Goal: Task Accomplishment & Management: Complete application form

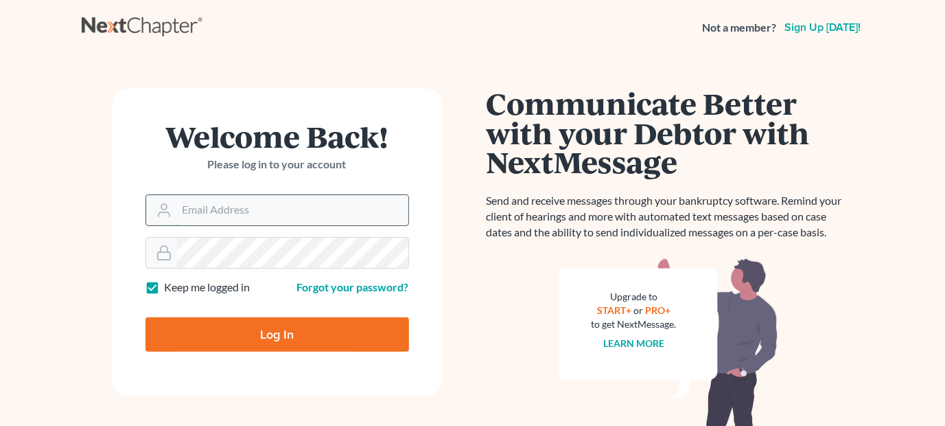
click at [259, 216] on input "Email Address" at bounding box center [292, 210] width 231 height 30
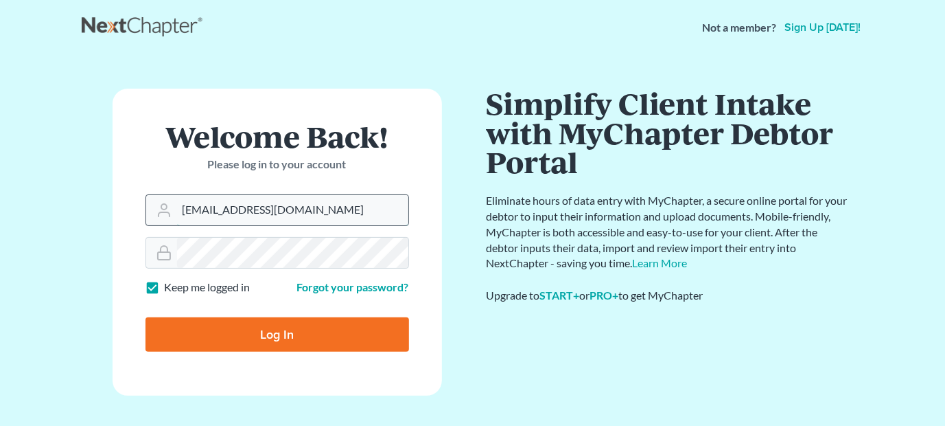
type input "[EMAIL_ADDRESS][DOMAIN_NAME]"
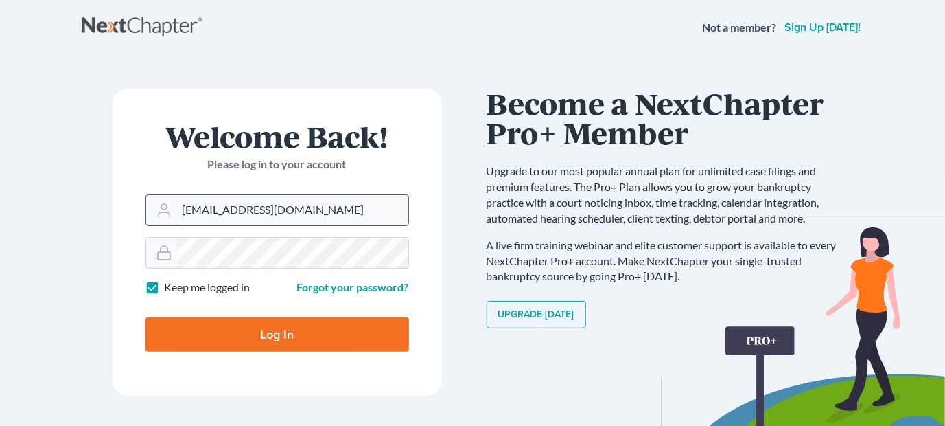
click at [146, 317] on input "Log In" at bounding box center [278, 334] width 264 height 34
type input "Thinking..."
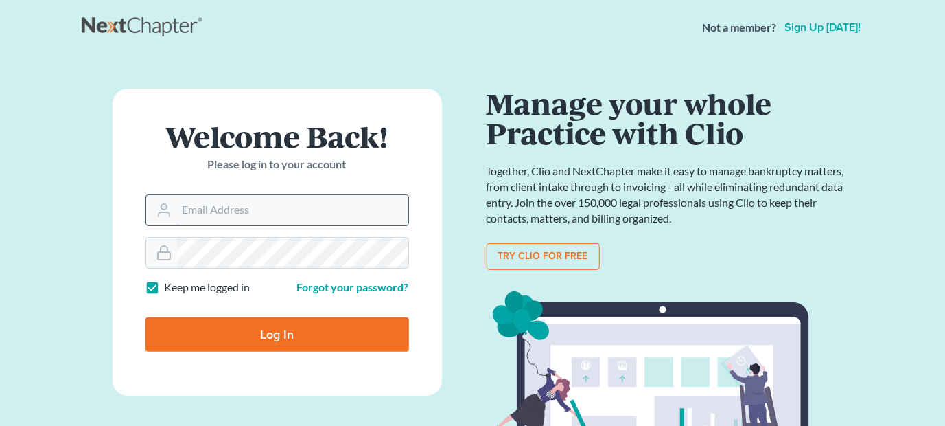
drag, startPoint x: 0, startPoint y: 0, endPoint x: 259, endPoint y: 215, distance: 336.4
click at [259, 215] on input "Email Address" at bounding box center [292, 210] width 231 height 30
type input "[EMAIL_ADDRESS][DOMAIN_NAME]"
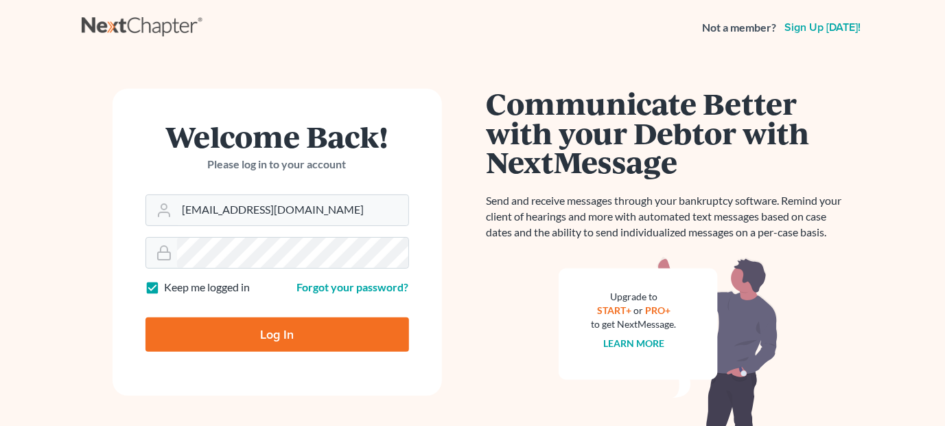
click at [301, 343] on input "Log In" at bounding box center [278, 334] width 264 height 34
type input "Thinking..."
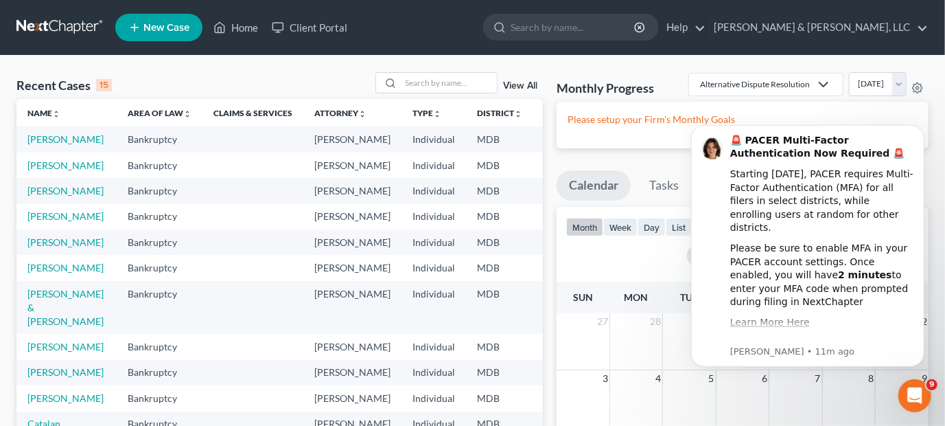
click at [165, 25] on span "New Case" at bounding box center [166, 28] width 46 height 10
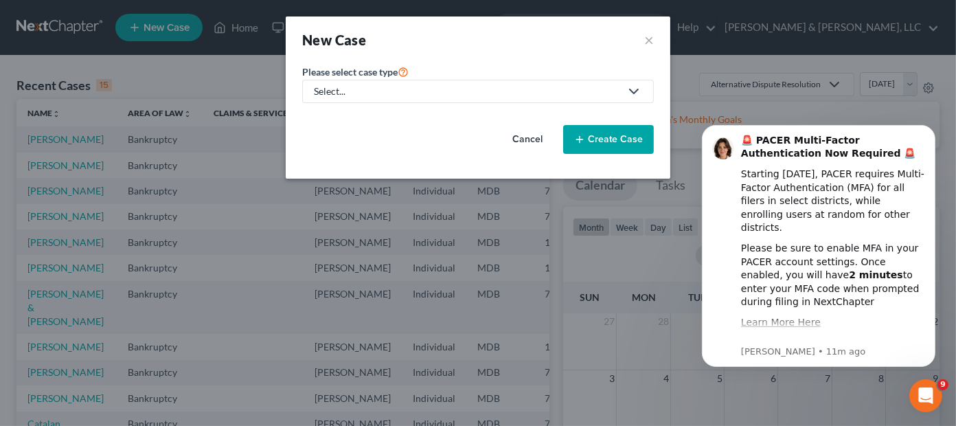
click at [455, 91] on div "Select..." at bounding box center [467, 91] width 306 height 14
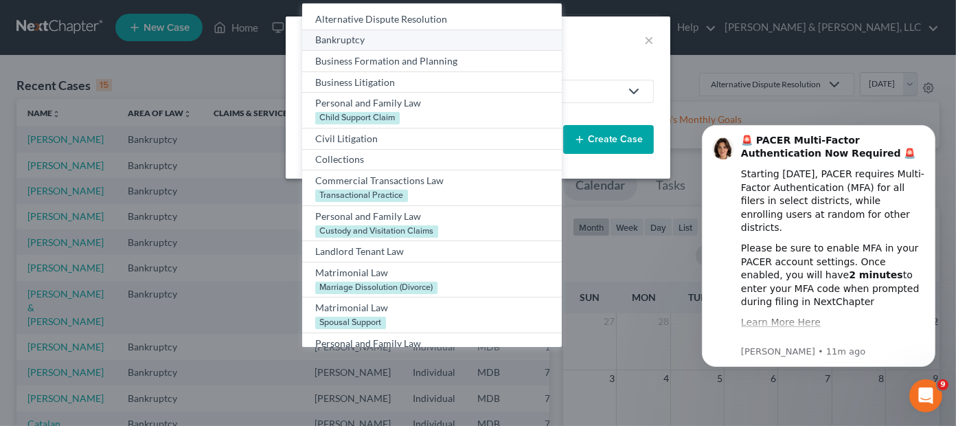
click at [357, 36] on div "Bankruptcy" at bounding box center [431, 40] width 233 height 14
select select "38"
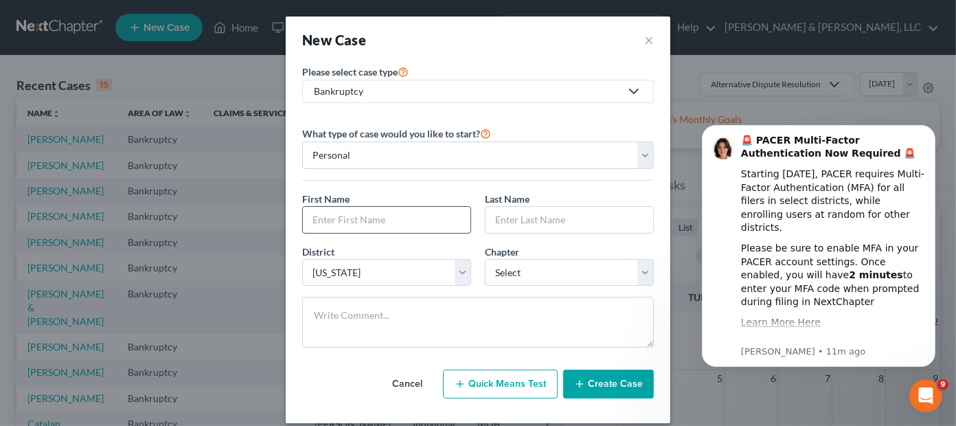
click at [375, 223] on input "text" at bounding box center [387, 220] width 168 height 26
type input "Daniel"
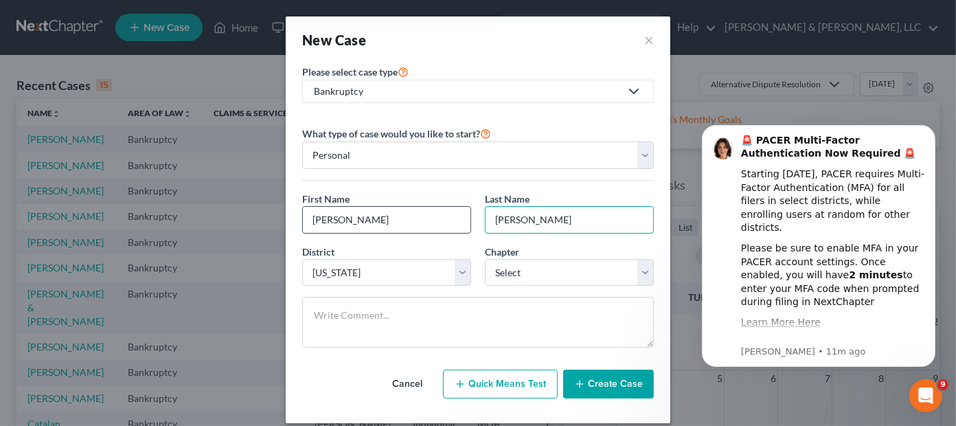
type input "Parker"
select select "0"
click at [615, 378] on button "Create Case" at bounding box center [608, 383] width 91 height 29
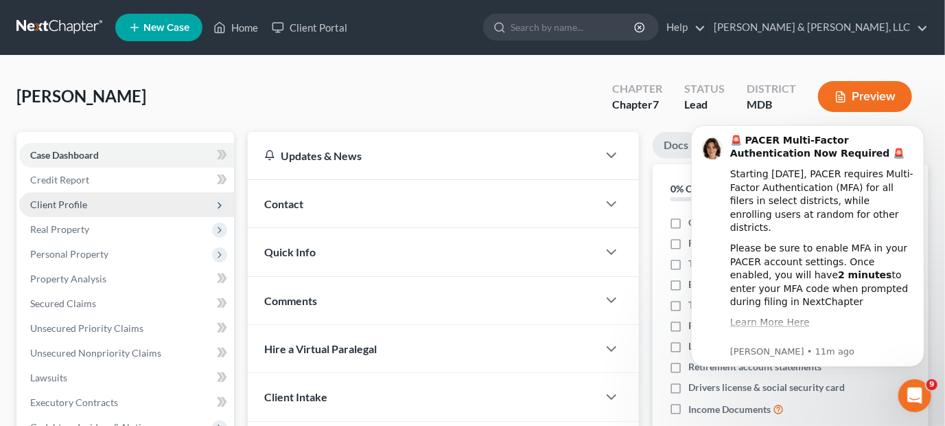
click at [112, 208] on span "Client Profile" at bounding box center [126, 204] width 215 height 25
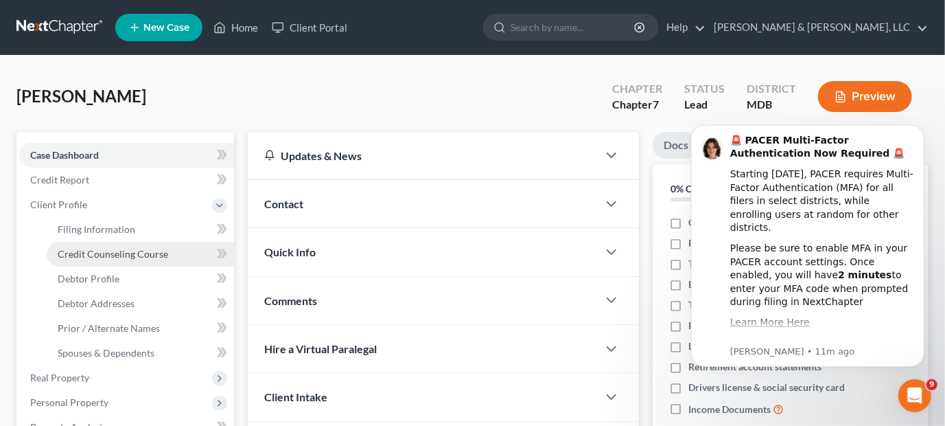
click at [110, 250] on span "Credit Counseling Course" at bounding box center [113, 254] width 111 height 12
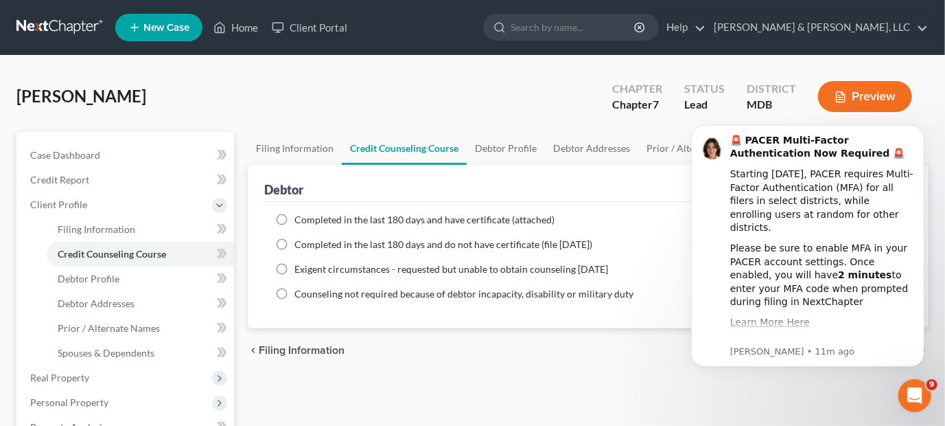
click at [295, 245] on label "Completed in the last 180 days and do not have certificate (file within 14 days)" at bounding box center [444, 245] width 298 height 14
click at [300, 245] on input "Completed in the last 180 days and do not have certificate (file within 14 days)" at bounding box center [304, 242] width 9 height 9
radio input "true"
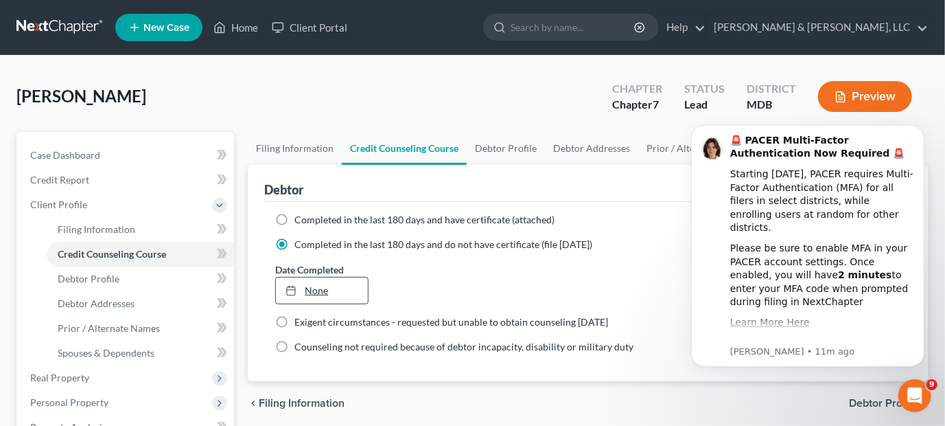
click at [308, 283] on link "None" at bounding box center [321, 290] width 91 height 26
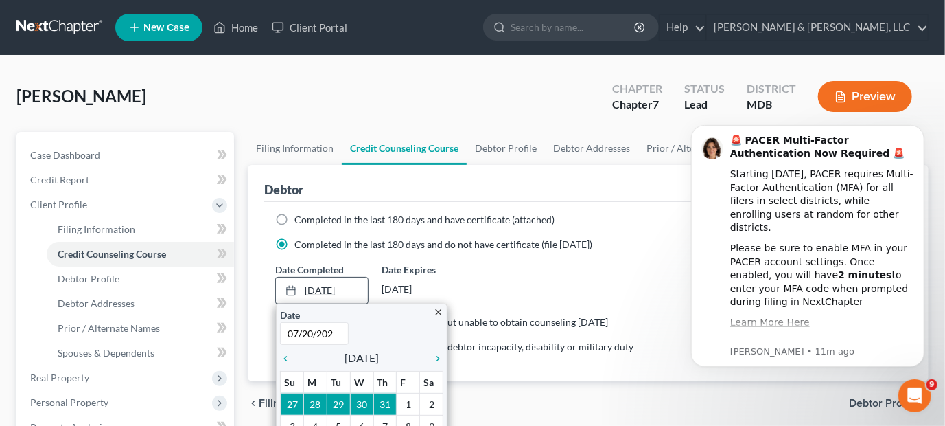
type input "07/20/2025"
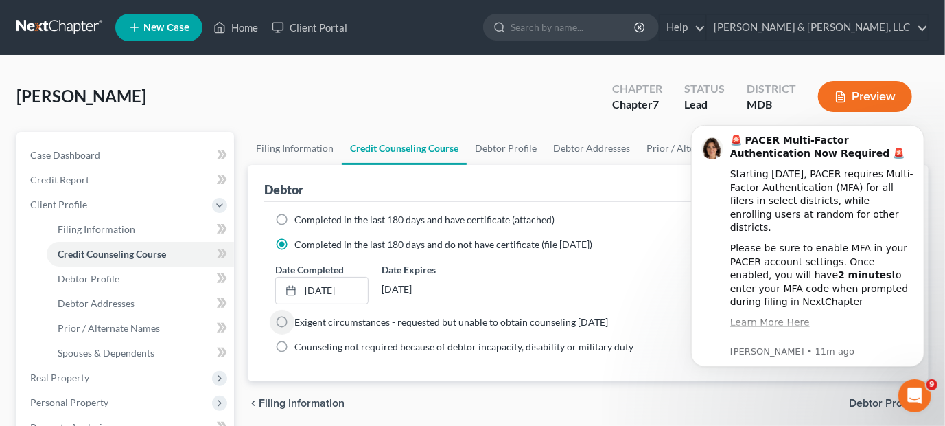
scroll to position [206, 0]
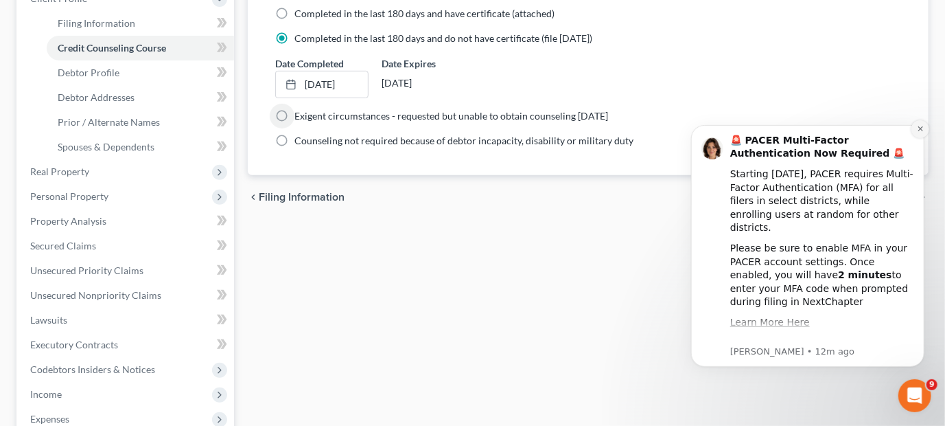
click at [919, 130] on icon "Dismiss notification" at bounding box center [920, 128] width 8 height 8
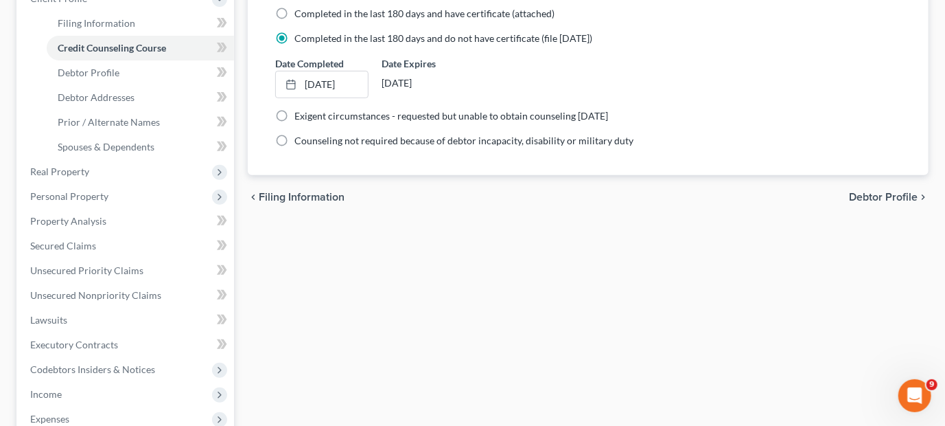
click at [903, 194] on span "Debtor Profile" at bounding box center [883, 197] width 69 height 11
select select "0"
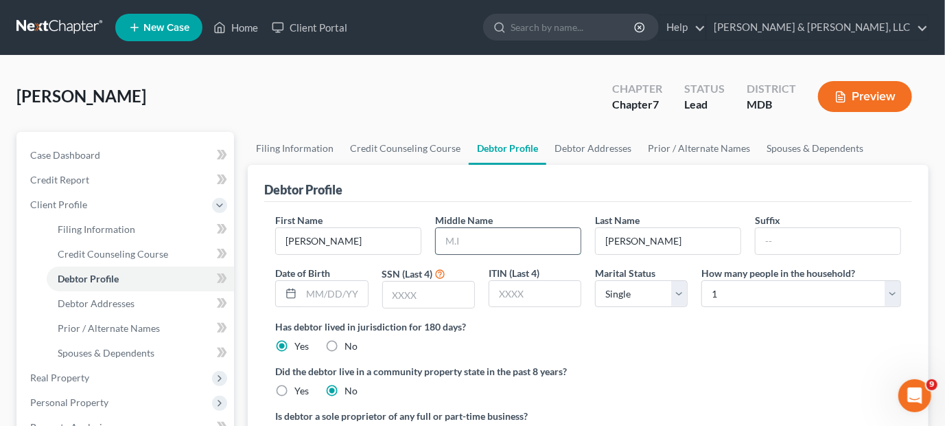
click at [493, 242] on input "text" at bounding box center [508, 241] width 145 height 26
type input "John"
type input "05/13/1981"
type input "5517"
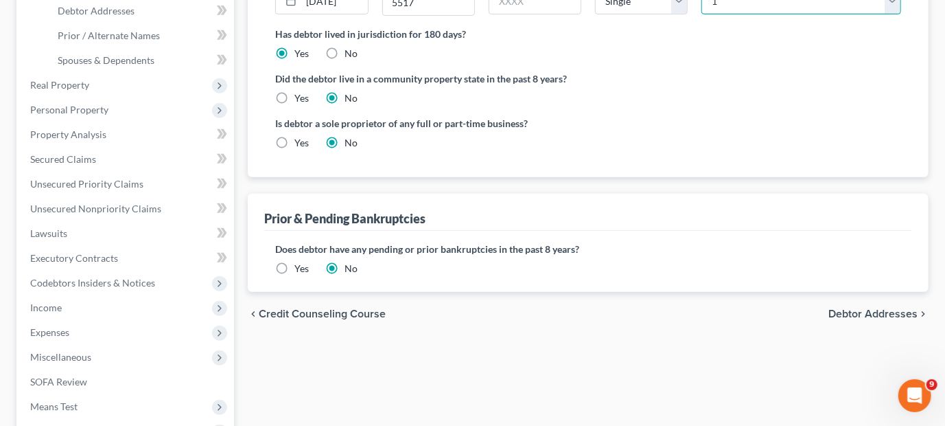
scroll to position [412, 0]
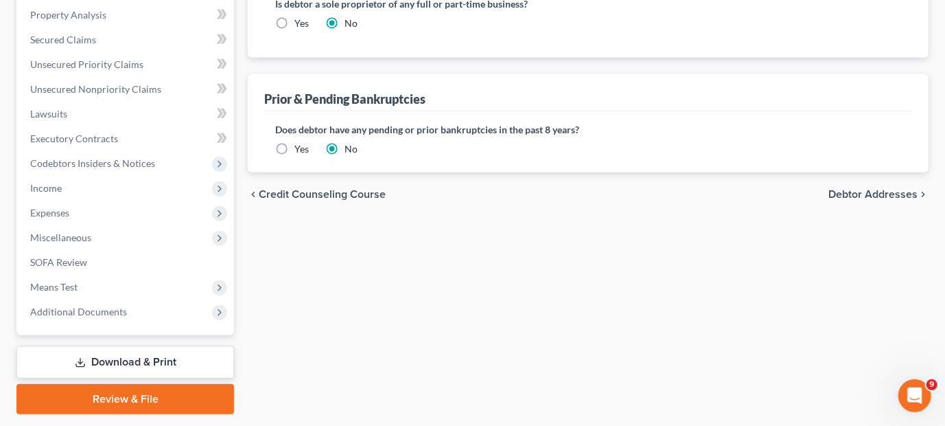
click at [883, 192] on span "Debtor Addresses" at bounding box center [873, 194] width 89 height 11
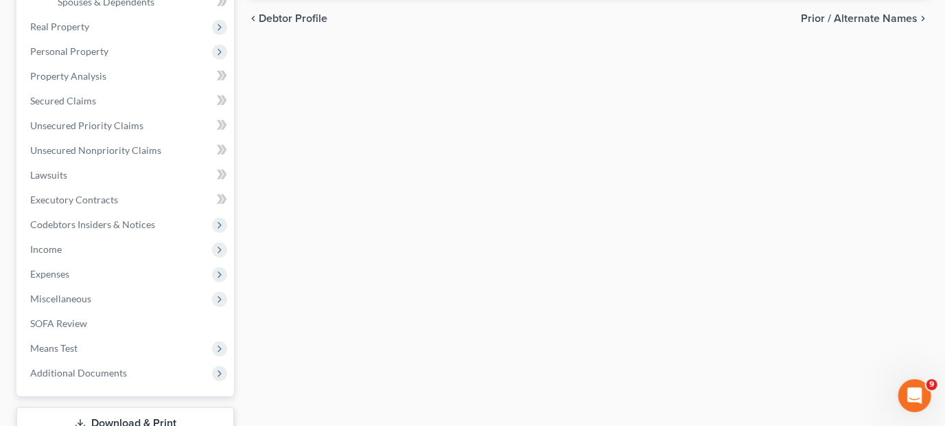
select select "0"
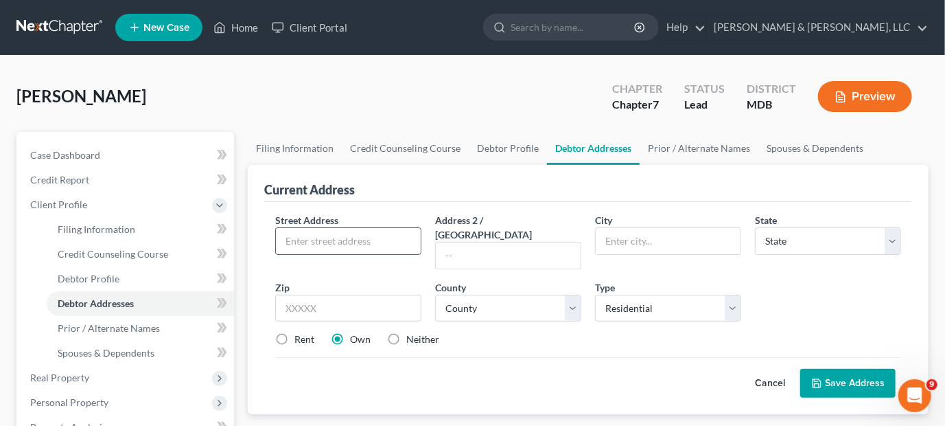
click at [297, 244] on input "text" at bounding box center [348, 241] width 145 height 26
type input "1308 Huntley Cir"
type input "Emmitsburg"
select select "21"
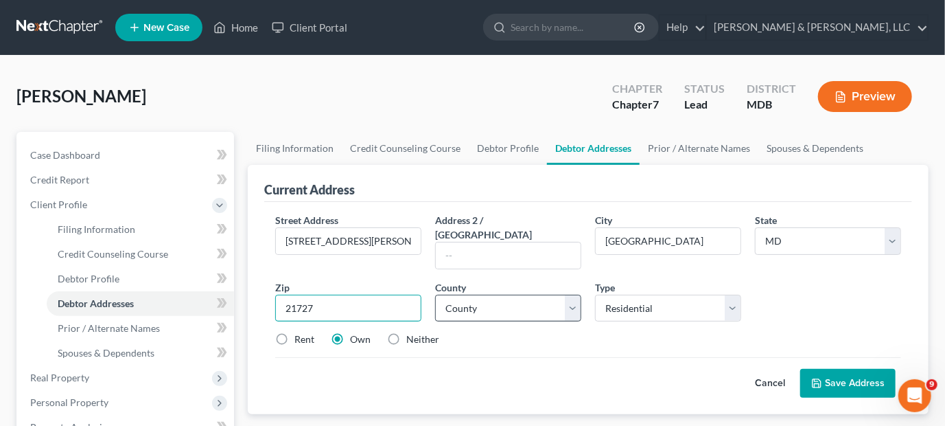
type input "21727"
click at [506, 295] on select "County Allegany County Anne Arundel County Baltimore County Baltimore city Calv…" at bounding box center [508, 308] width 146 height 27
select select "10"
click at [435, 295] on select "County Allegany County Anne Arundel County Baltimore County Baltimore city Calv…" at bounding box center [508, 308] width 146 height 27
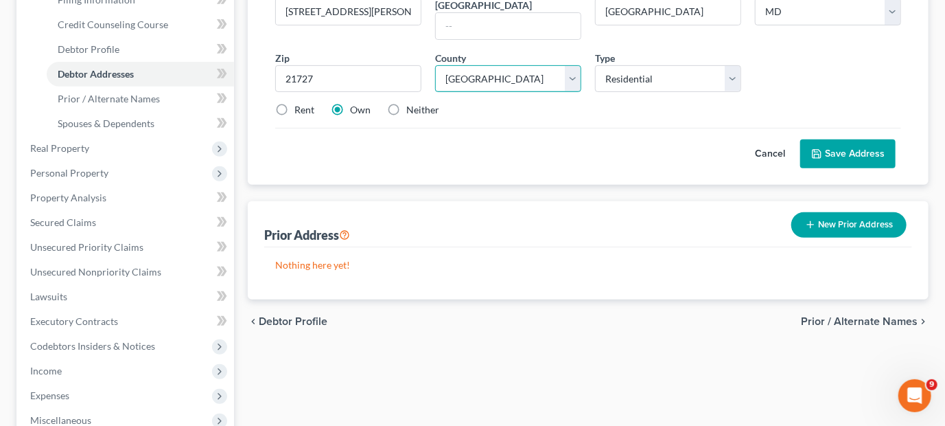
scroll to position [206, 0]
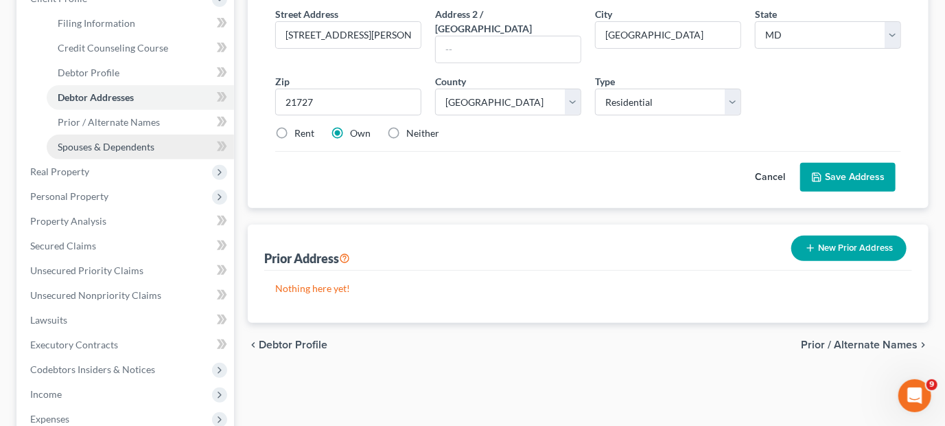
click at [106, 148] on span "Spouses & Dependents" at bounding box center [106, 147] width 97 height 12
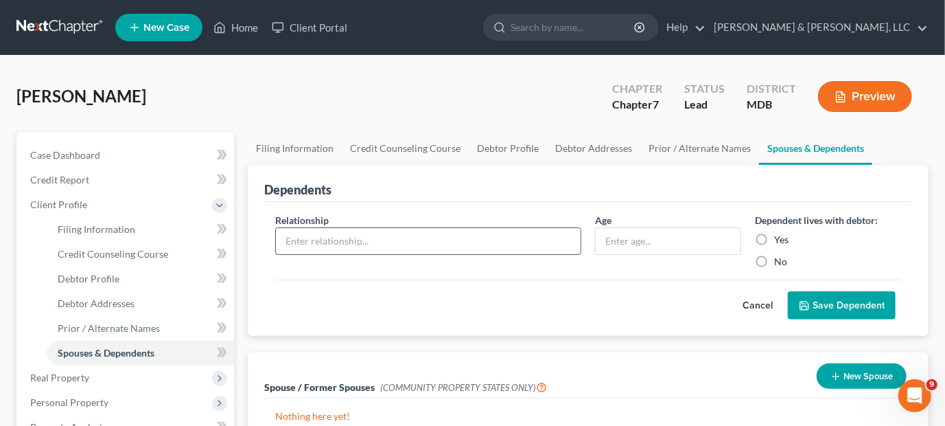
click at [428, 242] on input "text" at bounding box center [428, 241] width 305 height 26
type input "Daughter"
type input "12"
click at [774, 237] on label "Yes" at bounding box center [781, 240] width 14 height 14
click at [780, 237] on input "Yes" at bounding box center [784, 237] width 9 height 9
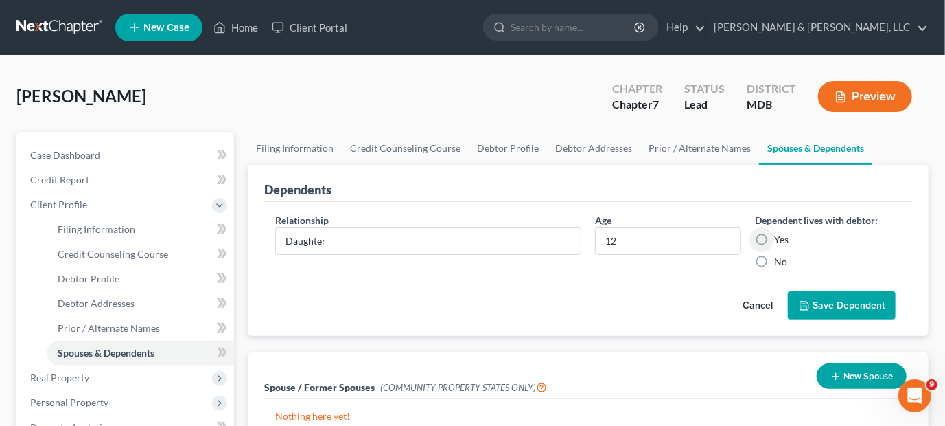
radio input "true"
click at [814, 300] on button "Save Dependent" at bounding box center [842, 305] width 108 height 29
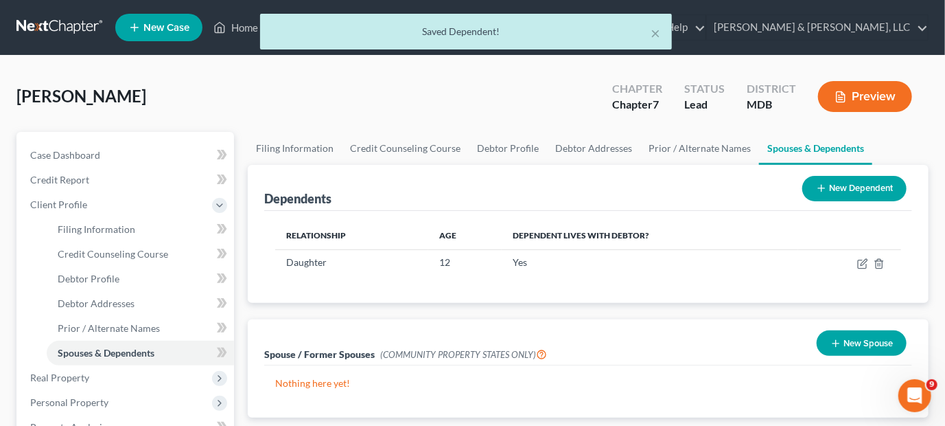
click at [840, 187] on button "New Dependent" at bounding box center [855, 188] width 104 height 25
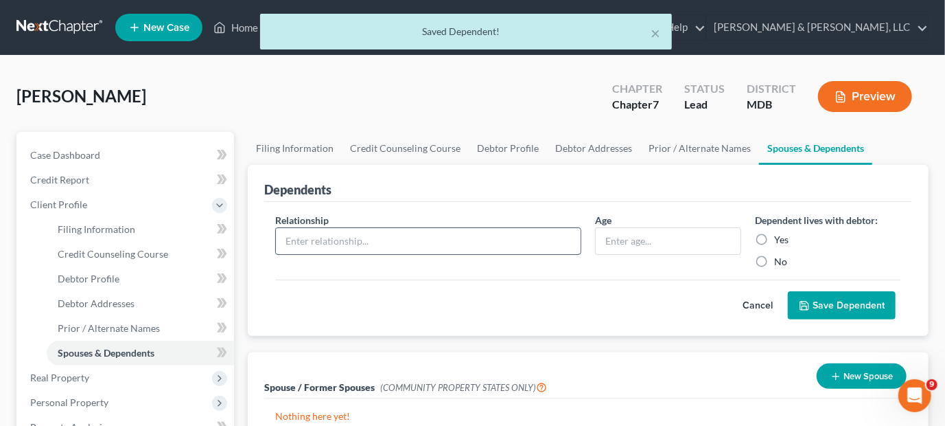
click at [366, 241] on input "text" at bounding box center [428, 241] width 305 height 26
type input "Son"
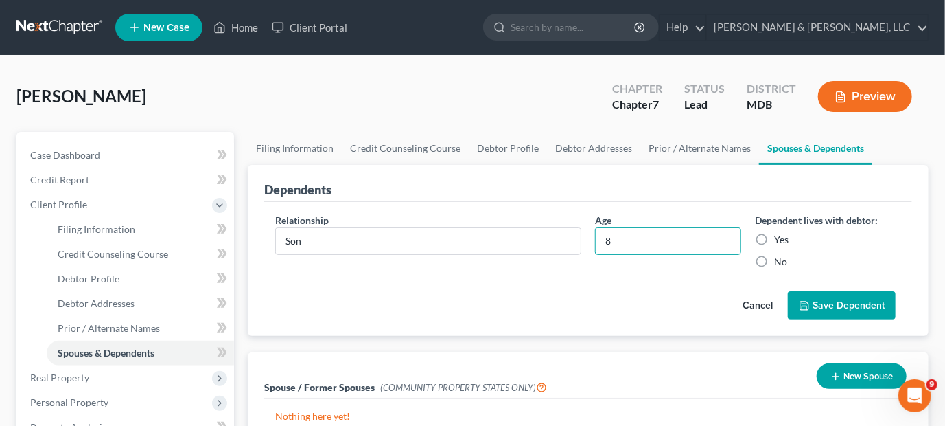
type input "8"
click at [774, 238] on label "Yes" at bounding box center [781, 240] width 14 height 14
click at [780, 238] on input "Yes" at bounding box center [784, 237] width 9 height 9
radio input "true"
click at [826, 283] on div "Cancel Save Dependent" at bounding box center [588, 299] width 626 height 41
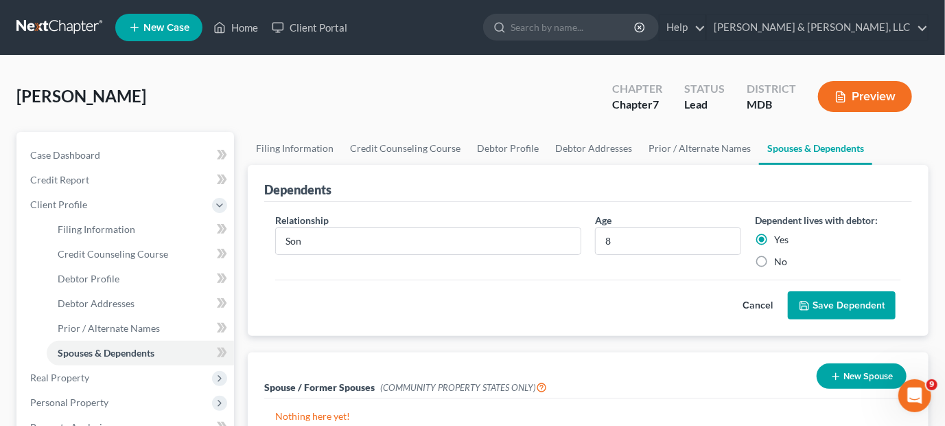
click at [820, 307] on button "Save Dependent" at bounding box center [842, 305] width 108 height 29
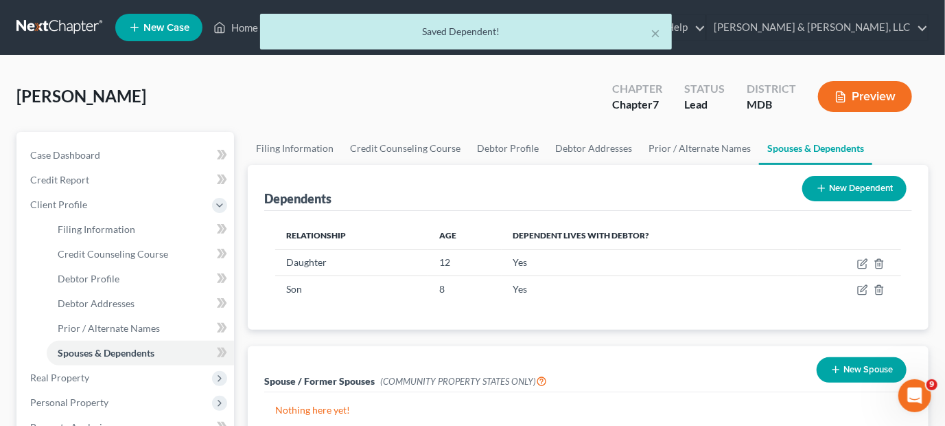
click at [853, 185] on button "New Dependent" at bounding box center [855, 188] width 104 height 25
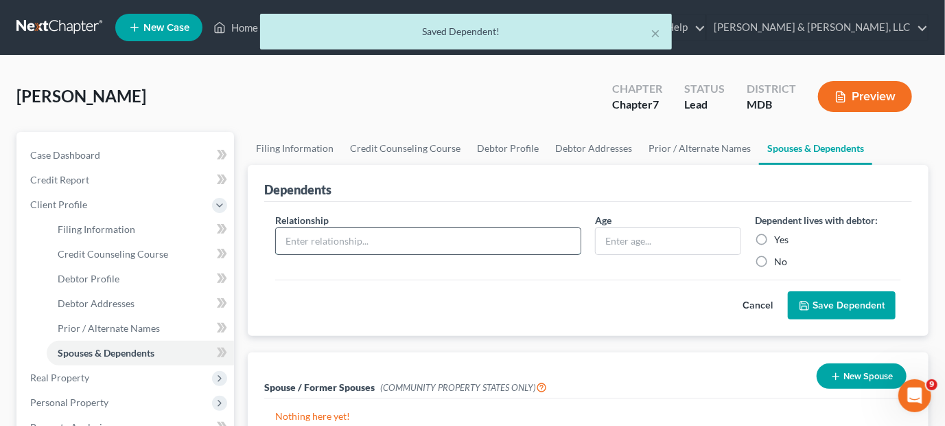
click at [344, 237] on input "text" at bounding box center [428, 241] width 305 height 26
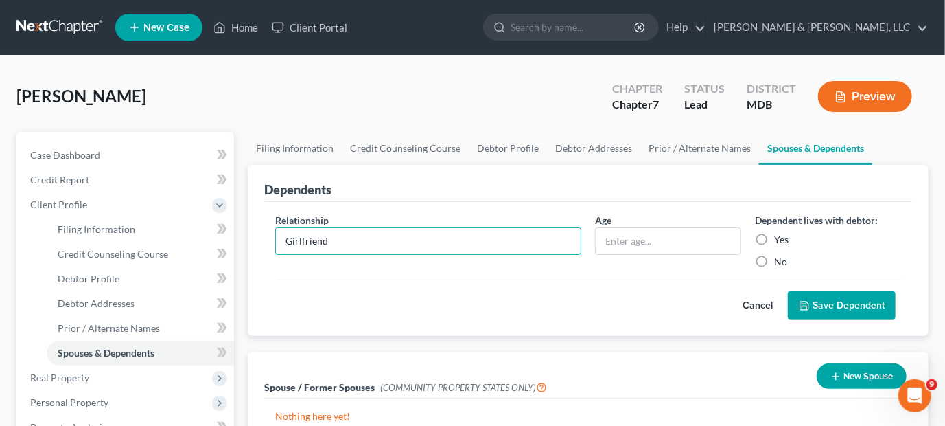
type input "Girlfriend"
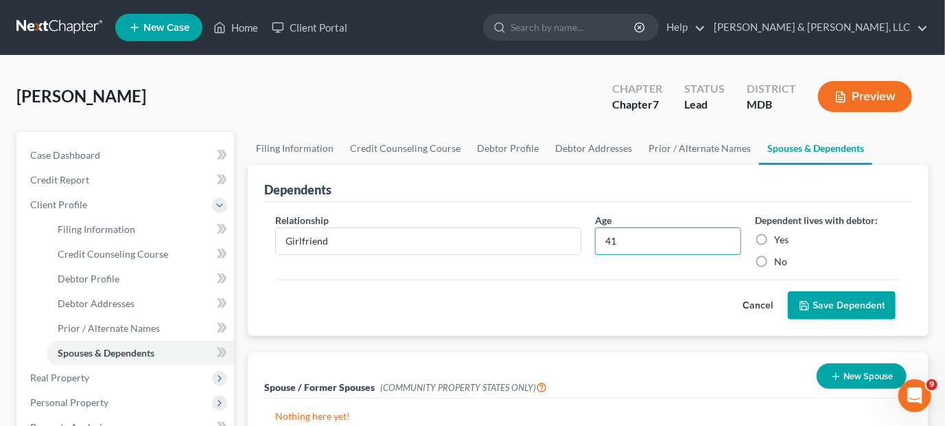
type input "41"
click at [774, 235] on label "Yes" at bounding box center [781, 240] width 14 height 14
click at [780, 235] on input "Yes" at bounding box center [784, 237] width 9 height 9
radio input "true"
click at [860, 303] on button "Save Dependent" at bounding box center [842, 305] width 108 height 29
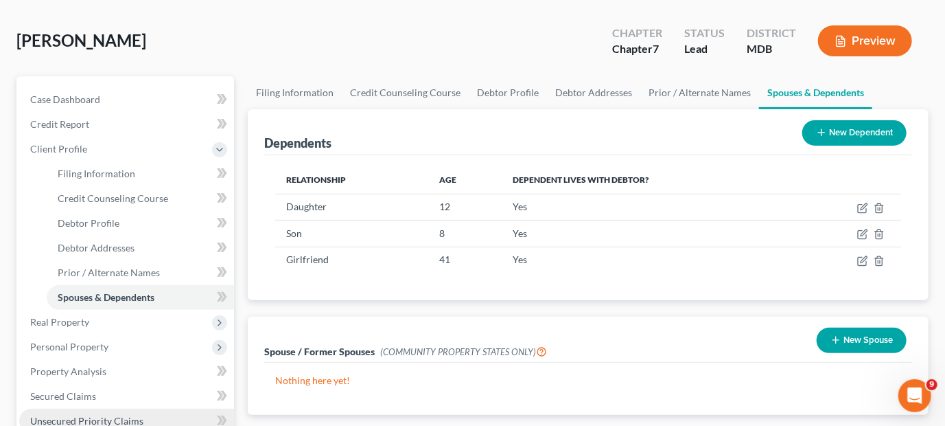
scroll to position [137, 0]
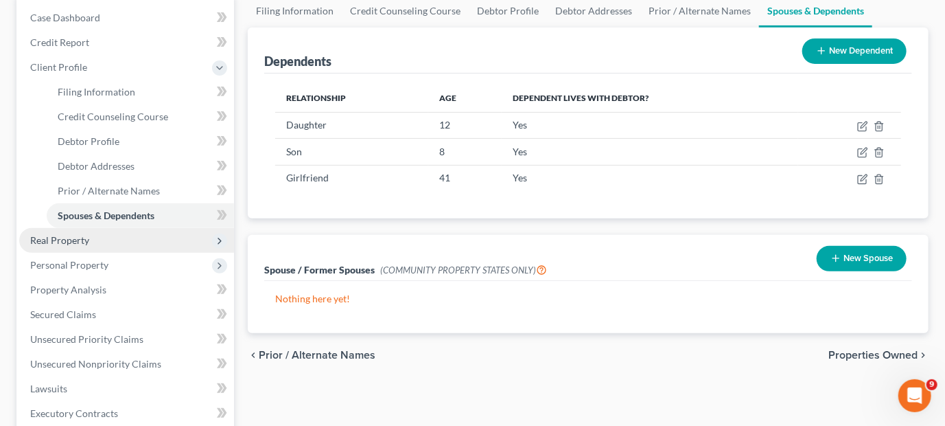
click at [108, 241] on span "Real Property" at bounding box center [126, 240] width 215 height 25
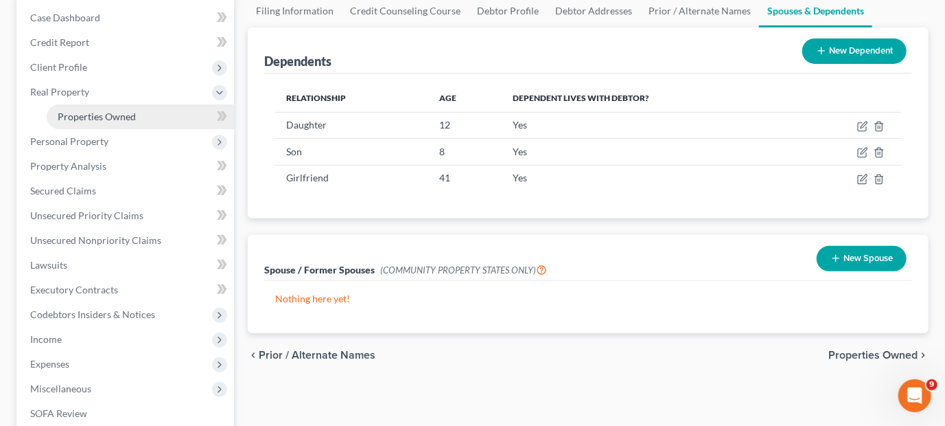
click at [104, 113] on span "Properties Owned" at bounding box center [97, 117] width 78 height 12
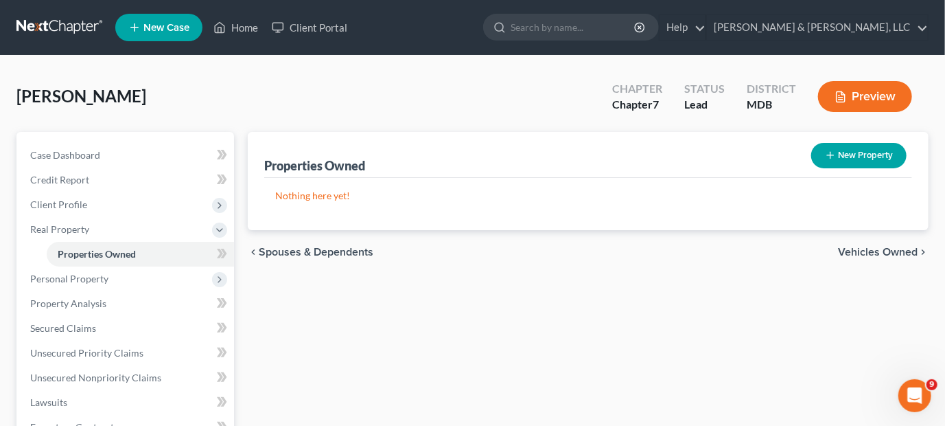
click at [852, 150] on button "New Property" at bounding box center [858, 155] width 95 height 25
select select "0"
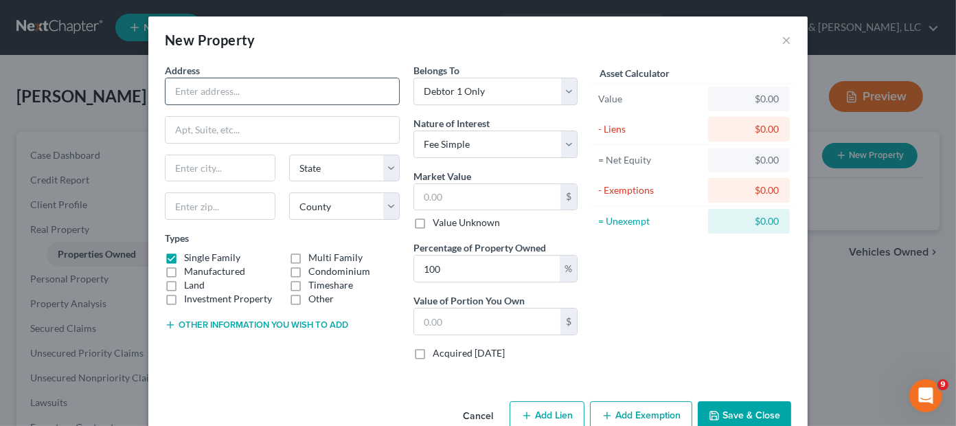
click at [240, 86] on input "text" at bounding box center [281, 91] width 233 height 26
type input "1308 Huntley Cir"
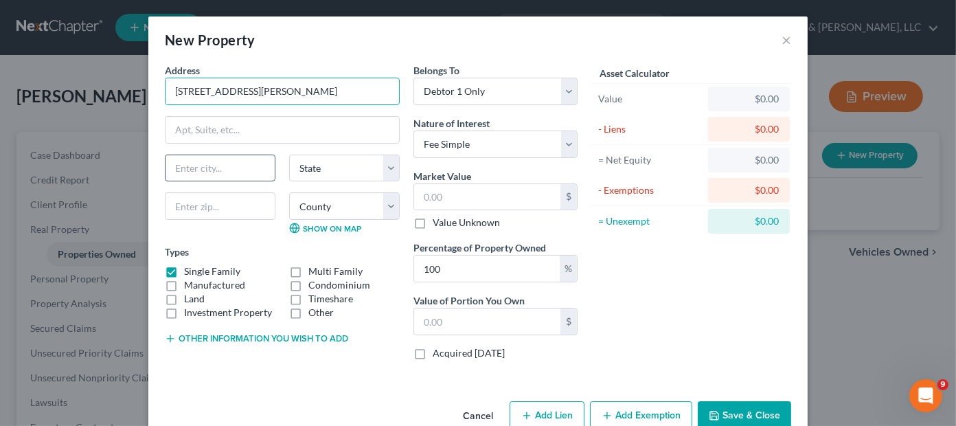
click at [235, 168] on input "text" at bounding box center [219, 168] width 109 height 26
type input "Emmitsburg"
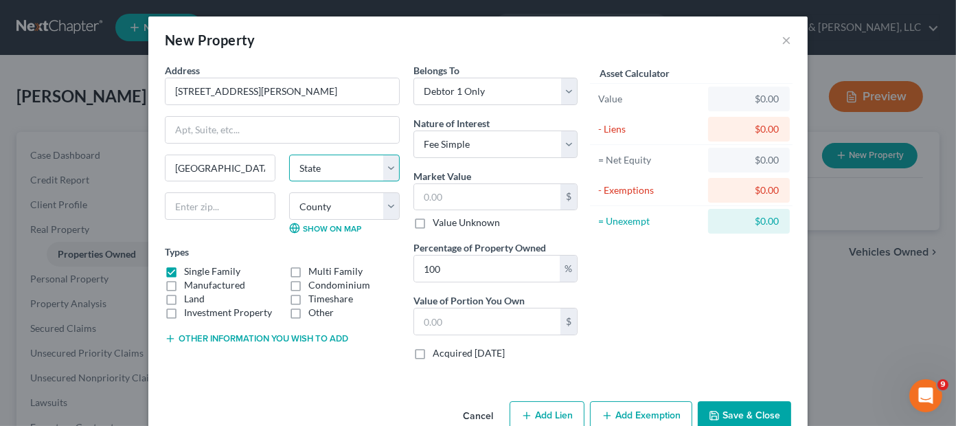
click at [317, 165] on select "State AL AK AR AZ CA CO CT DE DC FL GA GU HI ID IL IN IA KS KY LA ME MD MA MI M…" at bounding box center [344, 167] width 111 height 27
select select "21"
click at [289, 154] on select "State AL AK AR AZ CA CO CT DE DC FL GA GU HI ID IL IN IA KS KY LA ME MD MA MI M…" at bounding box center [344, 167] width 111 height 27
type input "21727"
click at [318, 205] on select "County Allegany County Anne Arundel County Baltimore County Baltimore city Calv…" at bounding box center [344, 205] width 111 height 27
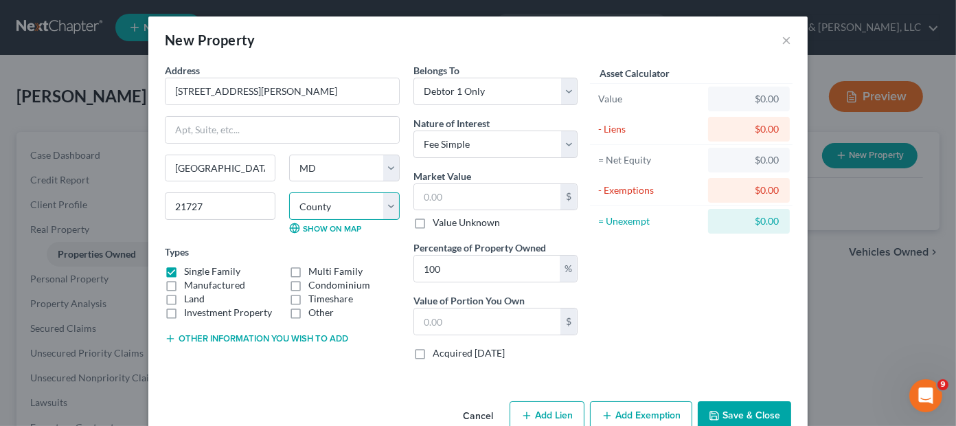
select select "10"
click at [289, 192] on select "County Allegany County Anne Arundel County Baltimore County Baltimore city Calv…" at bounding box center [344, 205] width 111 height 27
click at [483, 192] on input "text" at bounding box center [487, 197] width 146 height 26
type input "4"
type input "4.00"
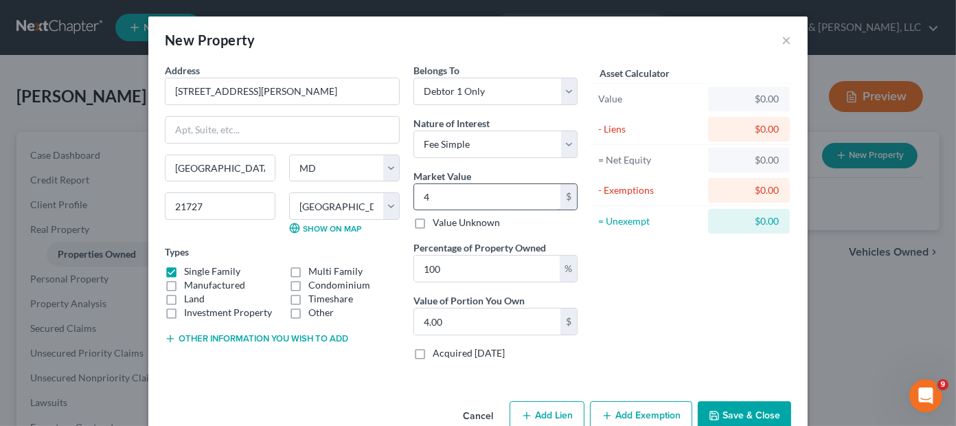
type input "42"
type input "42.00"
type input "423"
type input "423.00"
type input "4234"
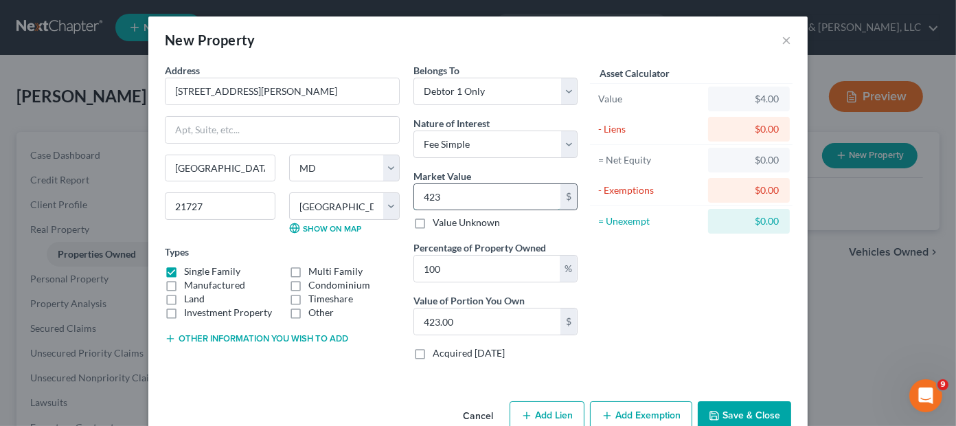
type input "4,234.00"
type input "4,2340"
type input "42,340.00"
type input "42,3400"
type input "423,400.00"
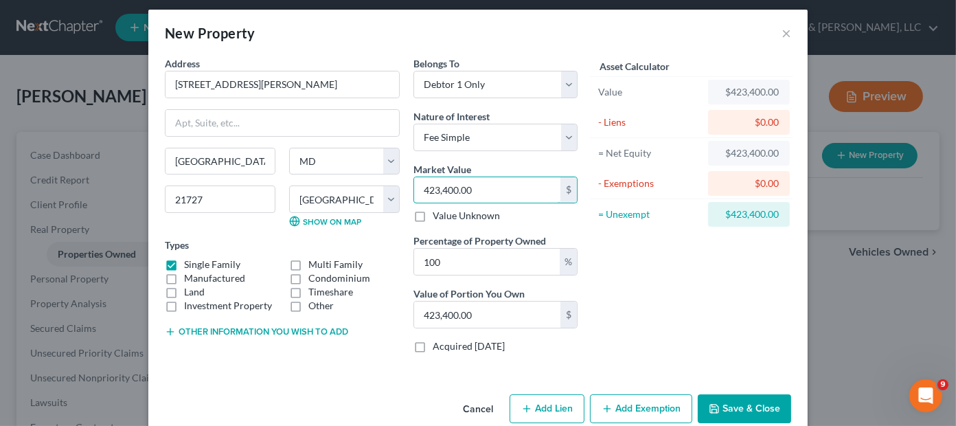
scroll to position [30, 0]
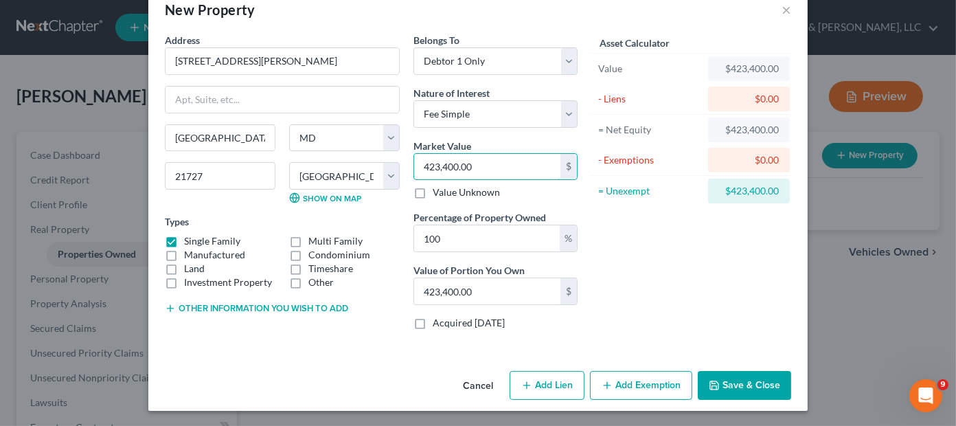
type input "423,400.00"
click at [560, 383] on button "Add Lien" at bounding box center [546, 385] width 75 height 29
select select "0"
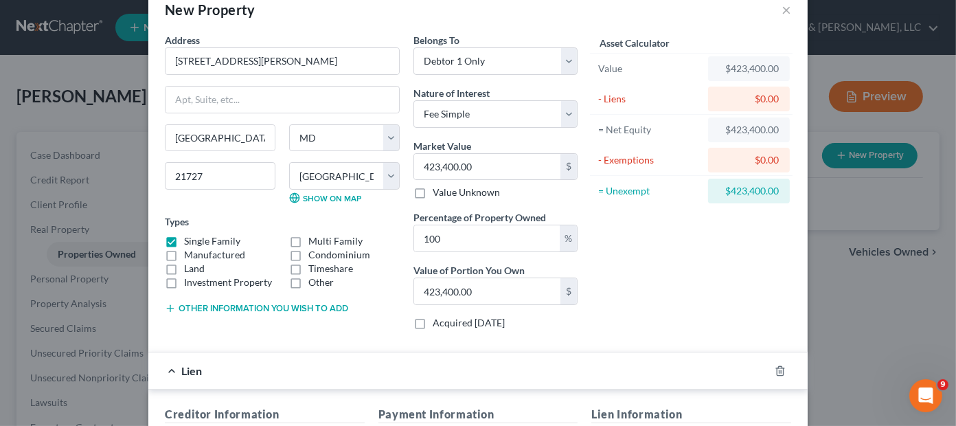
scroll to position [353, 0]
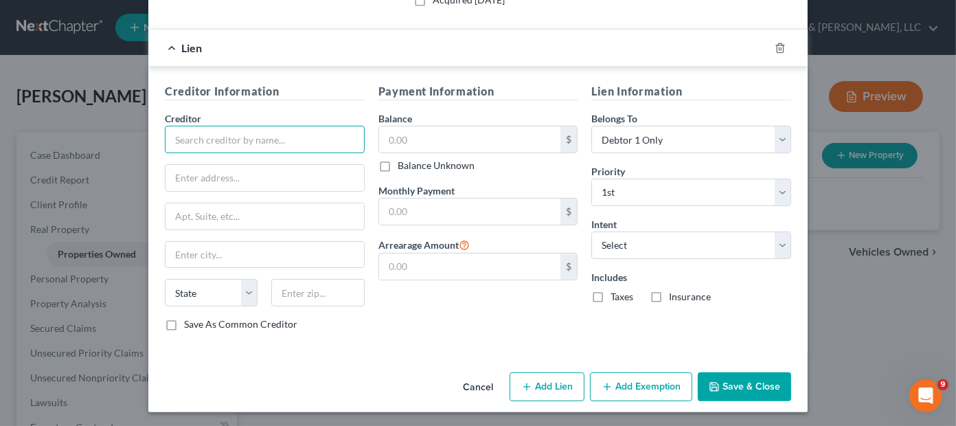
click at [195, 137] on input "text" at bounding box center [265, 139] width 200 height 27
type input "SWBC Mortgage"
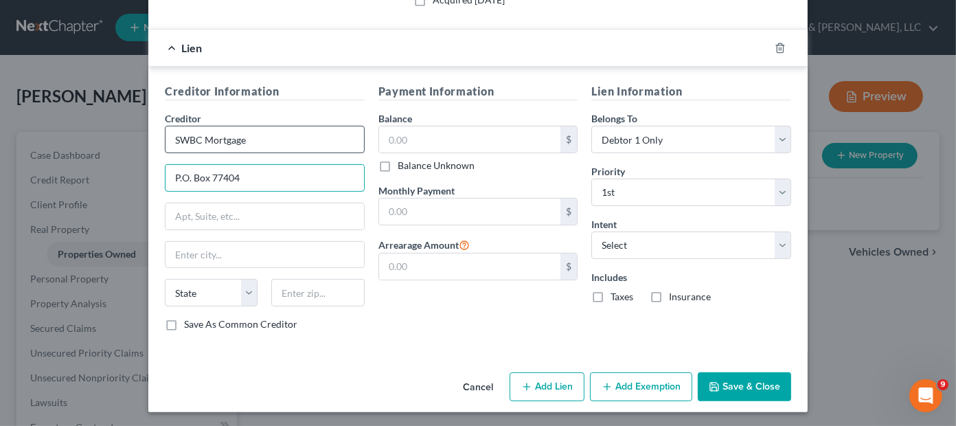
type input "P.O. Box 77404"
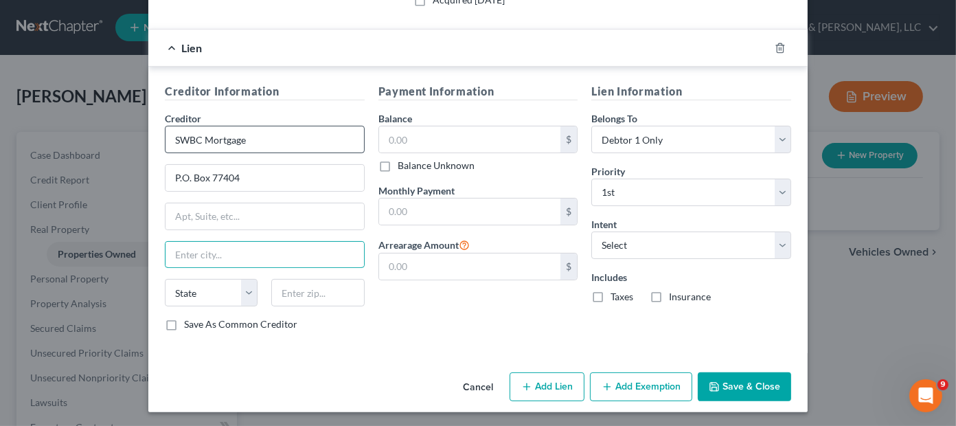
type input "W"
type input "Ewing"
select select "33"
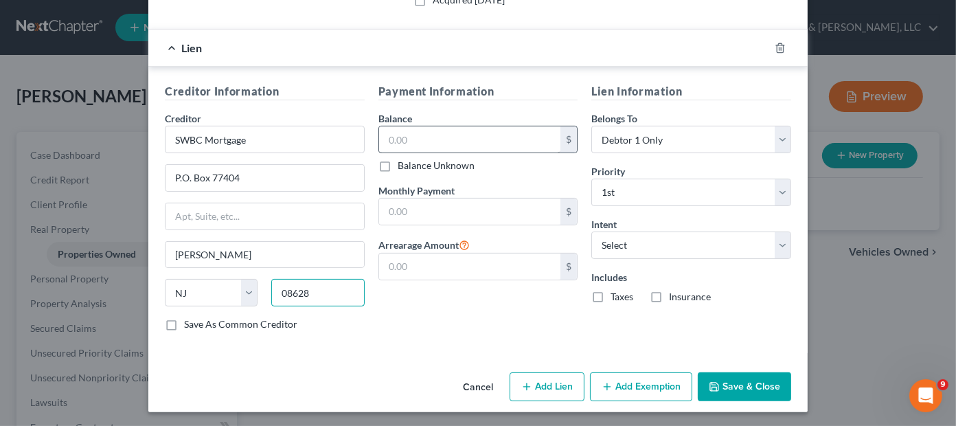
type input "08628"
type input "Trenton"
click at [437, 129] on input "text" at bounding box center [470, 139] width 182 height 26
type input "257,831.96"
click at [419, 207] on input "text" at bounding box center [470, 211] width 182 height 26
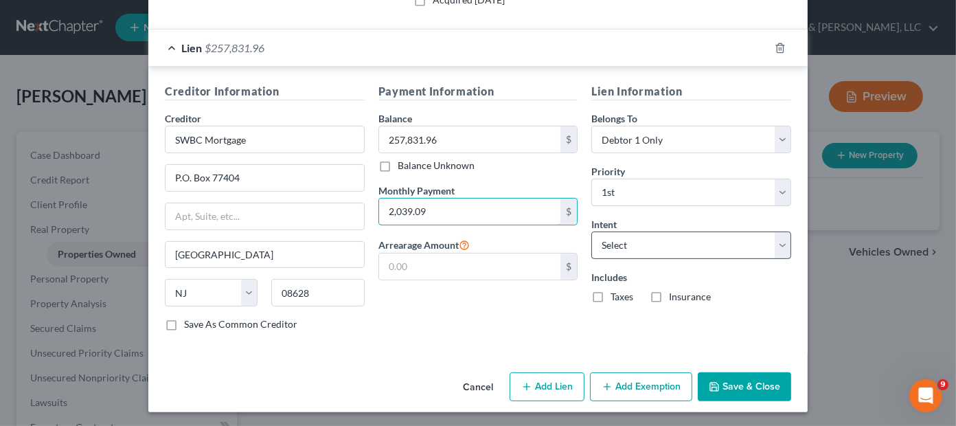
type input "2,039.09"
click at [611, 244] on select "Select Surrender Redeem Reaffirm Avoid Other" at bounding box center [691, 244] width 200 height 27
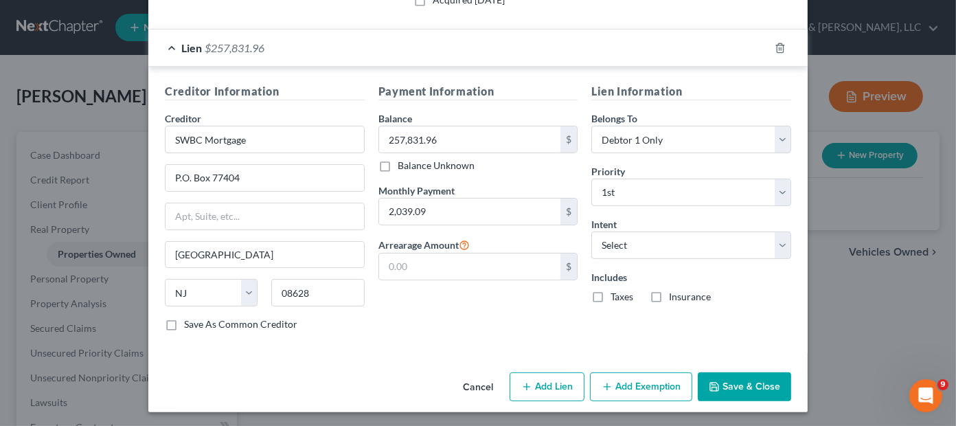
click at [610, 295] on label "Taxes" at bounding box center [621, 297] width 23 height 14
click at [616, 295] on input "Taxes" at bounding box center [620, 294] width 9 height 9
checkbox input "true"
click at [669, 294] on label "Insurance" at bounding box center [690, 297] width 42 height 14
click at [674, 294] on input "Insurance" at bounding box center [678, 294] width 9 height 9
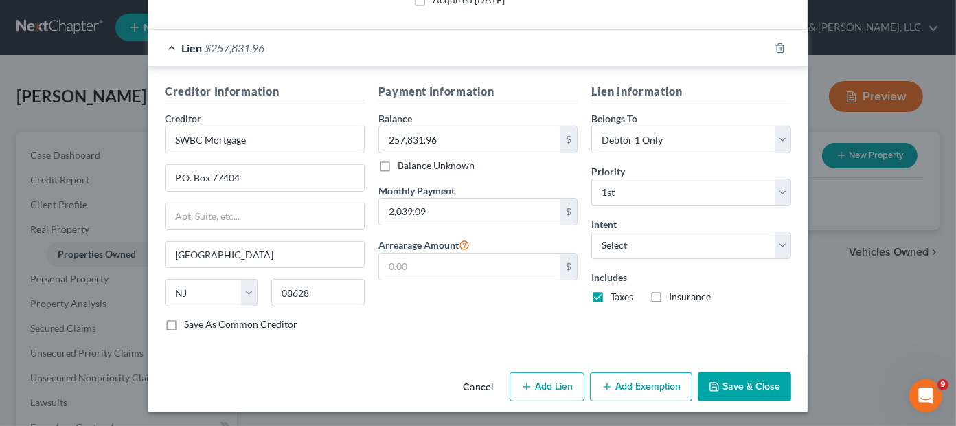
checkbox input "true"
click at [542, 382] on button "Add Lien" at bounding box center [546, 386] width 75 height 29
select select "0"
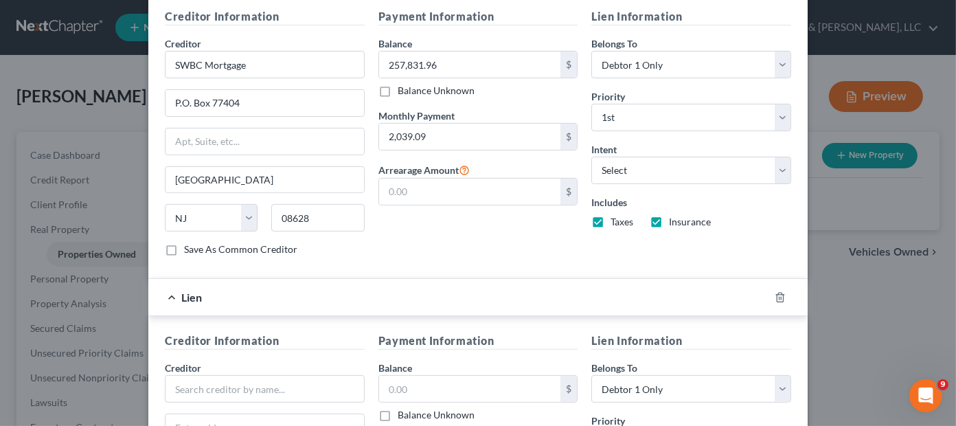
scroll to position [627, 0]
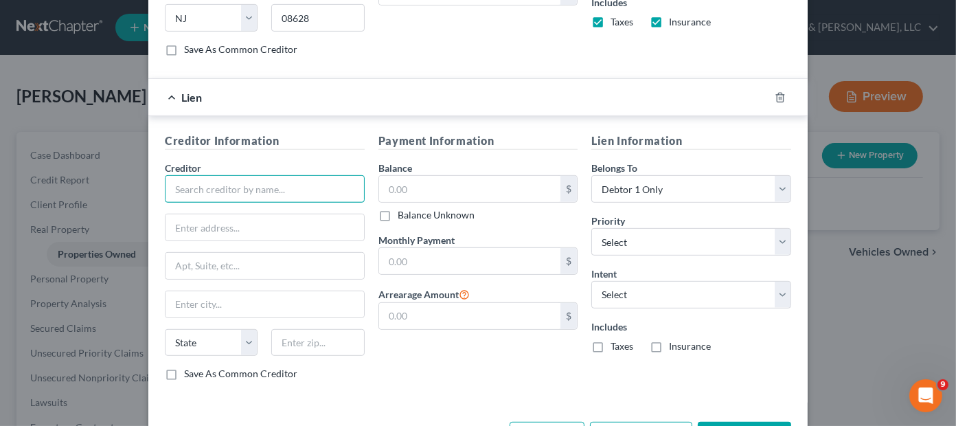
click at [277, 192] on input "text" at bounding box center [265, 188] width 200 height 27
type input "M&T Bank"
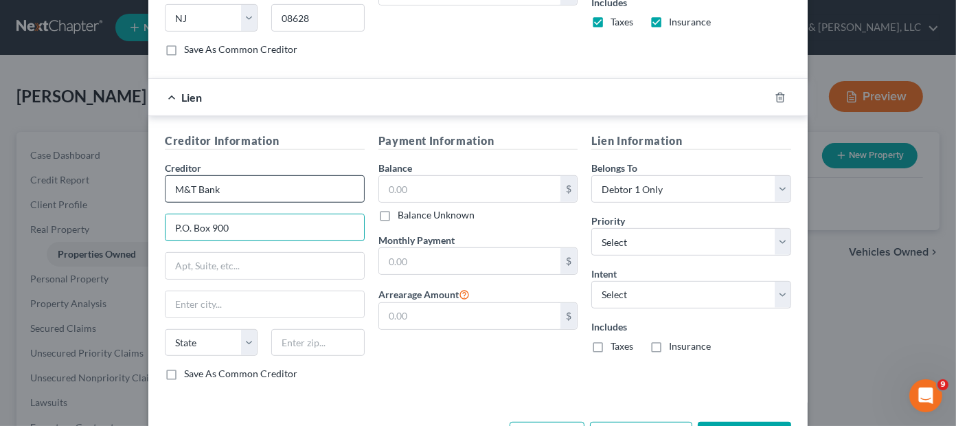
type input "P.O. Box 900"
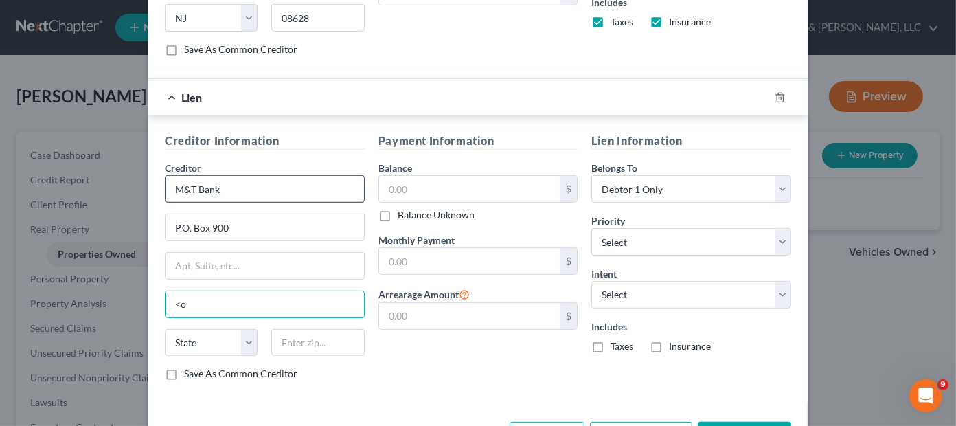
type input "<"
type input "Millsboro"
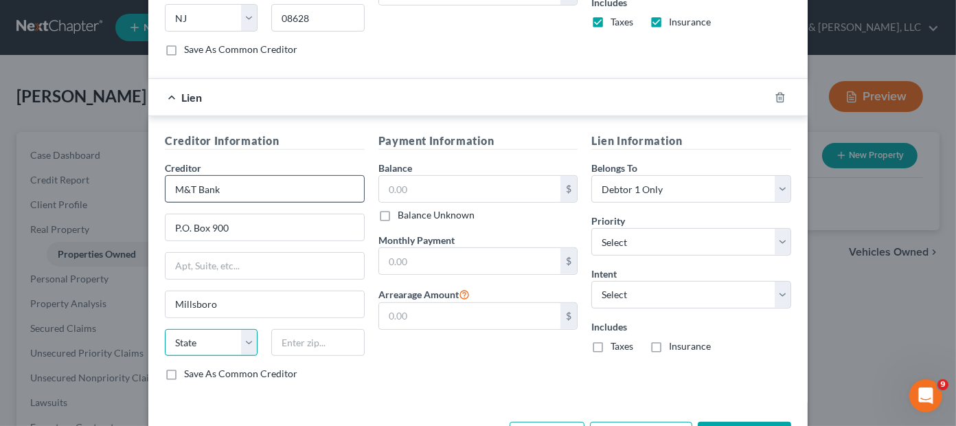
select select "7"
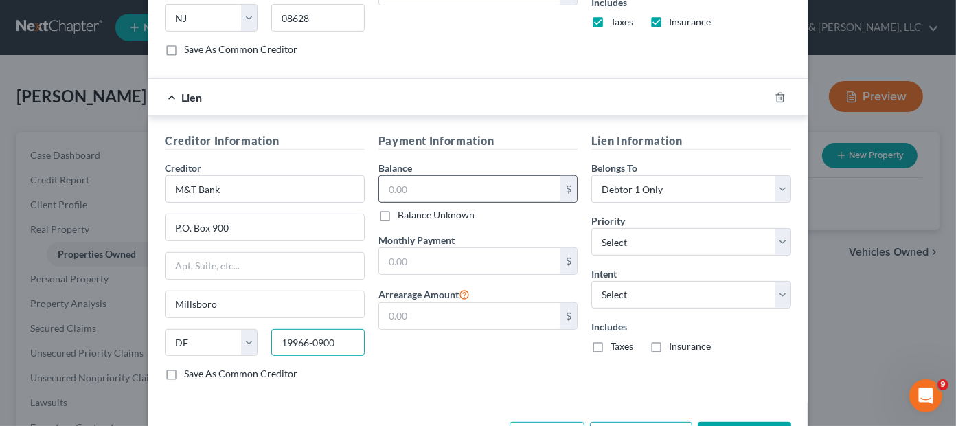
type input "19966-0900"
click at [423, 181] on input "text" at bounding box center [470, 189] width 182 height 26
type input "39,293.30"
click at [433, 257] on input "text" at bounding box center [470, 261] width 182 height 26
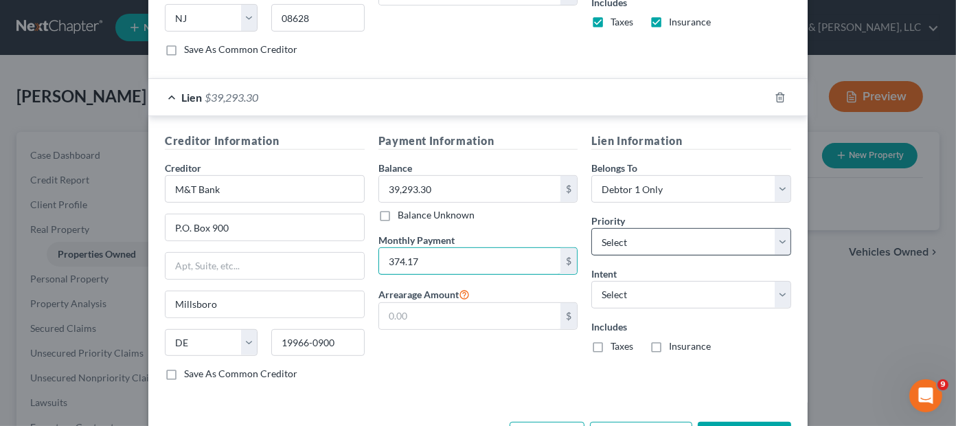
type input "374.17"
click at [632, 236] on select "Select 2nd 3rd 4th 5th 6th 7th 8th 9th 10th 11th 12th 13th 14th 15th 16th 17th …" at bounding box center [691, 241] width 200 height 27
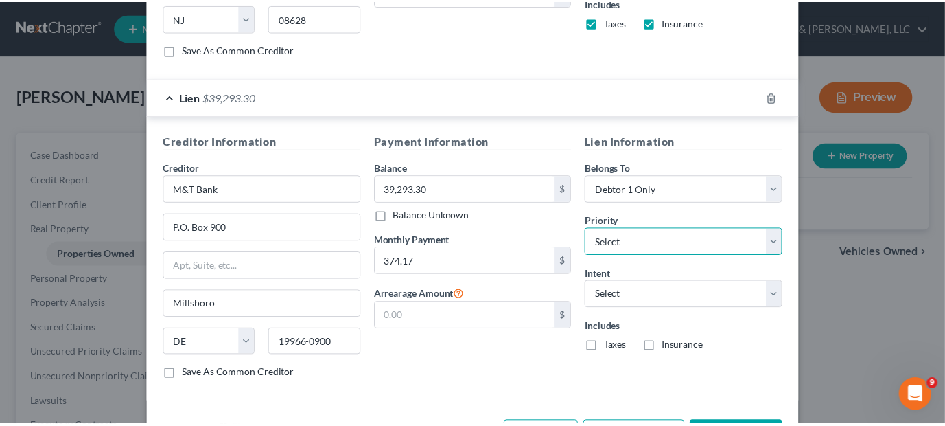
scroll to position [676, 0]
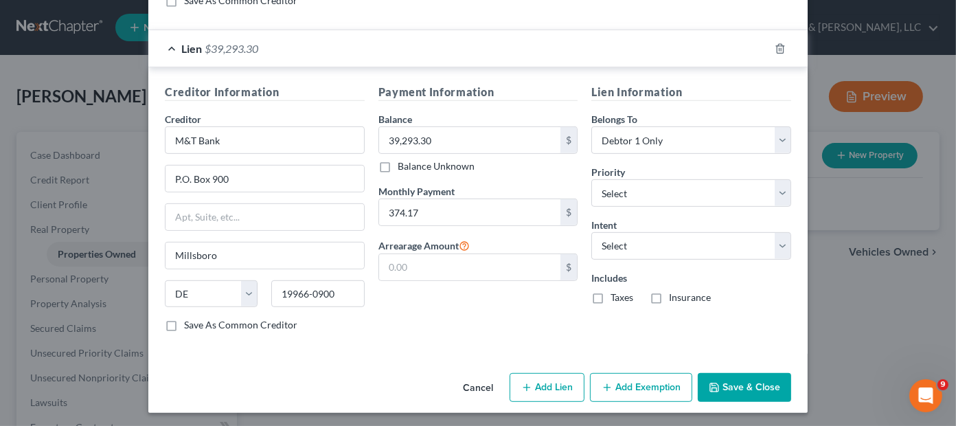
click at [732, 389] on button "Save & Close" at bounding box center [743, 387] width 93 height 29
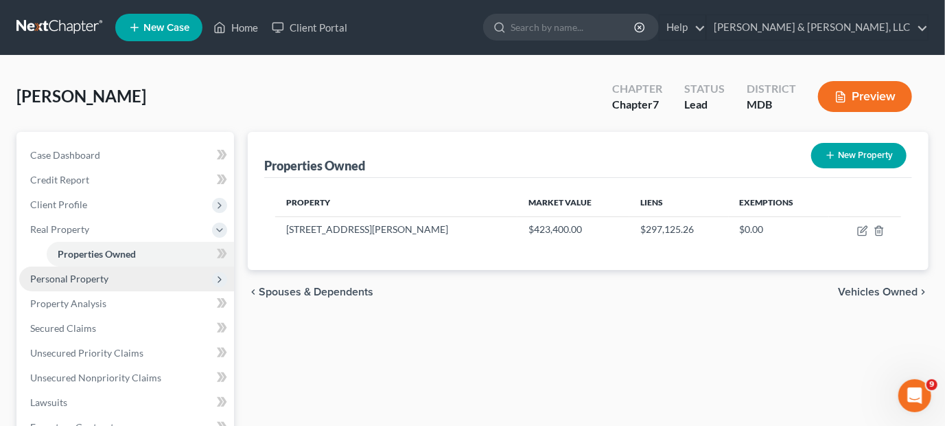
click at [82, 281] on span "Personal Property" at bounding box center [69, 279] width 78 height 12
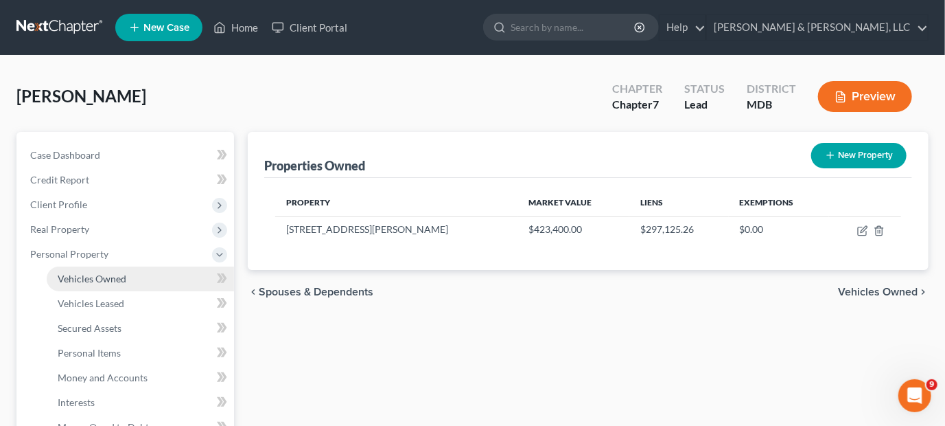
click at [91, 276] on span "Vehicles Owned" at bounding box center [92, 279] width 69 height 12
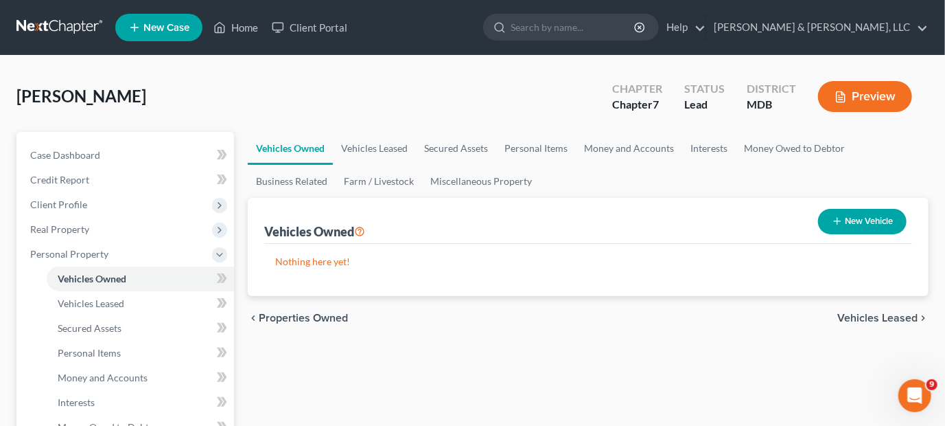
click at [855, 214] on button "New Vehicle" at bounding box center [862, 221] width 89 height 25
select select "0"
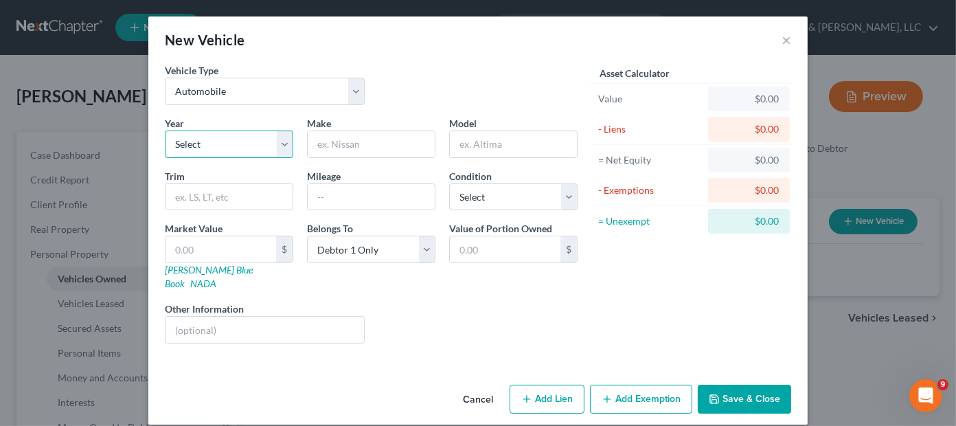
click at [233, 143] on select "Select 2026 2025 2024 2023 2022 2021 2020 2019 2018 2017 2016 2015 2014 2013 20…" at bounding box center [229, 143] width 128 height 27
select select "13"
click at [165, 130] on select "Select 2026 2025 2024 2023 2022 2021 2020 2019 2018 2017 2016 2015 2014 2013 20…" at bounding box center [229, 143] width 128 height 27
click at [360, 137] on input "text" at bounding box center [371, 144] width 127 height 26
type input "Hyundai"
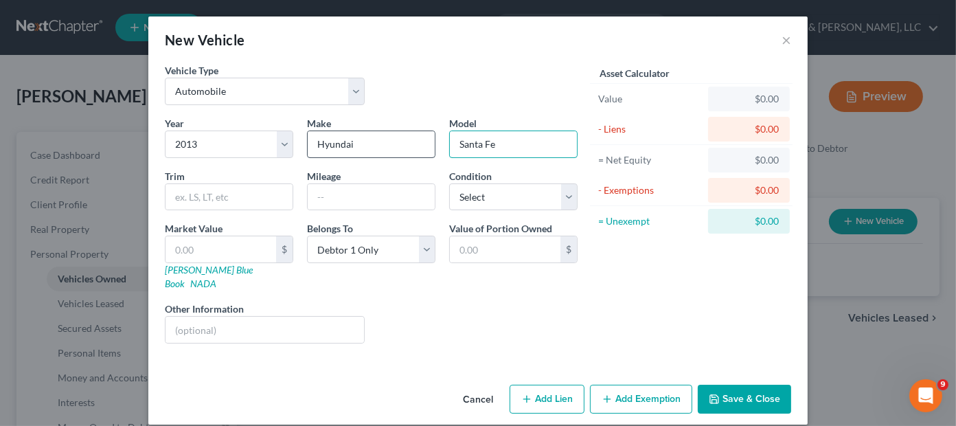
type input "Santa Fe"
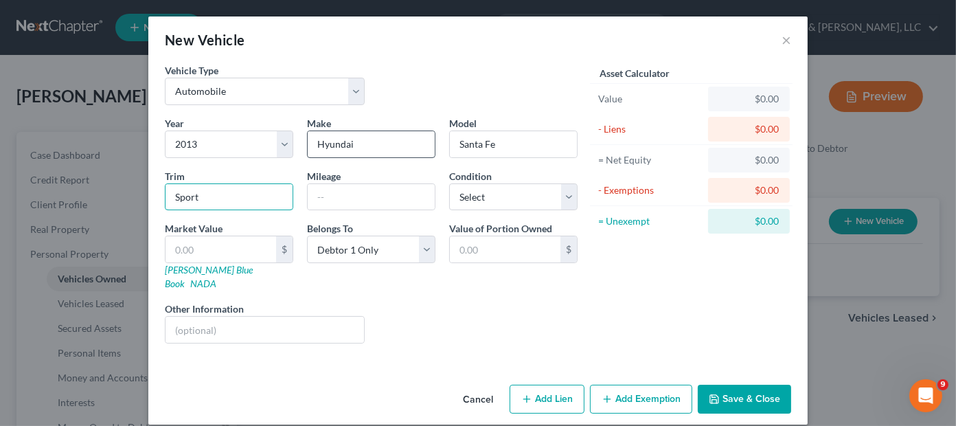
type input "Sport"
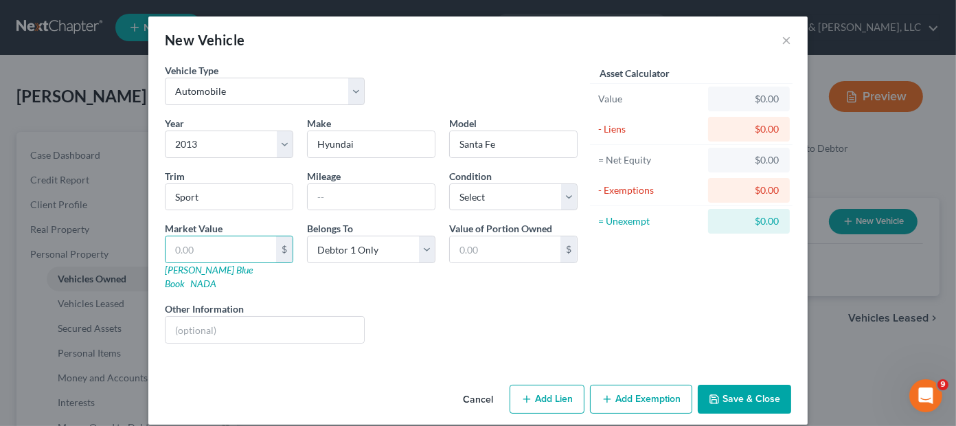
click at [746, 384] on button "Save & Close" at bounding box center [743, 398] width 93 height 29
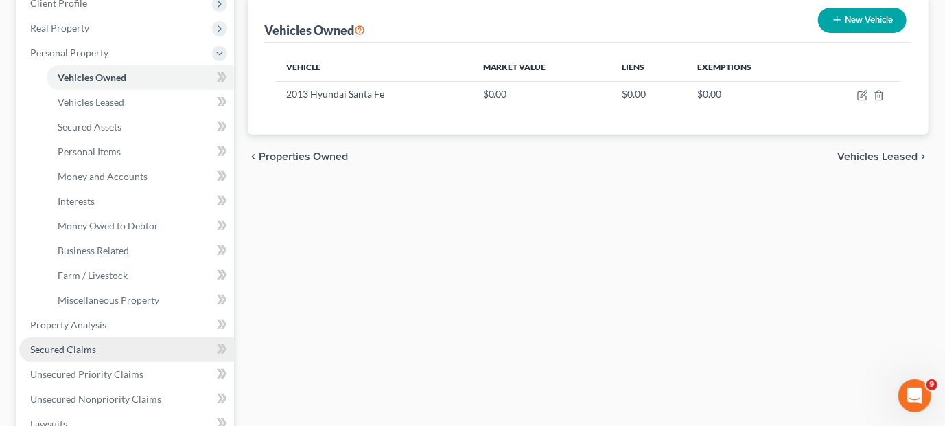
scroll to position [206, 0]
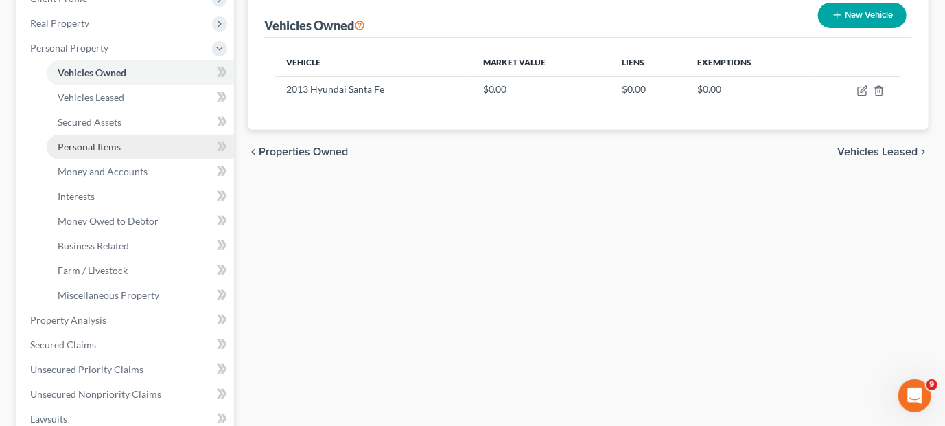
click at [120, 146] on link "Personal Items" at bounding box center [140, 147] width 187 height 25
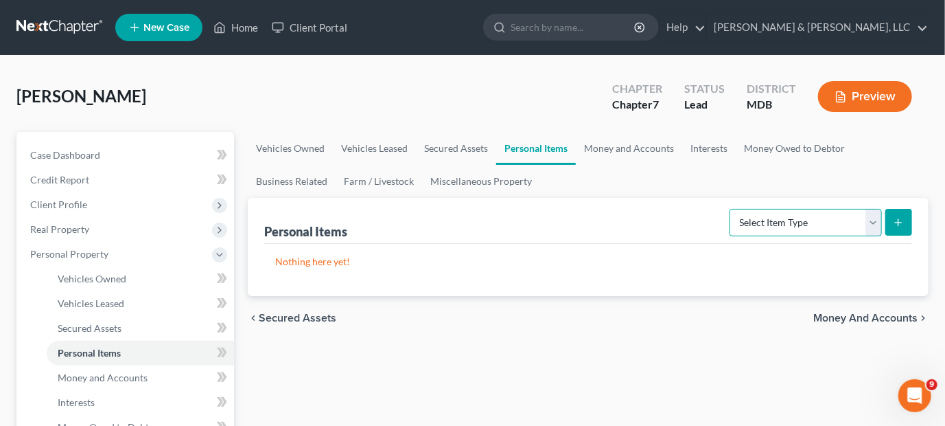
click at [782, 219] on select "Select Item Type Clothing Collectibles Of Value Electronics Firearms Household …" at bounding box center [806, 222] width 152 height 27
click at [732, 209] on select "Select Item Type Clothing Collectibles Of Value Electronics Firearms Household …" at bounding box center [806, 222] width 152 height 27
click at [903, 223] on icon "submit" at bounding box center [898, 222] width 11 height 11
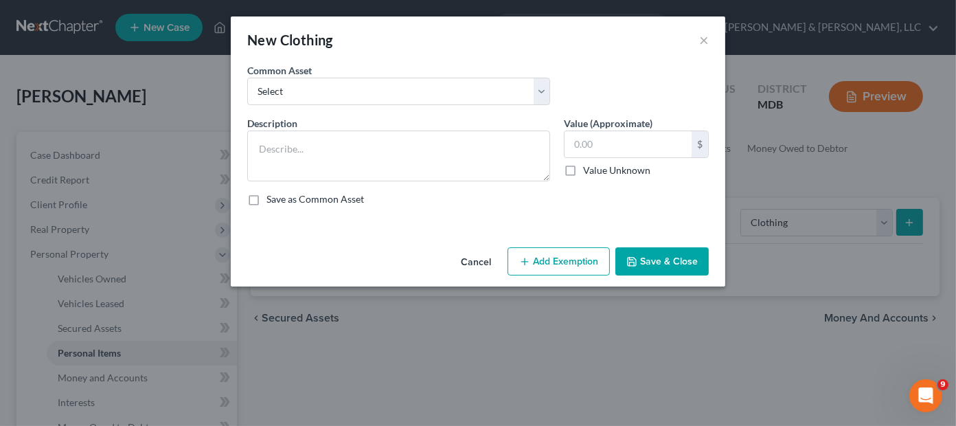
click at [476, 258] on button "Cancel" at bounding box center [476, 262] width 52 height 27
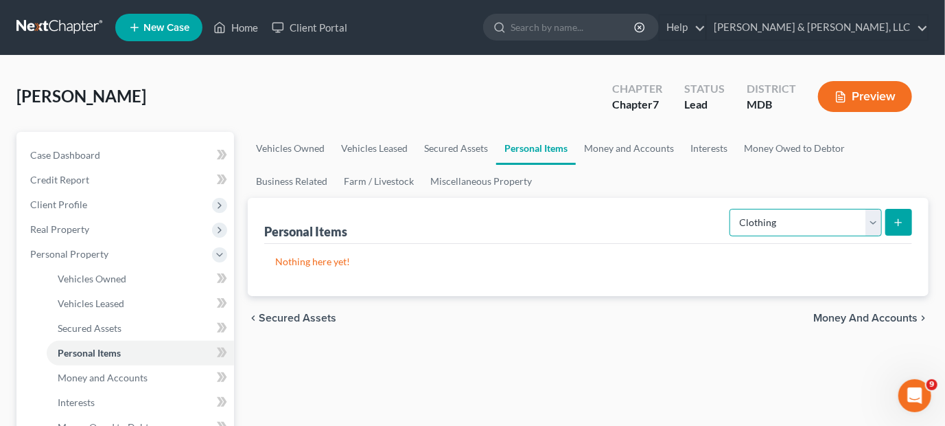
click at [818, 217] on select "Select Item Type Clothing Collectibles Of Value Electronics Firearms Household …" at bounding box center [806, 222] width 152 height 27
select select "household_goods"
click at [732, 209] on select "Select Item Type Clothing Collectibles Of Value Electronics Firearms Household …" at bounding box center [806, 222] width 152 height 27
click at [901, 217] on icon "submit" at bounding box center [898, 222] width 11 height 11
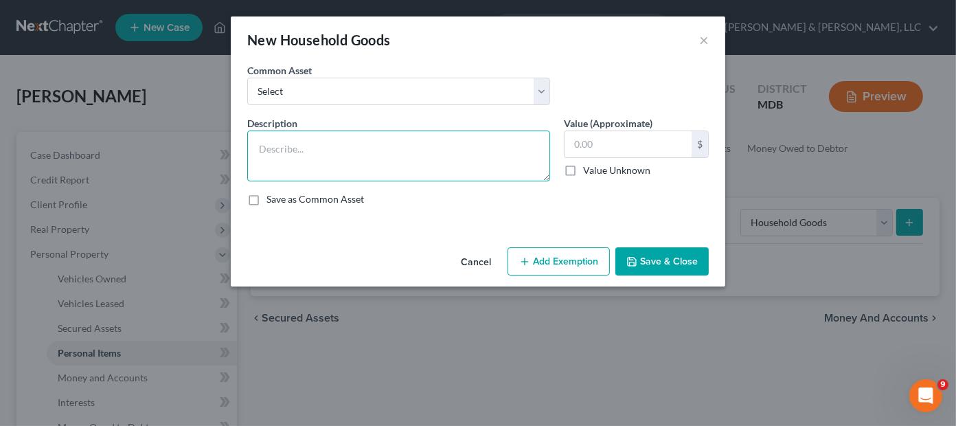
click at [275, 152] on textarea at bounding box center [398, 155] width 303 height 51
type textarea "Couches - 2, Office desk, table & chairs, bedroom suit"
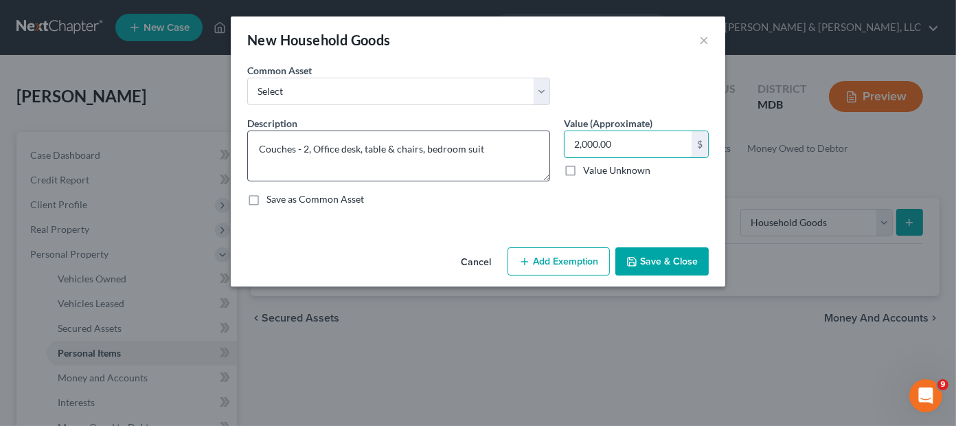
type input "2,000.00"
click at [497, 146] on textarea "Couches - 2, Office desk, table & chairs, bedroom suit" at bounding box center [398, 155] width 303 height 51
type textarea "Couches - 2, Office desk, table & chairs, bedroom suit - 3"
click at [649, 262] on button "Save & Close" at bounding box center [661, 261] width 93 height 29
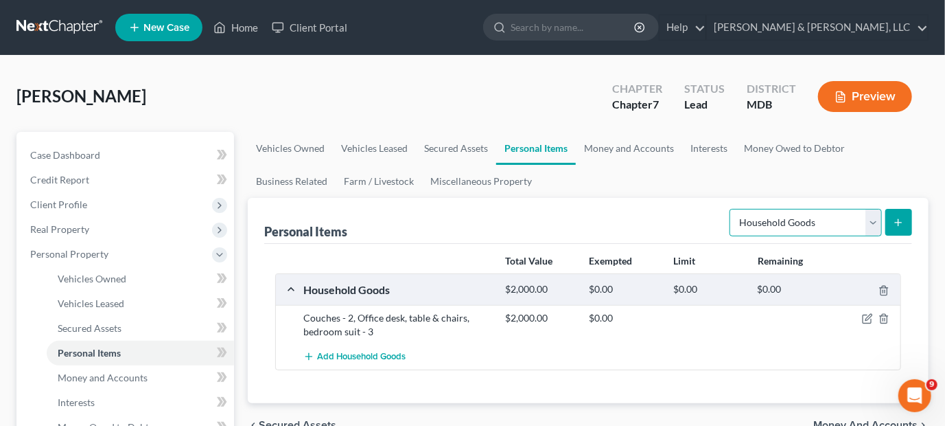
click at [769, 217] on select "Select Item Type Clothing Collectibles Of Value Electronics Firearms Household …" at bounding box center [806, 222] width 152 height 27
select select "electronics"
click at [732, 209] on select "Select Item Type Clothing Collectibles Of Value Electronics Firearms Household …" at bounding box center [806, 222] width 152 height 27
click at [899, 217] on icon "submit" at bounding box center [898, 222] width 11 height 11
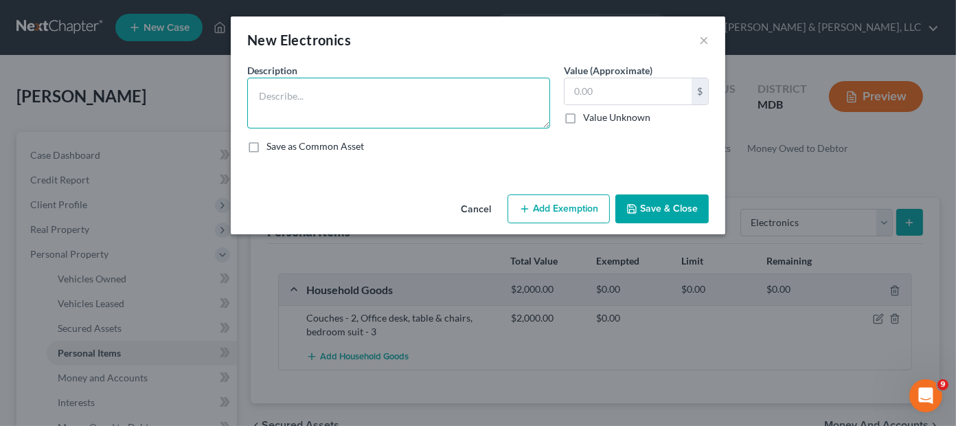
click at [342, 87] on textarea at bounding box center [398, 103] width 303 height 51
type textarea "I-phones, - 2, TV's - 3"
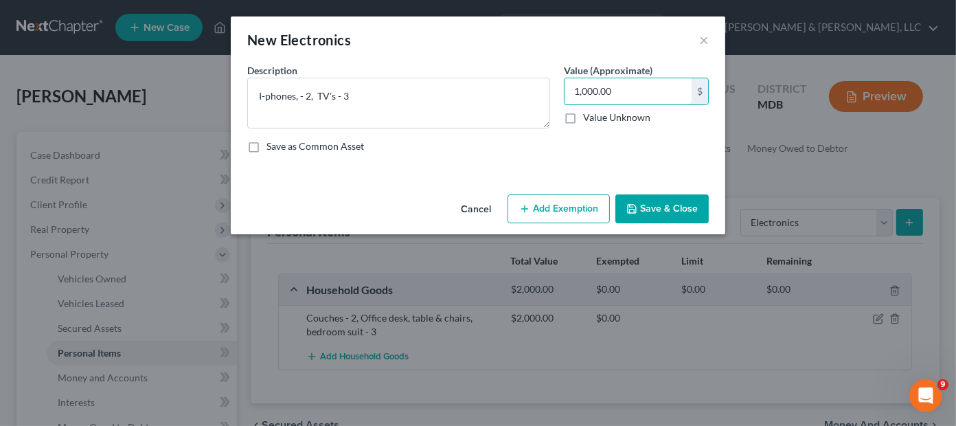
type input "1,000.00"
click at [673, 207] on button "Save & Close" at bounding box center [661, 208] width 93 height 29
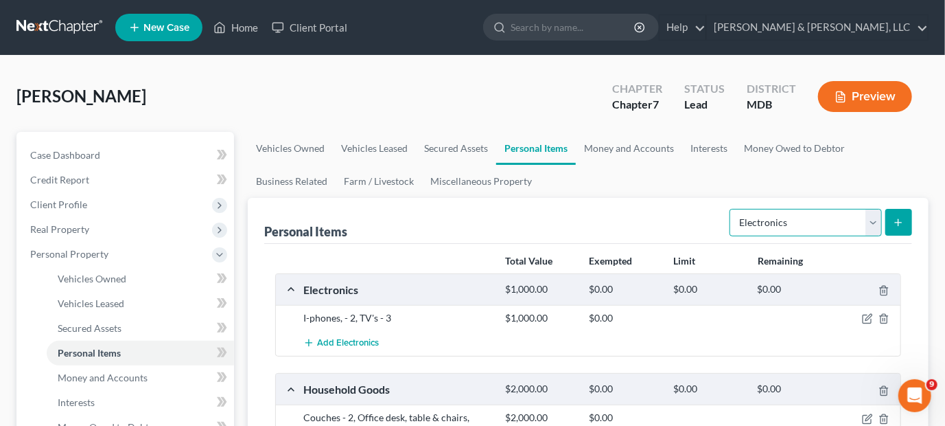
click at [794, 213] on select "Select Item Type Clothing Collectibles Of Value Electronics Firearms Household …" at bounding box center [806, 222] width 152 height 27
select select "collectibles_of_value"
click at [732, 209] on select "Select Item Type Clothing Collectibles Of Value Electronics Firearms Household …" at bounding box center [806, 222] width 152 height 27
click at [892, 219] on button "submit" at bounding box center [899, 222] width 27 height 27
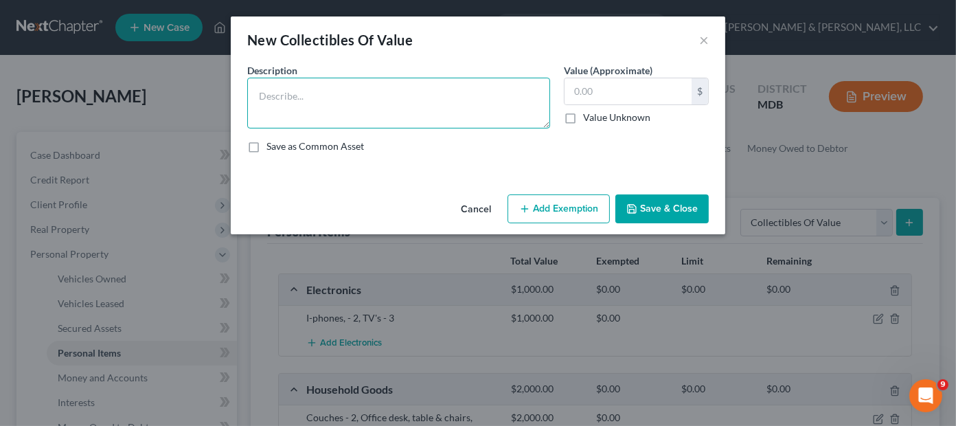
click at [300, 106] on textarea at bounding box center [398, 103] width 303 height 51
type textarea "Redskins Memorabilia"
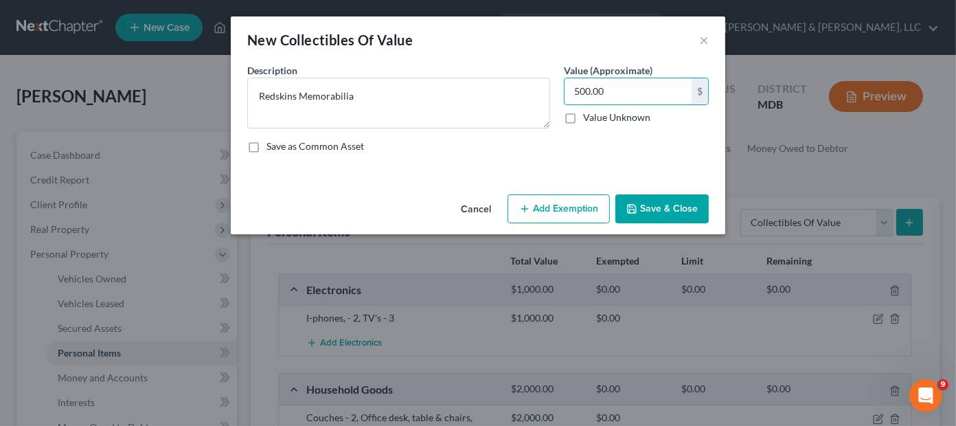
type input "500.00"
click at [647, 196] on button "Save & Close" at bounding box center [661, 208] width 93 height 29
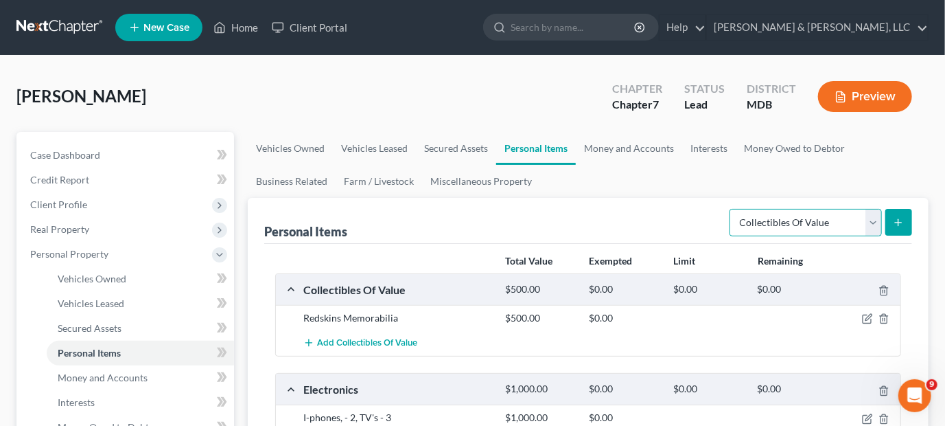
click at [807, 214] on select "Select Item Type Clothing Collectibles Of Value Electronics Firearms Household …" at bounding box center [806, 222] width 152 height 27
select select "clothing"
click at [732, 209] on select "Select Item Type Clothing Collectibles Of Value Electronics Firearms Household …" at bounding box center [806, 222] width 152 height 27
click at [901, 214] on button "submit" at bounding box center [899, 222] width 27 height 27
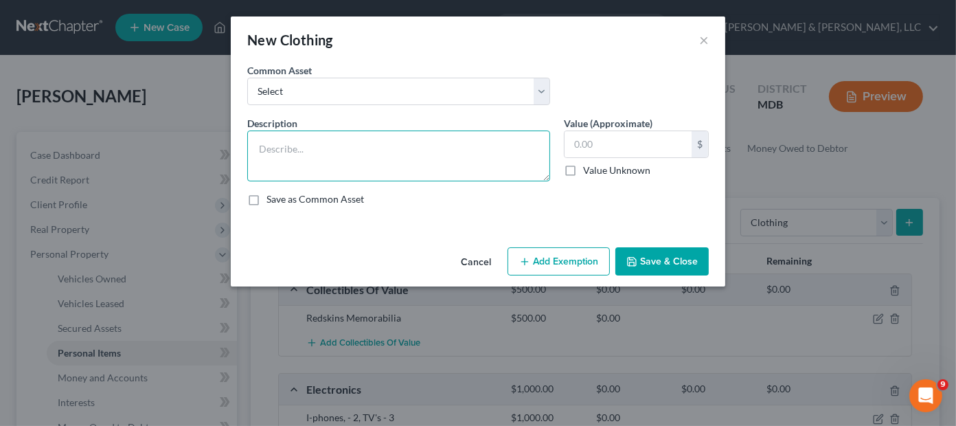
click at [325, 143] on textarea at bounding box center [398, 155] width 303 height 51
type textarea "Pants, shirts, shoes, jackets, hats, gloves, boots, dress slacks, dress shirts"
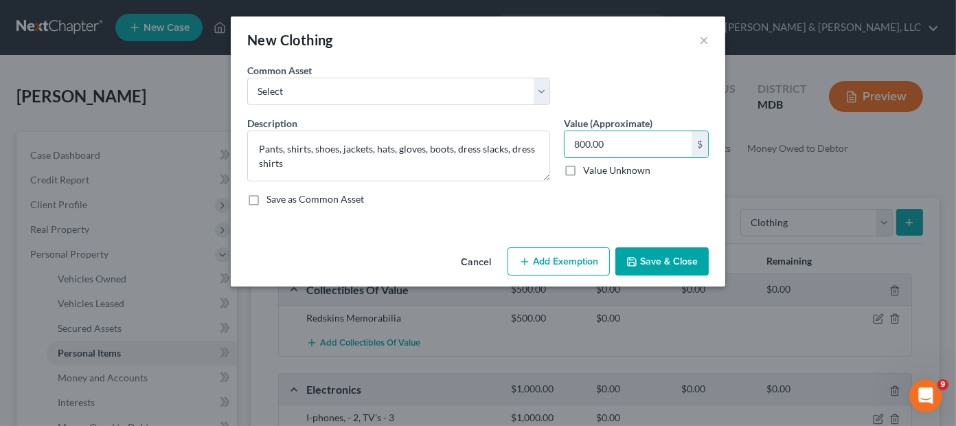
type input "800.00"
click at [660, 260] on button "Save & Close" at bounding box center [661, 261] width 93 height 29
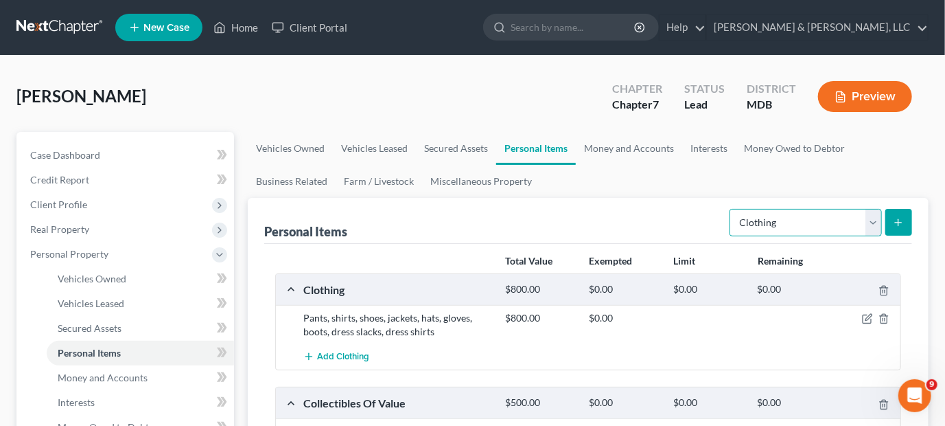
click at [824, 222] on select "Select Item Type Clothing Collectibles Of Value Electronics Firearms Household …" at bounding box center [806, 222] width 152 height 27
select select "pets"
click at [732, 209] on select "Select Item Type Clothing Collectibles Of Value Electronics Firearms Household …" at bounding box center [806, 222] width 152 height 27
click at [905, 223] on button "submit" at bounding box center [899, 222] width 27 height 27
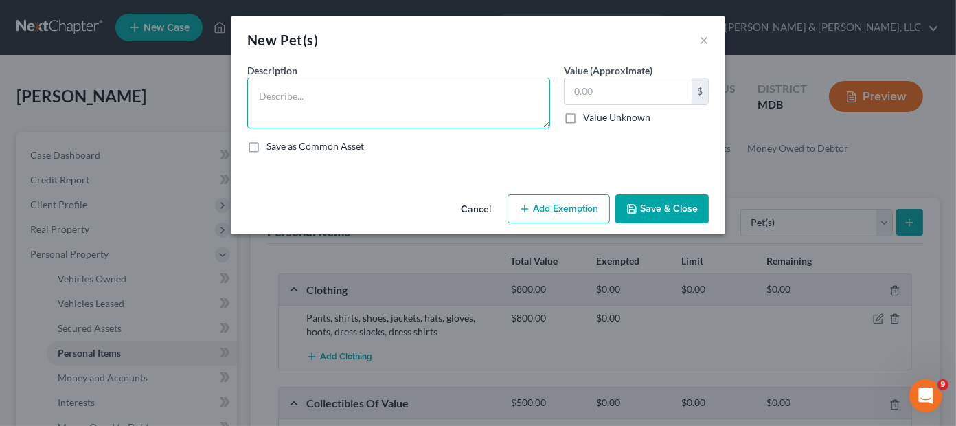
click at [284, 84] on textarea at bounding box center [398, 103] width 303 height 51
type textarea "Dog, cat"
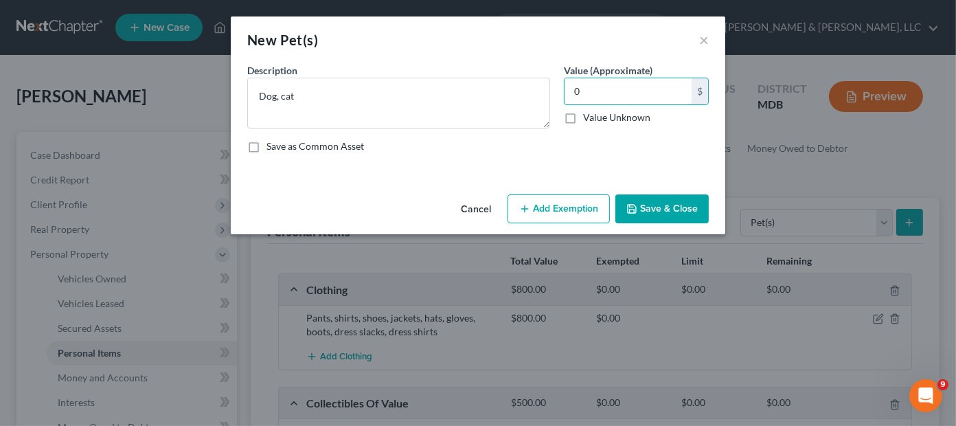
type input "0"
click at [649, 218] on button "Save & Close" at bounding box center [661, 208] width 93 height 29
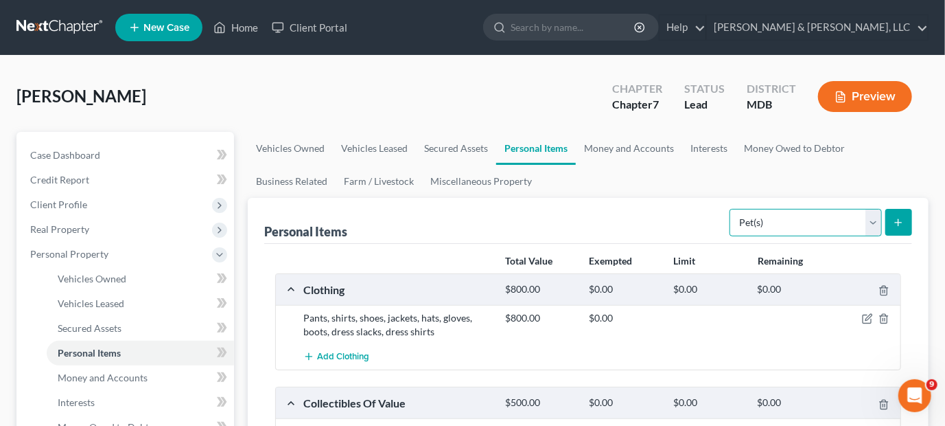
click at [795, 215] on select "Select Item Type Clothing Collectibles Of Value Electronics Firearms Household …" at bounding box center [806, 222] width 152 height 27
select select "sports_and_hobby_equipment"
click at [732, 209] on select "Select Item Type Clothing Collectibles Of Value Electronics Firearms Household …" at bounding box center [806, 222] width 152 height 27
click at [898, 219] on icon "submit" at bounding box center [898, 222] width 11 height 11
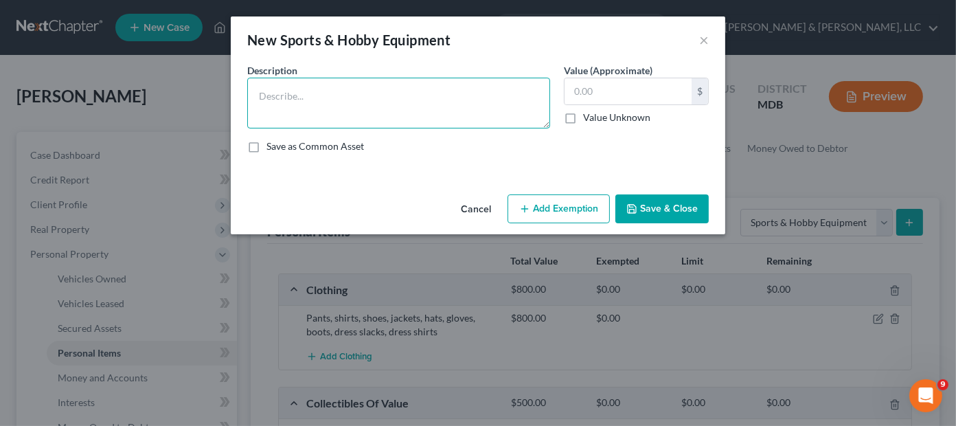
click at [338, 86] on textarea at bounding box center [398, 103] width 303 height 51
type textarea "Fishing equiptment"
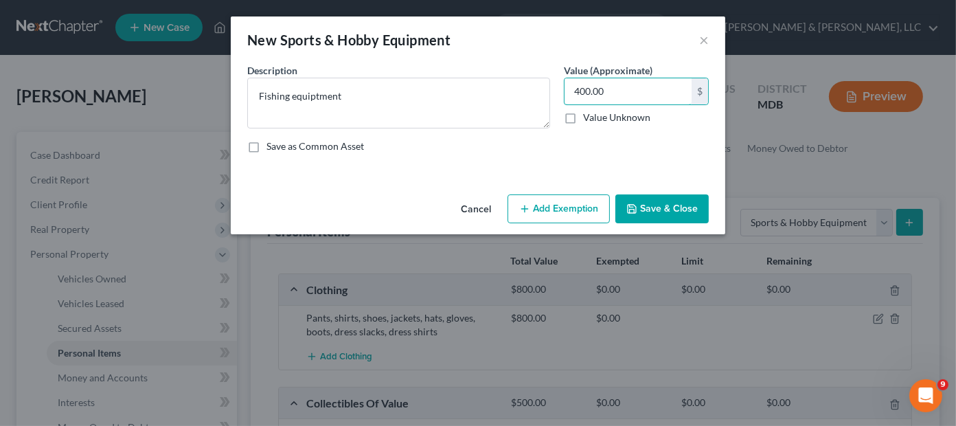
type input "400.00"
click at [656, 205] on button "Save & Close" at bounding box center [661, 208] width 93 height 29
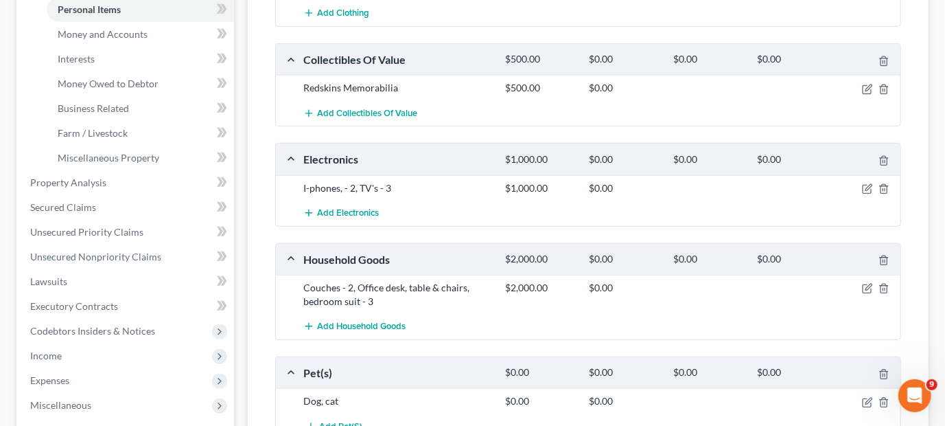
scroll to position [69, 0]
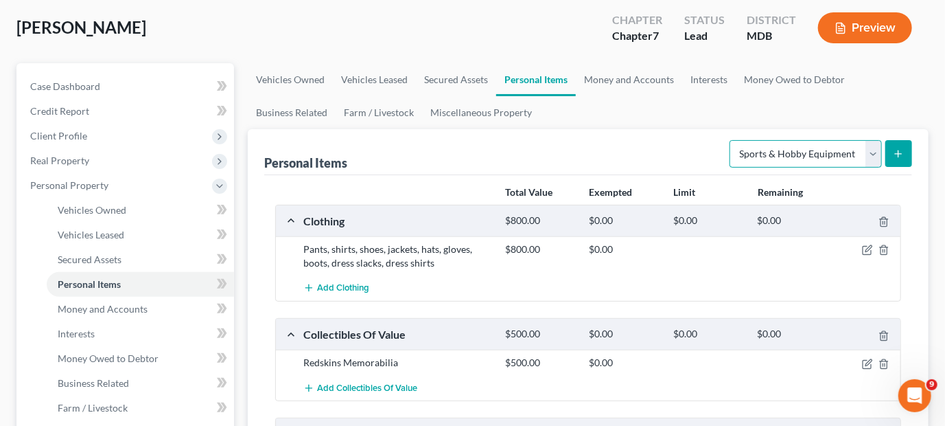
click at [776, 146] on select "Select Item Type Clothing Collectibles Of Value Electronics Firearms Household …" at bounding box center [806, 153] width 152 height 27
select select "firearms"
click at [732, 140] on select "Select Item Type Clothing Collectibles Of Value Electronics Firearms Household …" at bounding box center [806, 153] width 152 height 27
click at [898, 150] on icon "submit" at bounding box center [898, 153] width 11 height 11
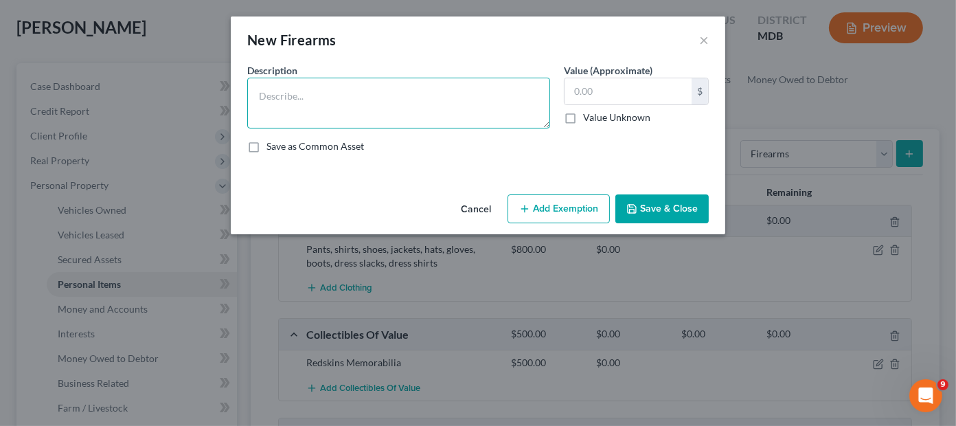
click at [316, 105] on textarea at bounding box center [398, 103] width 303 height 51
type textarea "B"
type textarea "g"
type textarea "Glock 19, Glock 43X, S&W 2.0, LWRC 16 and 10.5 AR-15"
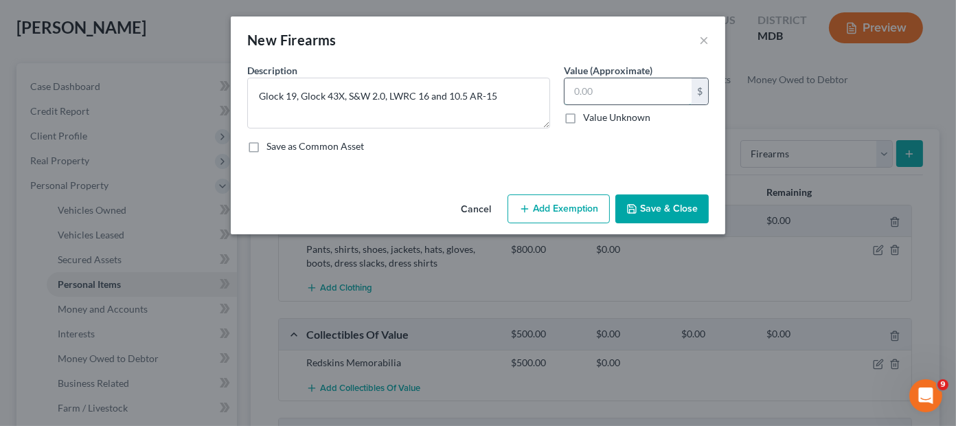
click at [600, 78] on input "text" at bounding box center [627, 91] width 127 height 26
type input "3,200.00"
click at [669, 207] on button "Save & Close" at bounding box center [661, 208] width 93 height 29
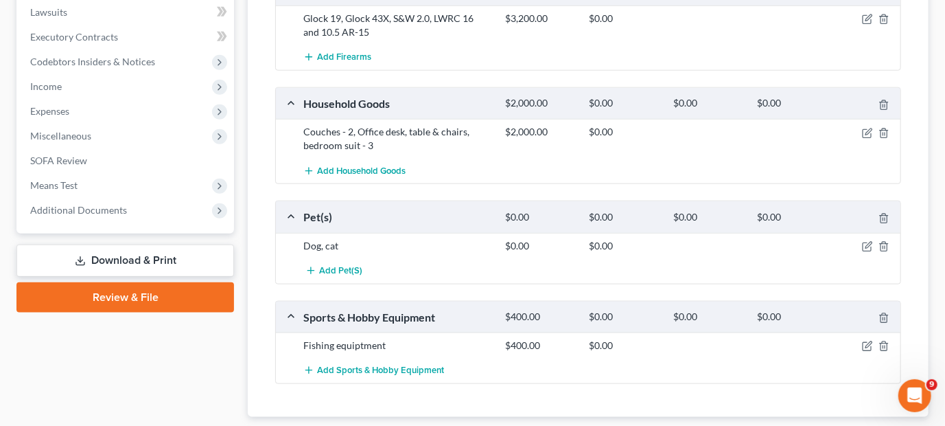
scroll to position [695, 0]
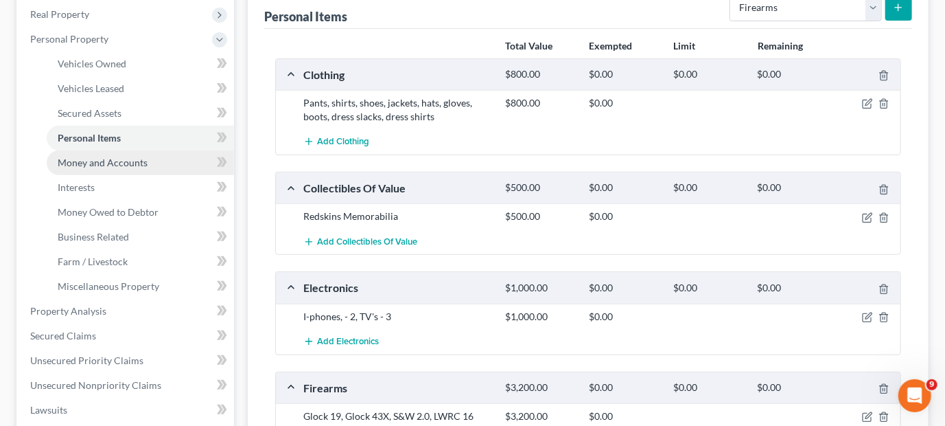
click at [117, 159] on span "Money and Accounts" at bounding box center [103, 163] width 90 height 12
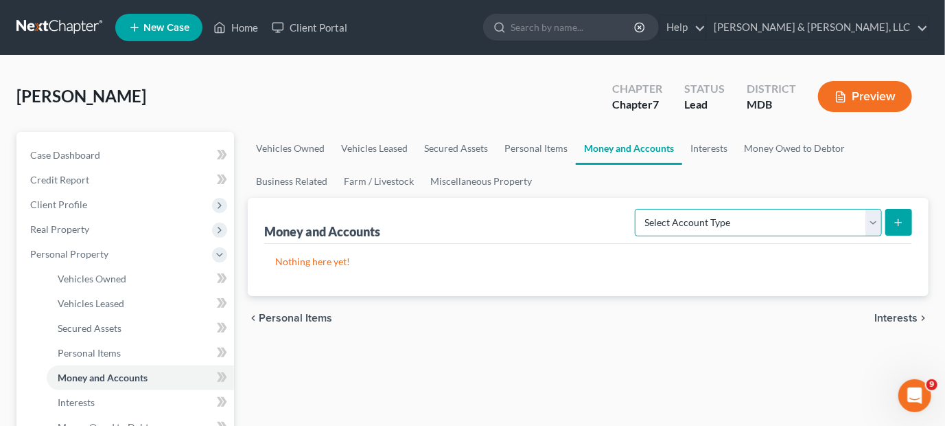
click at [731, 221] on select "Select Account Type Brokerage Cash on Hand Certificates of Deposit Checking Acc…" at bounding box center [758, 222] width 247 height 27
select select "checking"
click at [638, 209] on select "Select Account Type Brokerage Cash on Hand Certificates of Deposit Checking Acc…" at bounding box center [758, 222] width 247 height 27
click at [899, 219] on line "submit" at bounding box center [899, 222] width 0 height 6
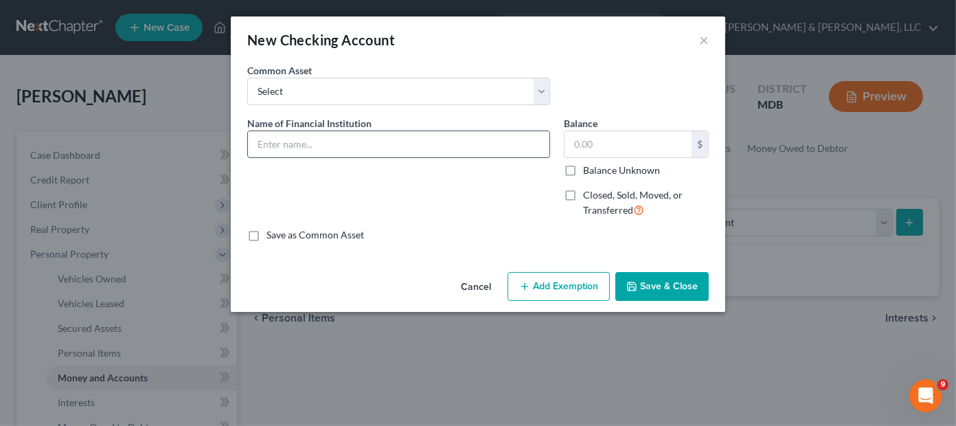
click at [326, 142] on input "text" at bounding box center [398, 144] width 301 height 26
type input "M&T"
click at [636, 146] on input "text" at bounding box center [627, 144] width 127 height 26
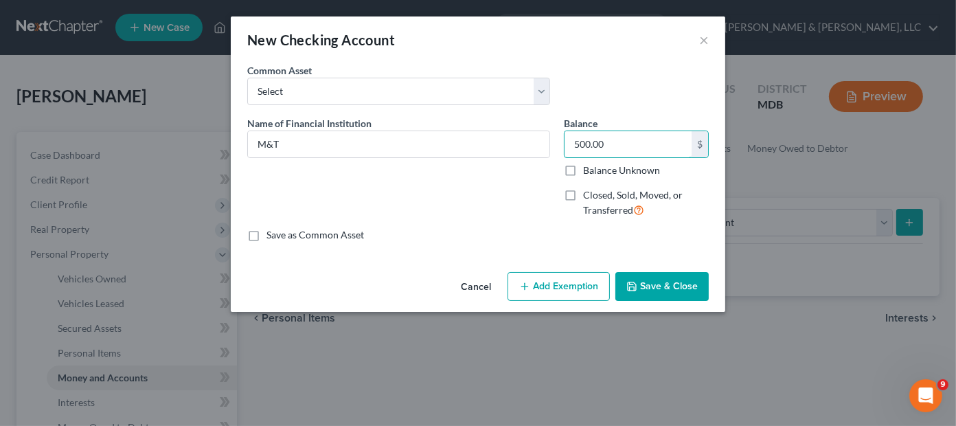
type input "500.00"
click at [663, 284] on button "Save & Close" at bounding box center [661, 286] width 93 height 29
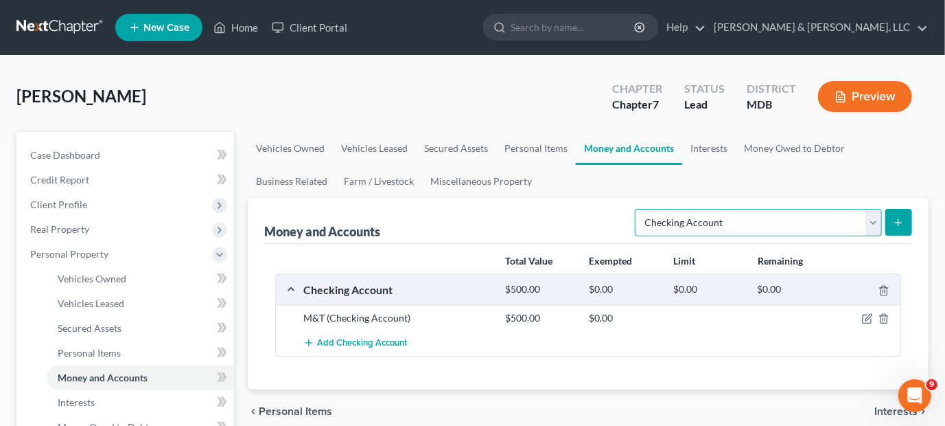
click at [773, 217] on select "Select Account Type Brokerage Cash on Hand Certificates of Deposit Checking Acc…" at bounding box center [758, 222] width 247 height 27
select select "savings"
click at [638, 209] on select "Select Account Type Brokerage Cash on Hand Certificates of Deposit Checking Acc…" at bounding box center [758, 222] width 247 height 27
click at [901, 223] on icon "submit" at bounding box center [898, 222] width 11 height 11
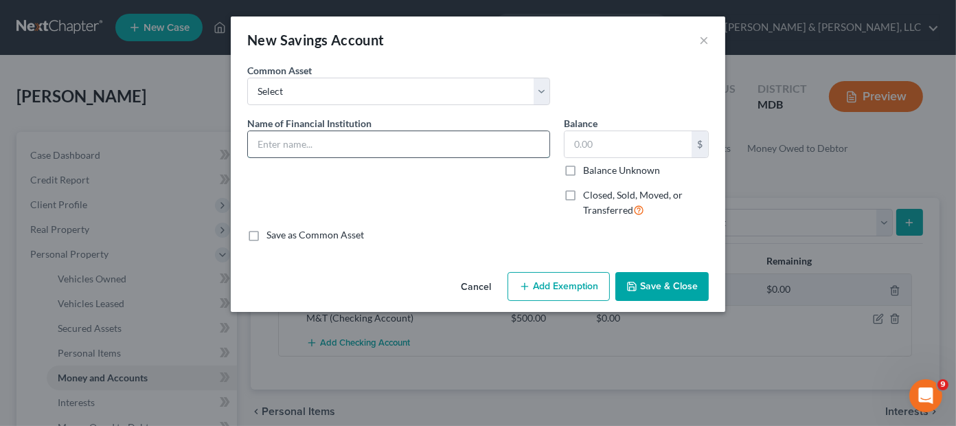
click at [331, 137] on input "text" at bounding box center [398, 144] width 301 height 26
type input "M&T"
click at [608, 141] on input "text" at bounding box center [627, 144] width 127 height 26
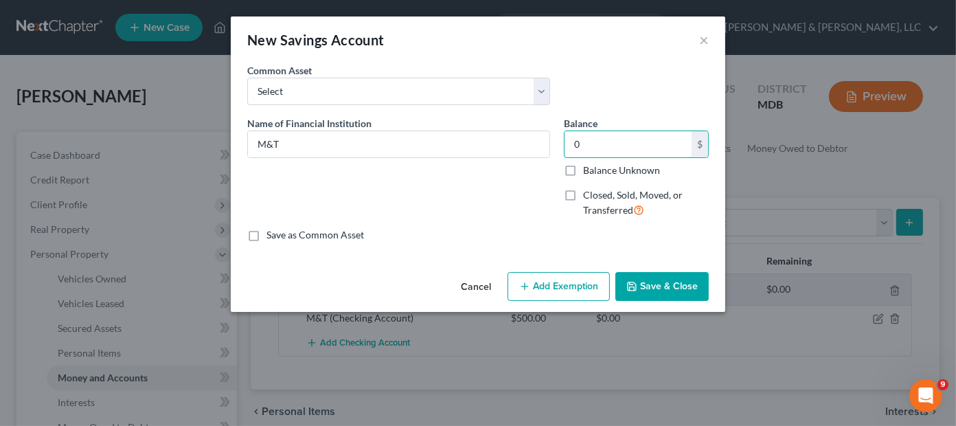
type input "0"
click at [671, 290] on button "Save & Close" at bounding box center [661, 286] width 93 height 29
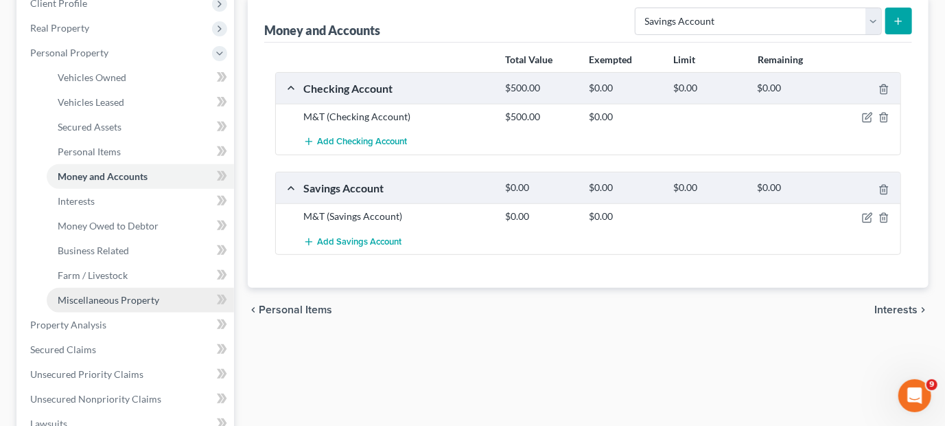
scroll to position [206, 0]
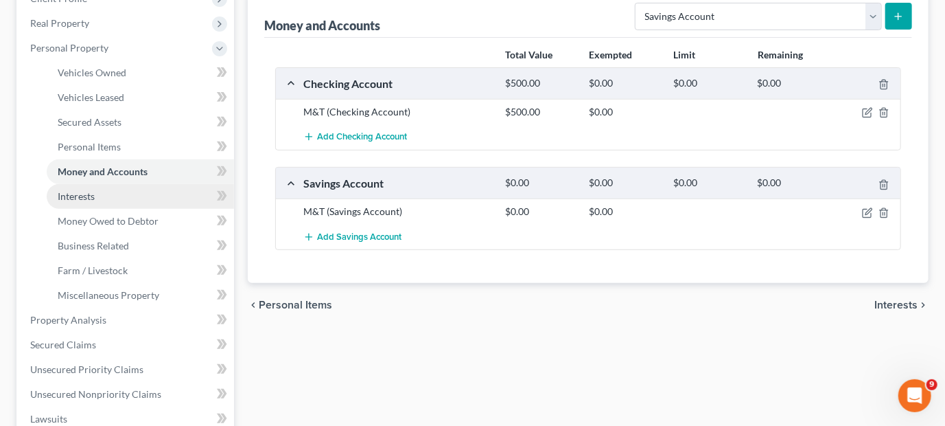
click at [87, 185] on link "Interests" at bounding box center [140, 196] width 187 height 25
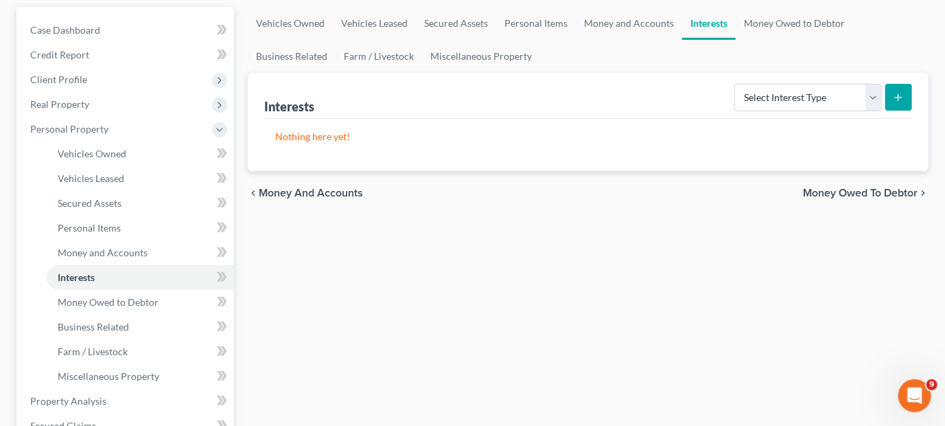
scroll to position [343, 0]
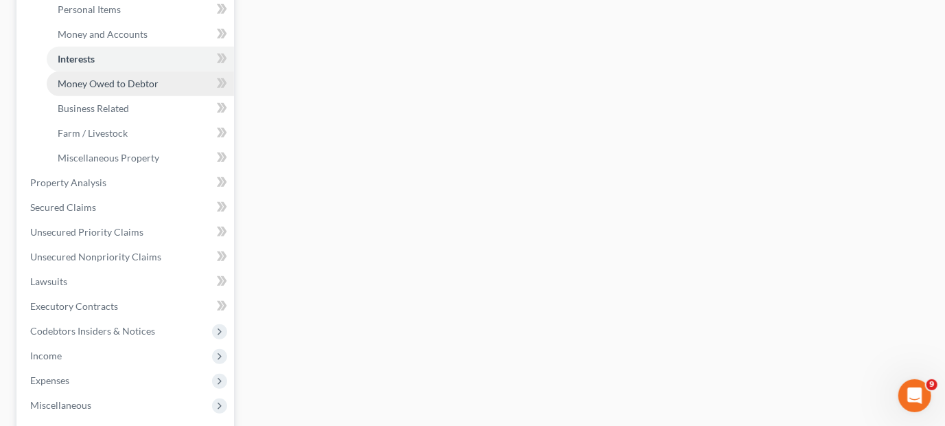
click at [119, 78] on span "Money Owed to Debtor" at bounding box center [108, 84] width 101 height 12
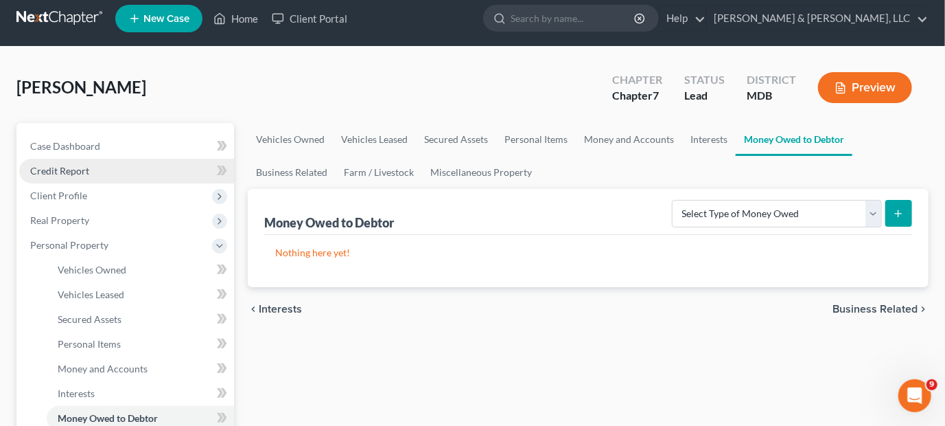
scroll to position [275, 0]
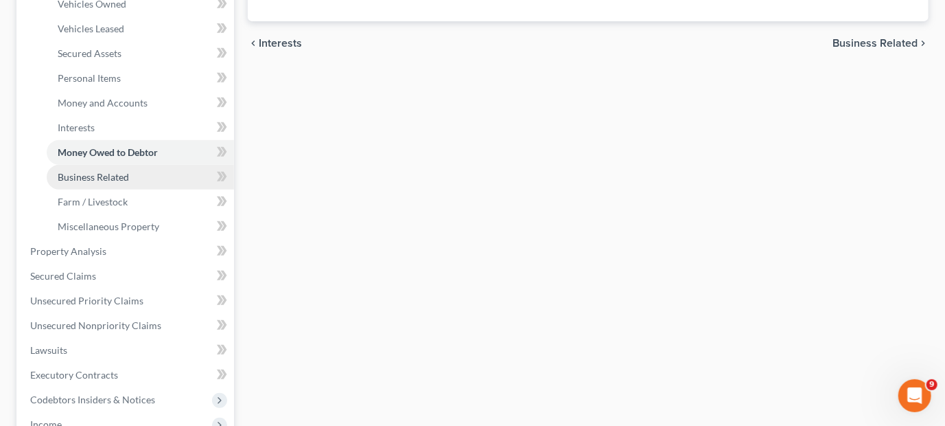
click at [119, 173] on span "Business Related" at bounding box center [93, 177] width 71 height 12
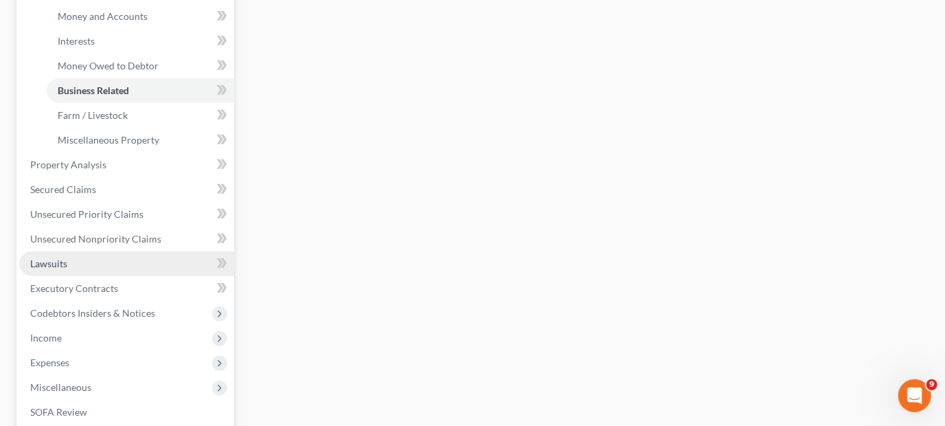
scroll to position [549, 0]
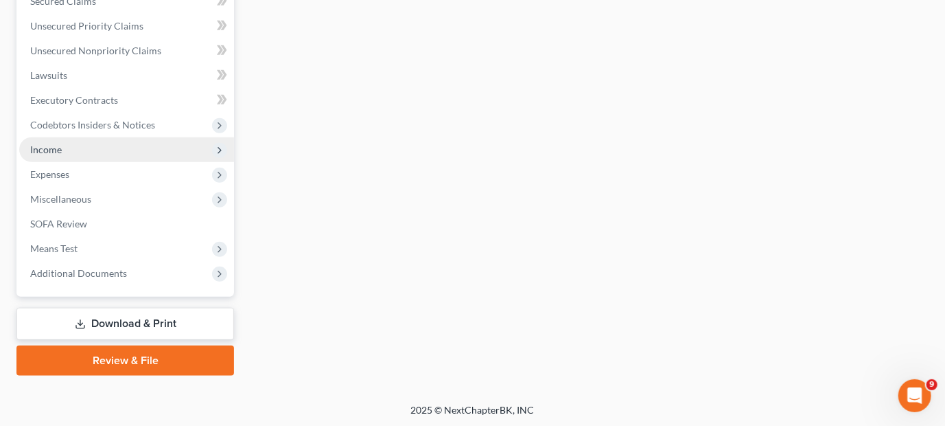
click at [82, 150] on span "Income" at bounding box center [126, 149] width 215 height 25
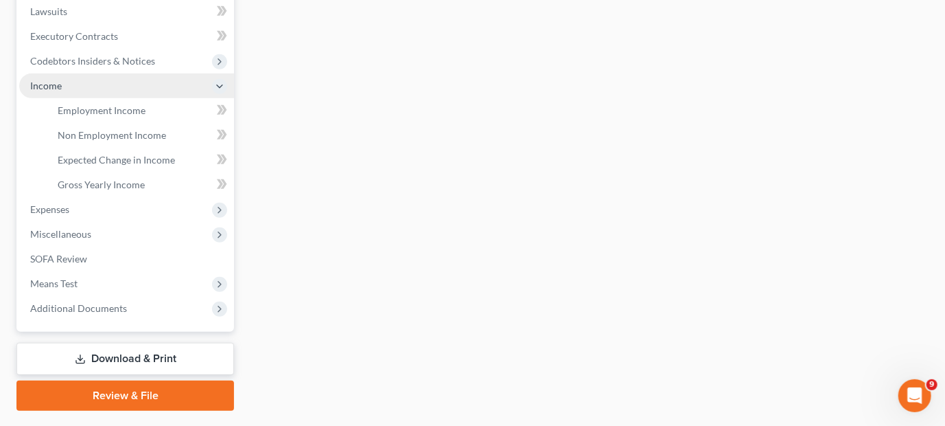
scroll to position [302, 0]
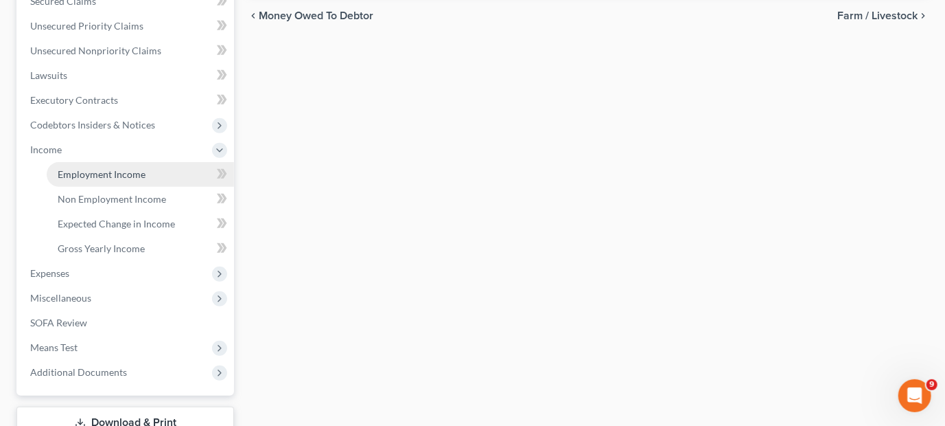
click at [105, 165] on link "Employment Income" at bounding box center [140, 174] width 187 height 25
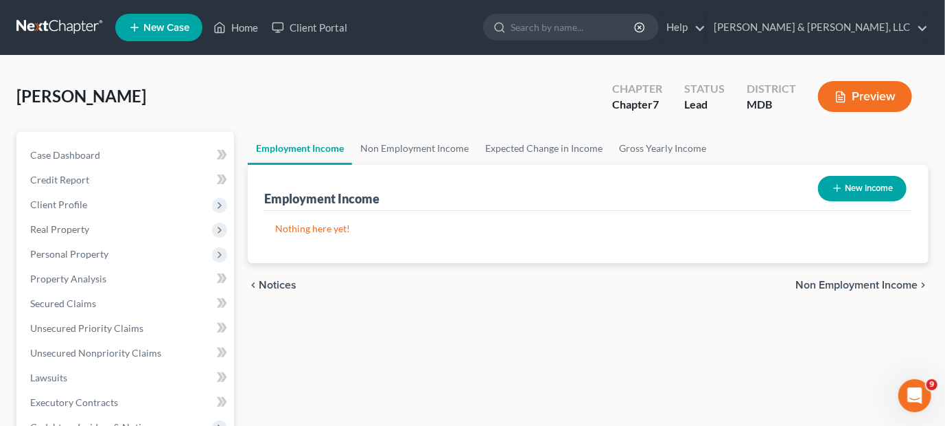
click at [850, 176] on button "New Income" at bounding box center [862, 188] width 89 height 25
select select "0"
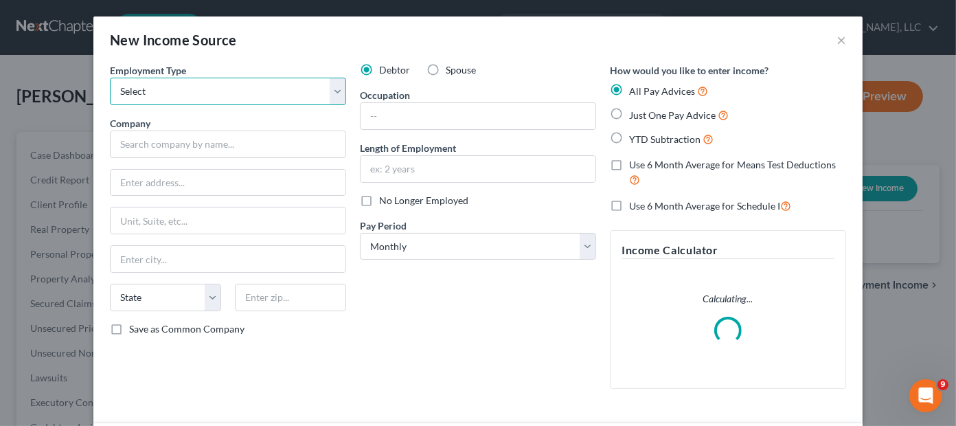
click at [210, 93] on select "Select Full or Part Time Employment Self Employment" at bounding box center [228, 91] width 236 height 27
select select "0"
click at [110, 78] on select "Select Full or Part Time Employment Self Employment" at bounding box center [228, 91] width 236 height 27
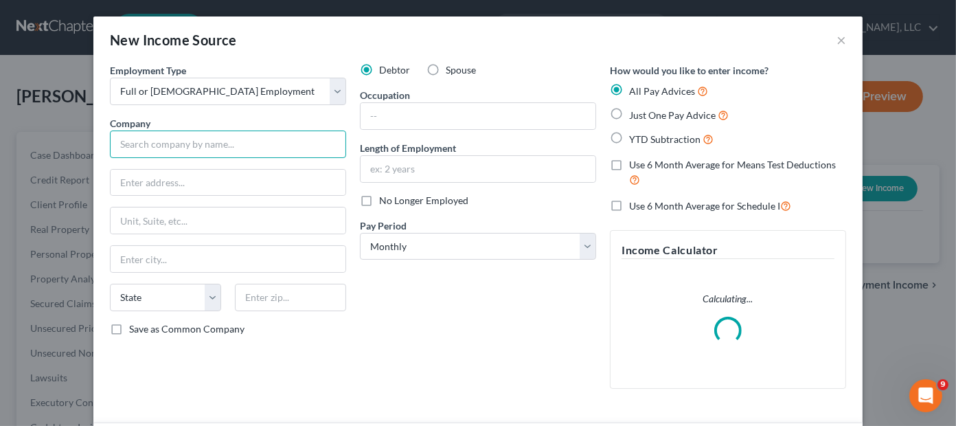
click at [196, 140] on input "text" at bounding box center [228, 143] width 236 height 27
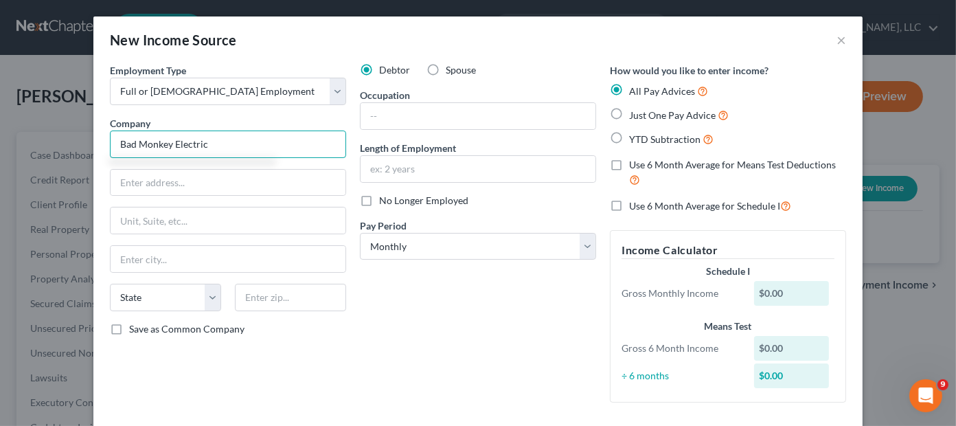
type input "Bad Monkey Electric"
type input "1393 Progress Way"
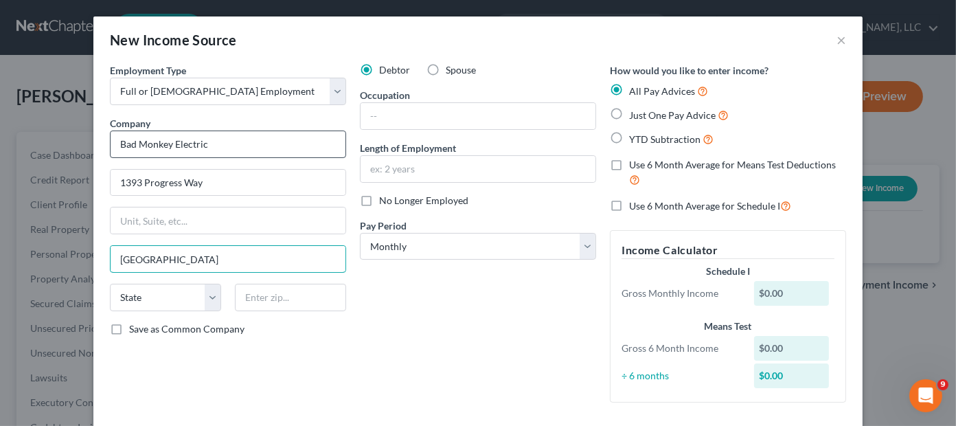
type input "Sykesville"
select select "21"
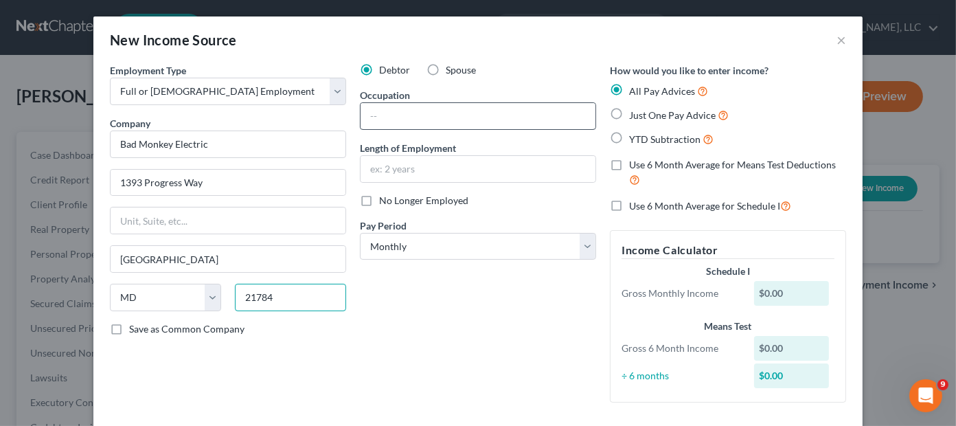
type input "21784"
click at [390, 119] on input "text" at bounding box center [477, 116] width 235 height 26
type input "Electrician"
click at [380, 163] on input "text" at bounding box center [477, 169] width 235 height 26
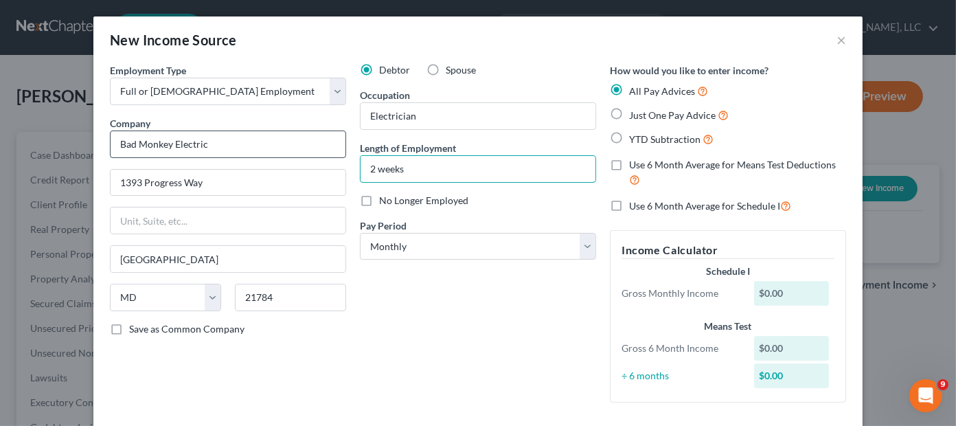
drag, startPoint x: 418, startPoint y: 163, endPoint x: 291, endPoint y: 137, distance: 129.8
click at [291, 137] on div "Employment Type * Select Full or Part Time Employment Self Employment Company *…" at bounding box center [478, 244] width 750 height 362
type input "4 weeks"
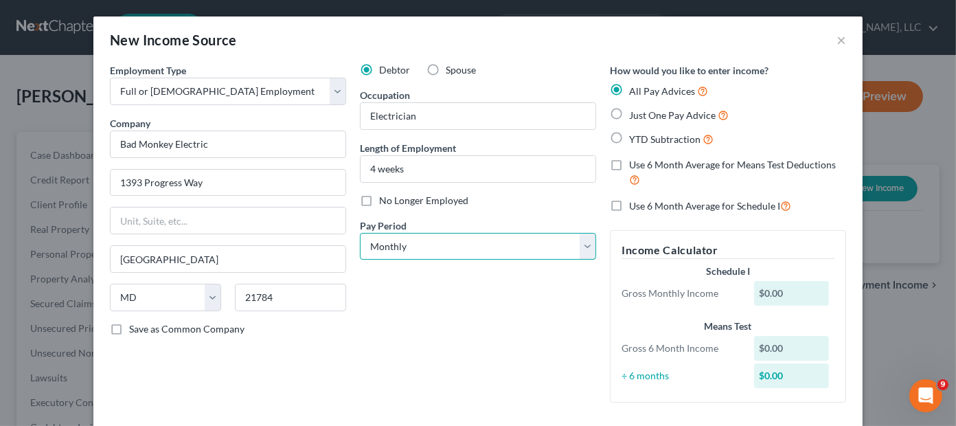
click at [457, 247] on select "Select Monthly Twice Monthly Every Other Week Weekly" at bounding box center [478, 246] width 236 height 27
select select "2"
click at [360, 233] on select "Select Monthly Twice Monthly Every Other Week Weekly" at bounding box center [478, 246] width 236 height 27
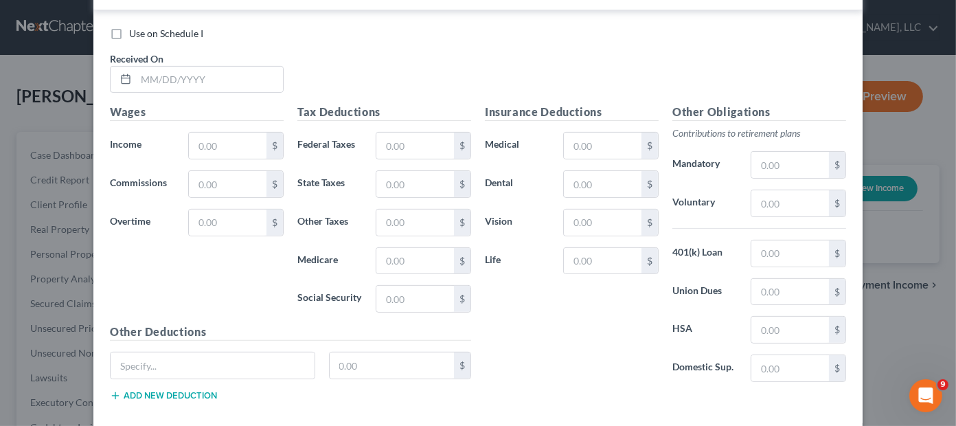
scroll to position [564, 0]
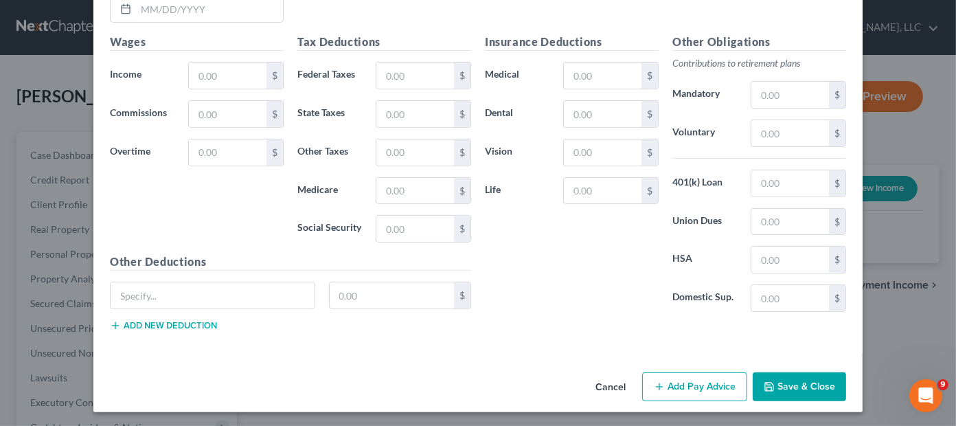
click at [791, 382] on button "Save & Close" at bounding box center [798, 386] width 93 height 29
click at [540, 259] on div "Insurance Deductions Medical $ Dental $ Vision $ Life $" at bounding box center [571, 178] width 187 height 289
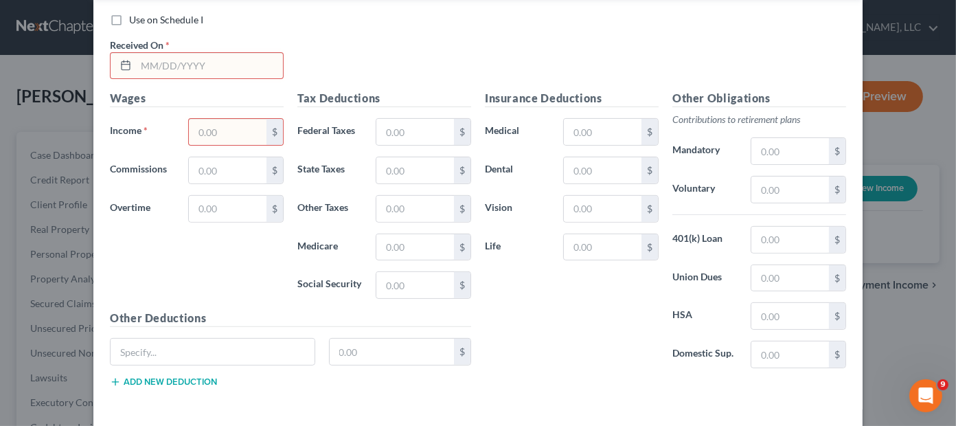
scroll to position [427, 0]
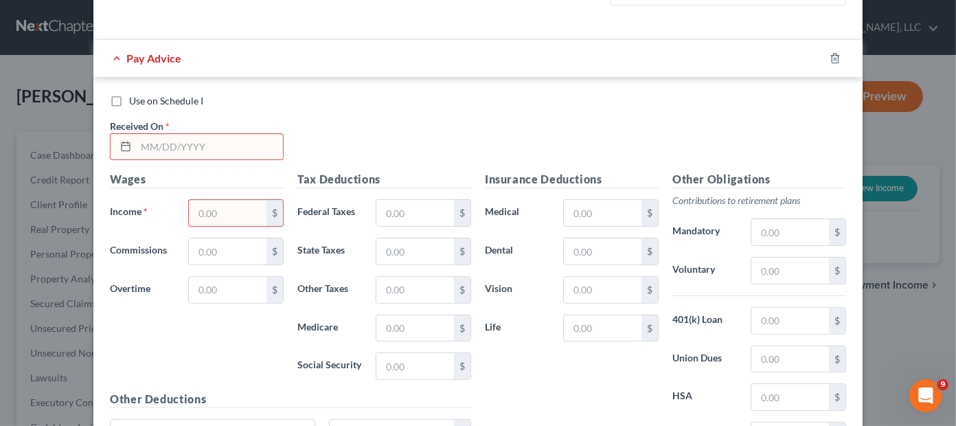
click at [158, 138] on input "text" at bounding box center [209, 147] width 147 height 26
type input "07/31/2025"
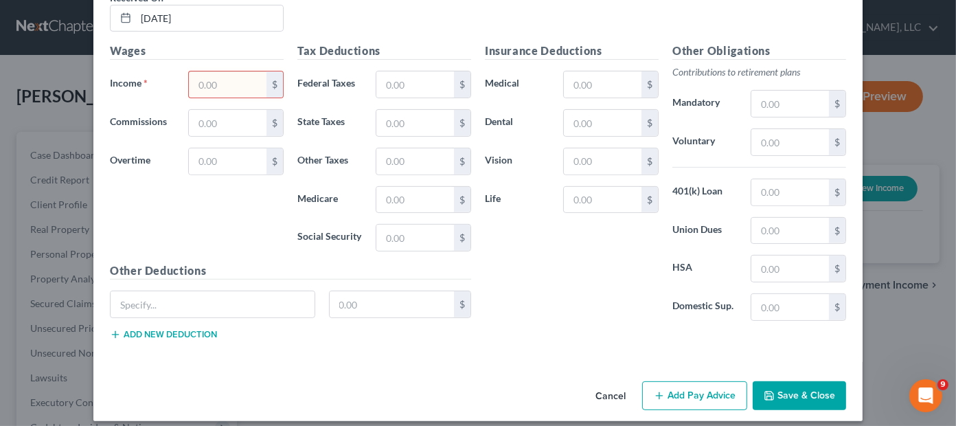
scroll to position [564, 0]
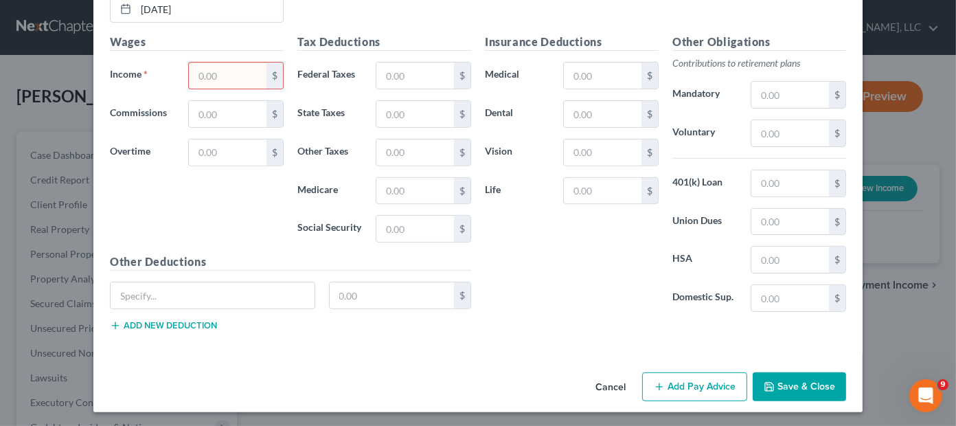
click at [216, 71] on input "text" at bounding box center [228, 75] width 78 height 26
type input "2,600.00"
click at [781, 387] on button "Save & Close" at bounding box center [798, 386] width 93 height 29
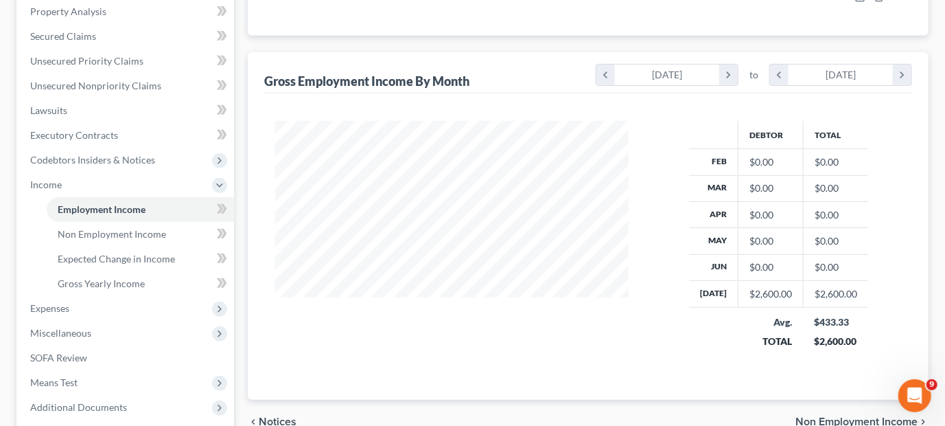
scroll to position [401, 0]
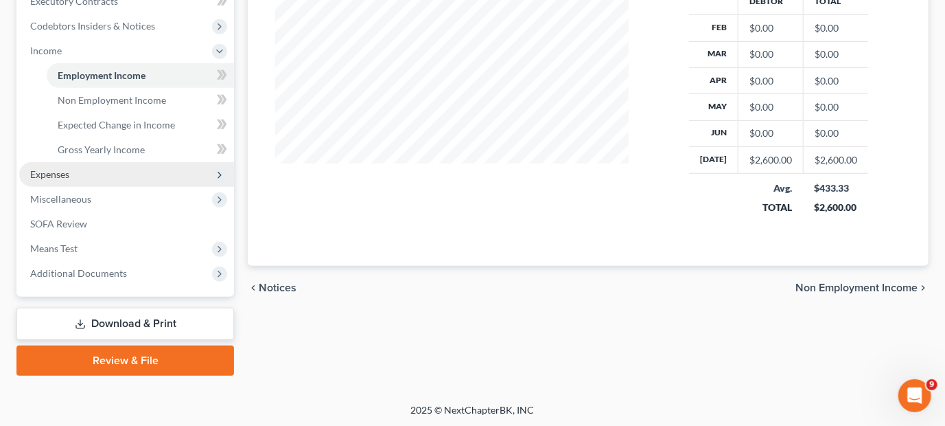
click at [57, 163] on span "Expenses" at bounding box center [126, 174] width 215 height 25
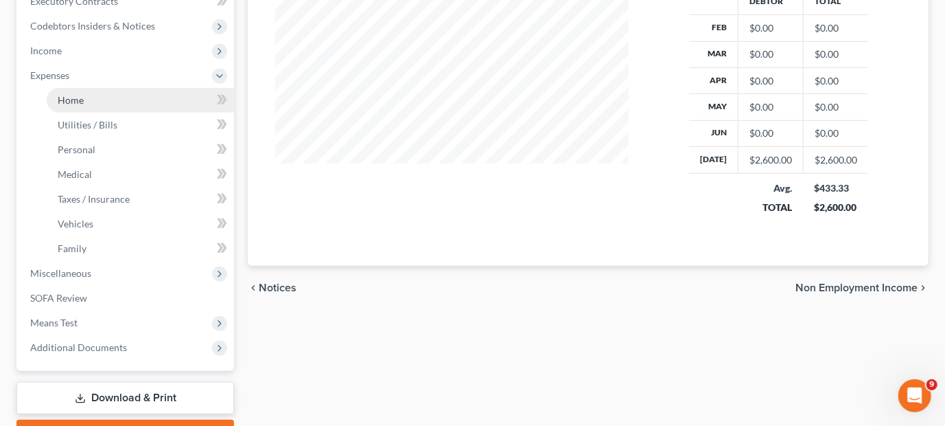
click at [68, 106] on link "Home" at bounding box center [140, 100] width 187 height 25
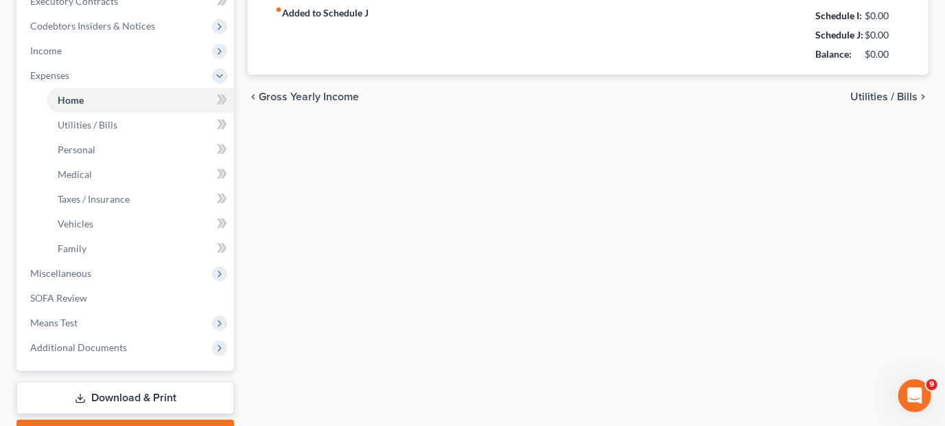
type input "0.00"
radio input "true"
type input "0.00"
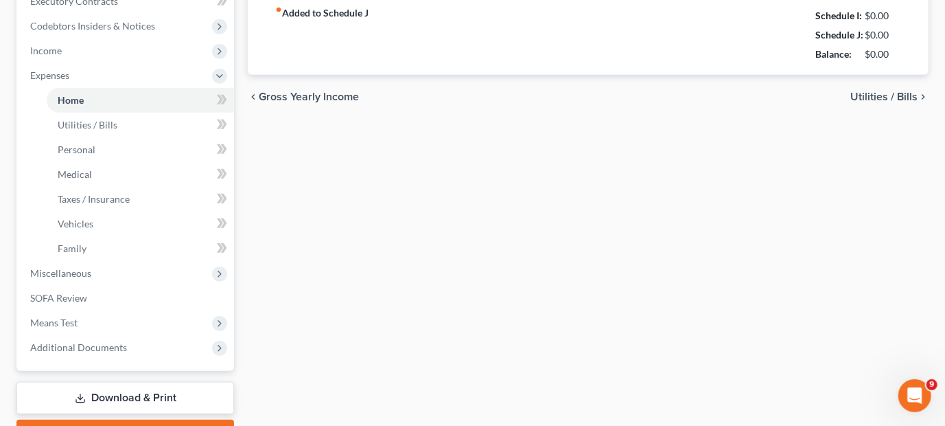
type input "0.00"
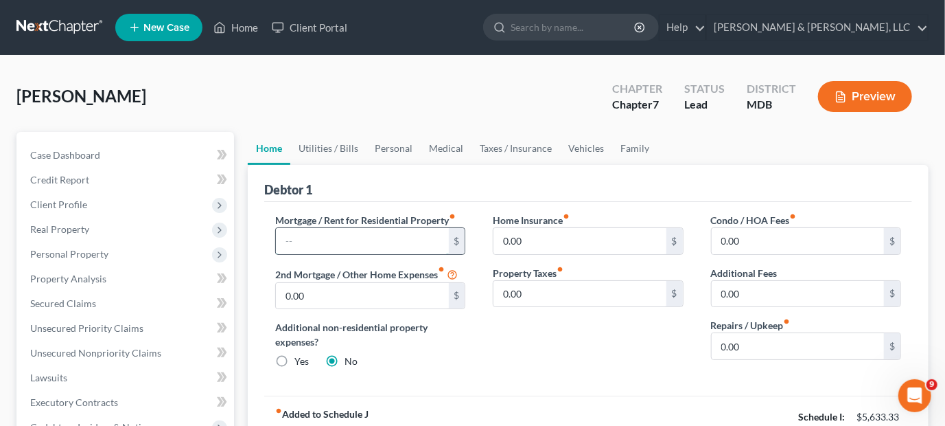
click at [336, 237] on input "text" at bounding box center [362, 241] width 172 height 26
click at [457, 238] on div "$" at bounding box center [457, 241] width 16 height 26
click at [434, 225] on label "Mortgage / Rent for Residential Property fiber_manual_record" at bounding box center [365, 220] width 181 height 14
click at [411, 213] on label "Mortgage / Rent for Residential Property fiber_manual_record" at bounding box center [365, 220] width 181 height 14
click at [363, 225] on label "Mortgage / Rent for Residential Property fiber_manual_record" at bounding box center [365, 220] width 181 height 14
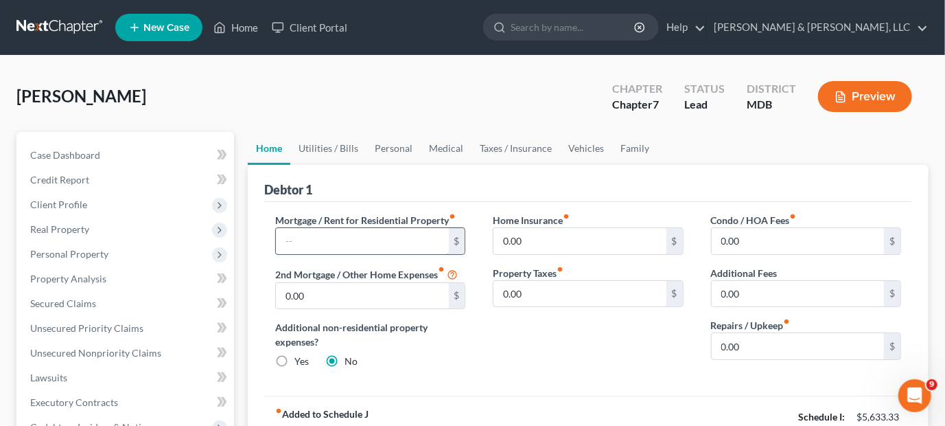
click at [358, 235] on input "text" at bounding box center [362, 241] width 172 height 26
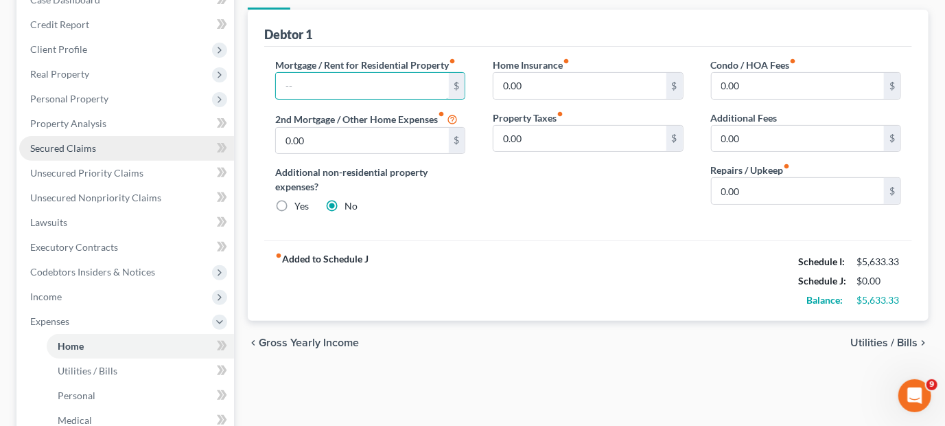
scroll to position [137, 0]
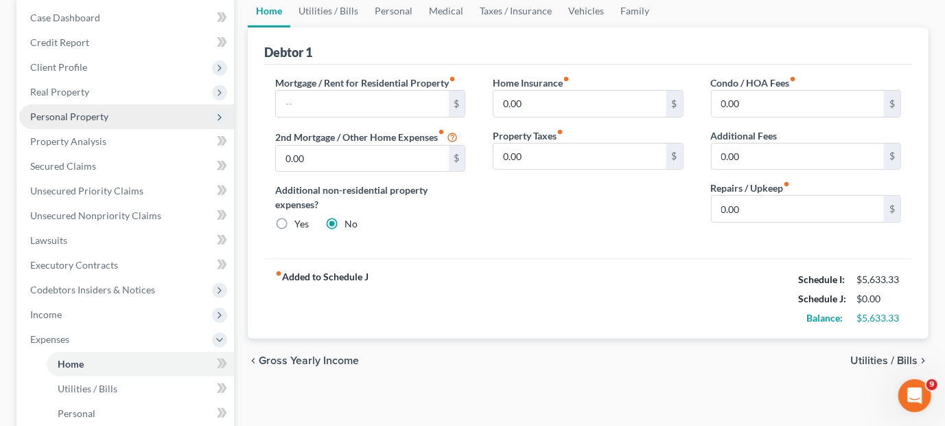
click at [64, 112] on span "Personal Property" at bounding box center [69, 117] width 78 height 12
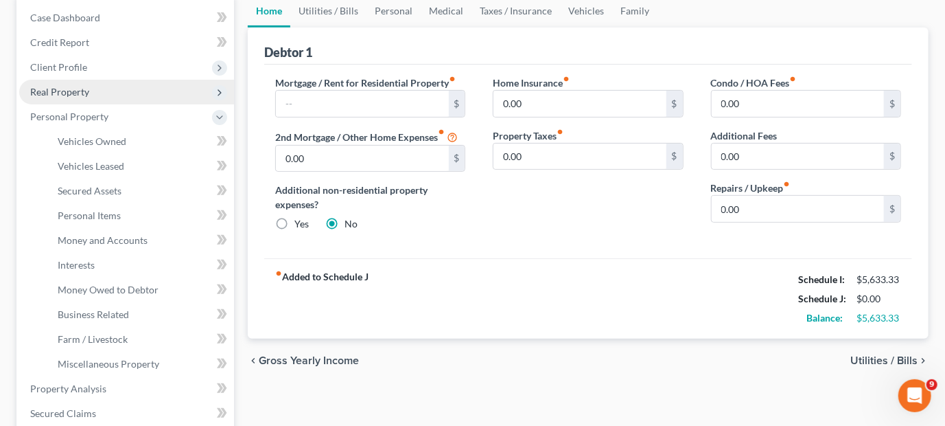
click at [60, 88] on span "Real Property" at bounding box center [59, 92] width 59 height 12
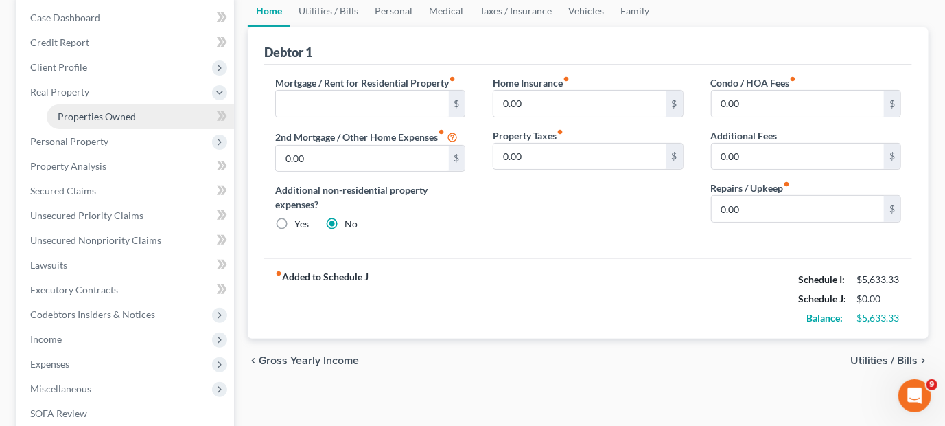
click at [70, 112] on span "Properties Owned" at bounding box center [97, 117] width 78 height 12
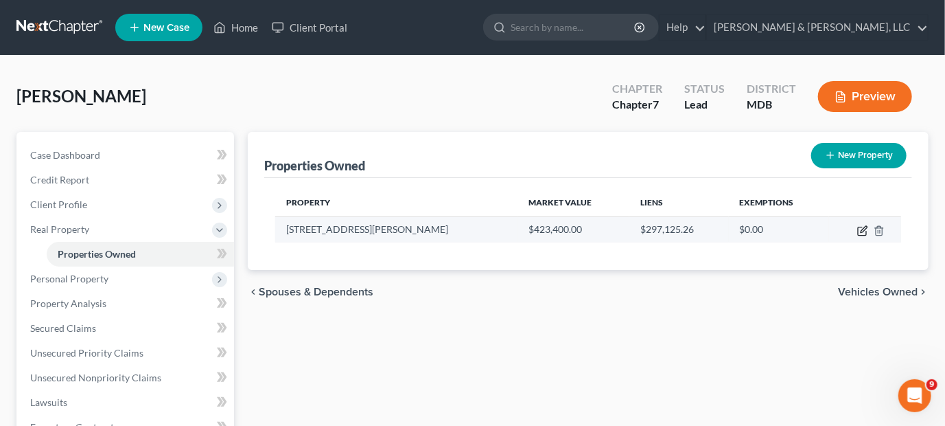
click at [860, 227] on icon "button" at bounding box center [862, 231] width 8 height 8
select select "21"
select select "10"
select select "0"
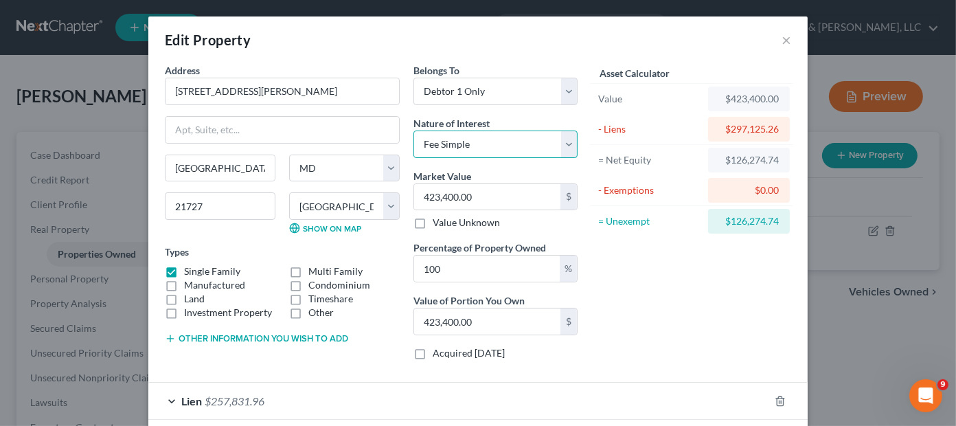
click at [498, 143] on select "Select Fee Simple Joint Tenant Life Estate Equitable Interest Future Interest T…" at bounding box center [495, 143] width 164 height 27
click at [498, 140] on select "Select Fee Simple Joint Tenant Life Estate Equitable Interest Future Interest T…" at bounding box center [495, 143] width 164 height 27
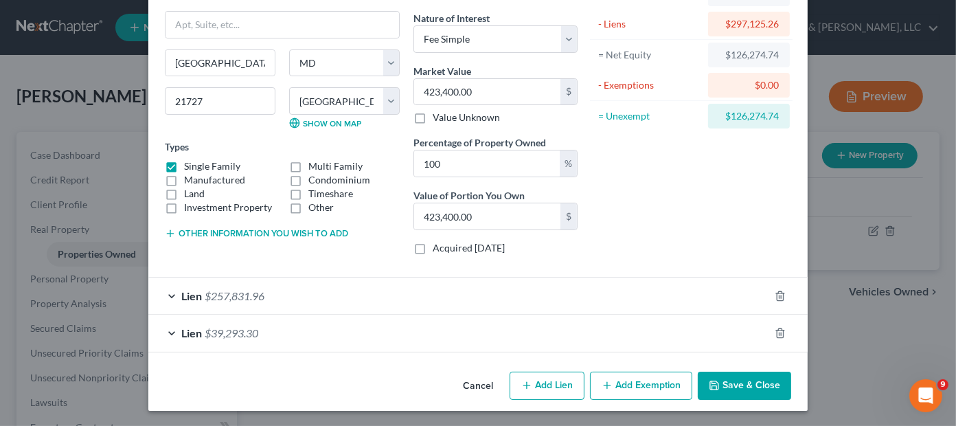
click at [247, 292] on span "$257,831.96" at bounding box center [235, 295] width 60 height 13
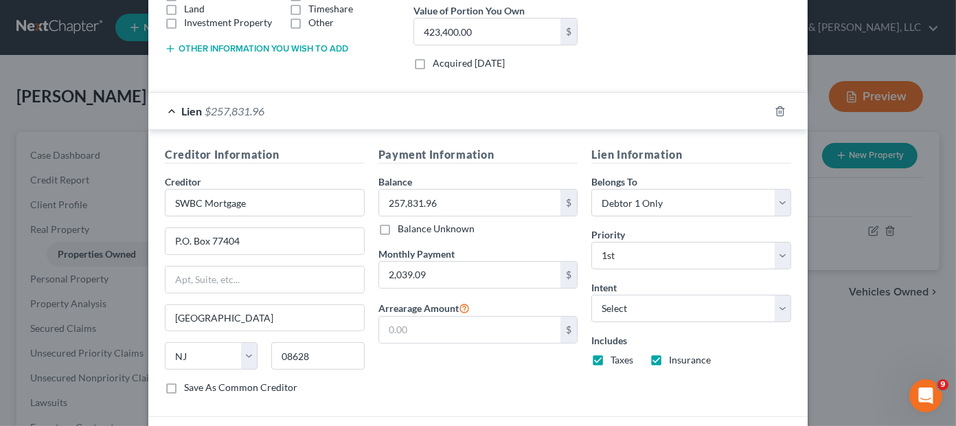
scroll to position [391, 0]
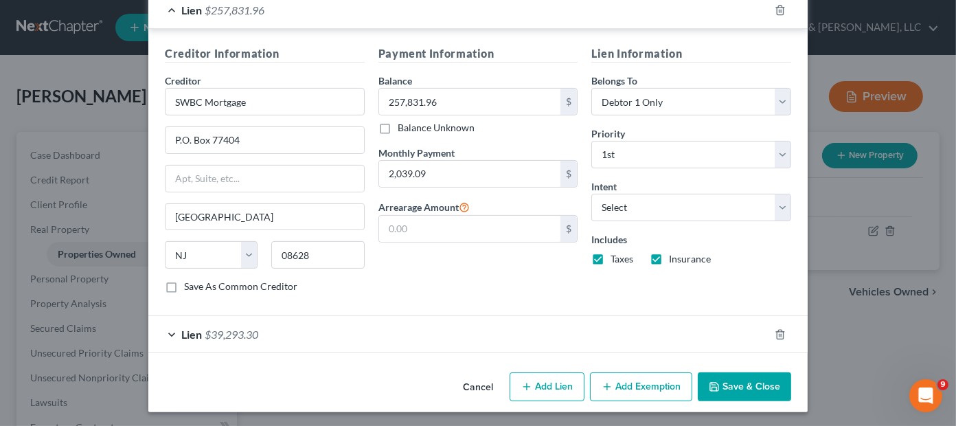
click at [472, 380] on button "Cancel" at bounding box center [478, 386] width 52 height 27
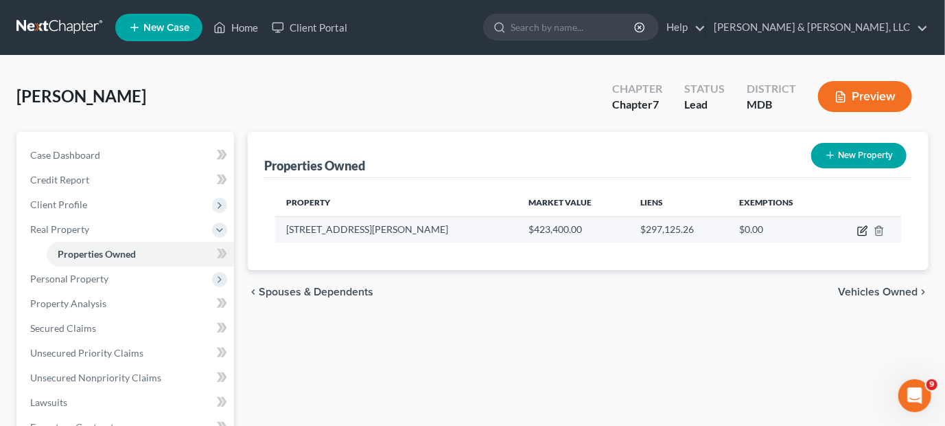
click at [863, 226] on icon "button" at bounding box center [862, 230] width 11 height 11
select select "21"
select select "10"
select select "0"
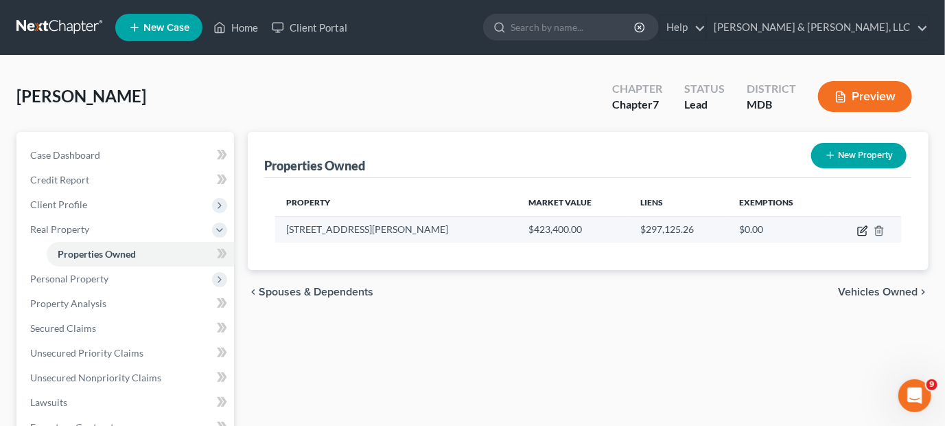
select select "7"
select select "0"
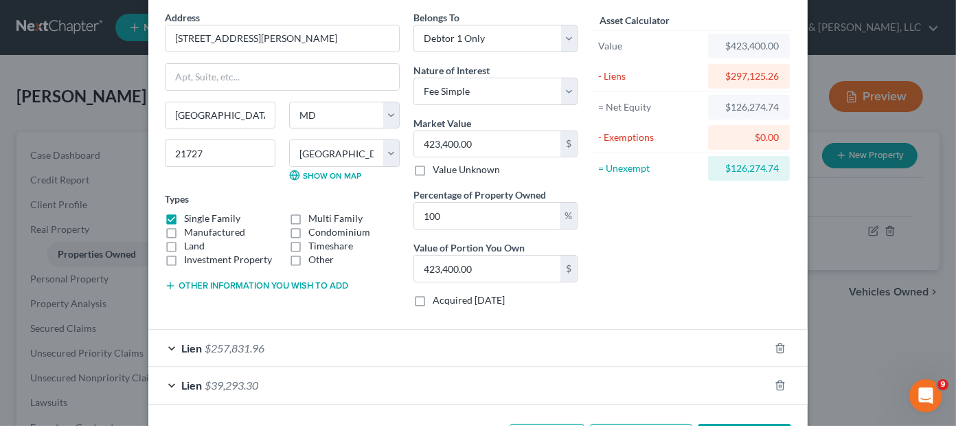
scroll to position [105, 0]
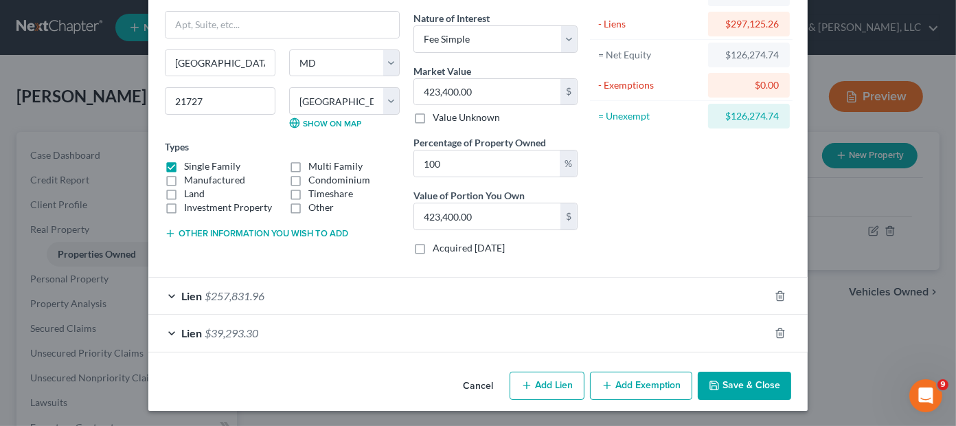
click at [229, 327] on span "$39,293.30" at bounding box center [232, 332] width 54 height 13
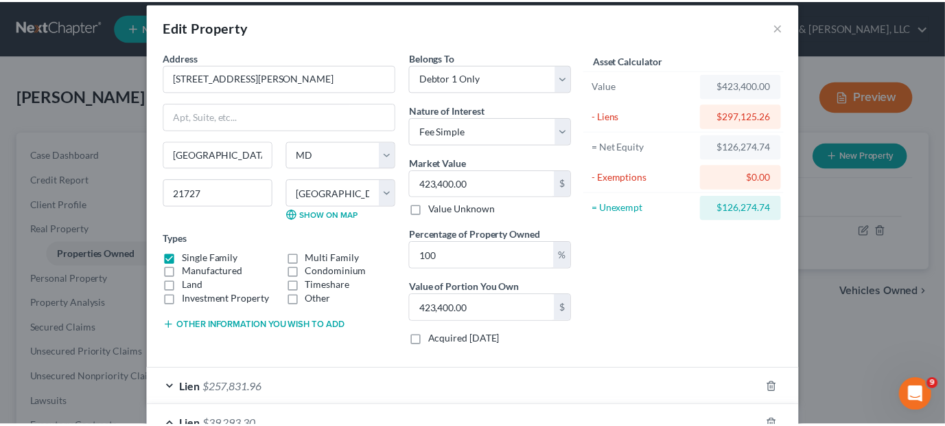
scroll to position [0, 0]
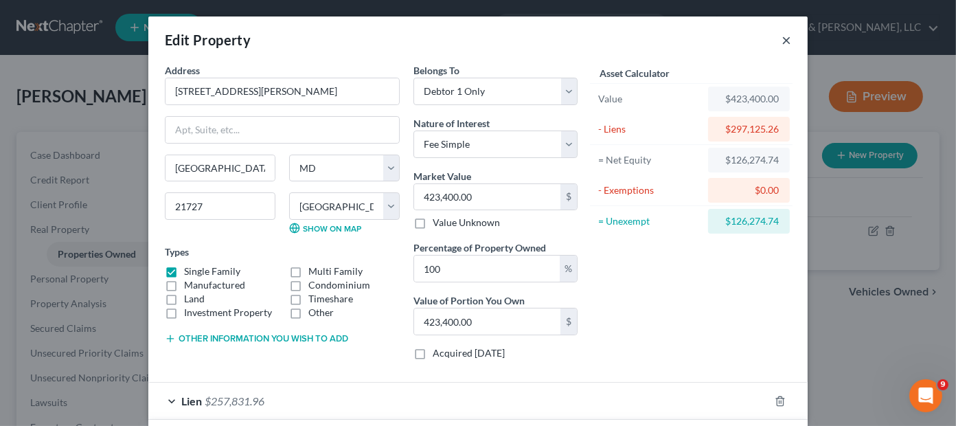
click at [782, 41] on button "×" at bounding box center [786, 40] width 10 height 16
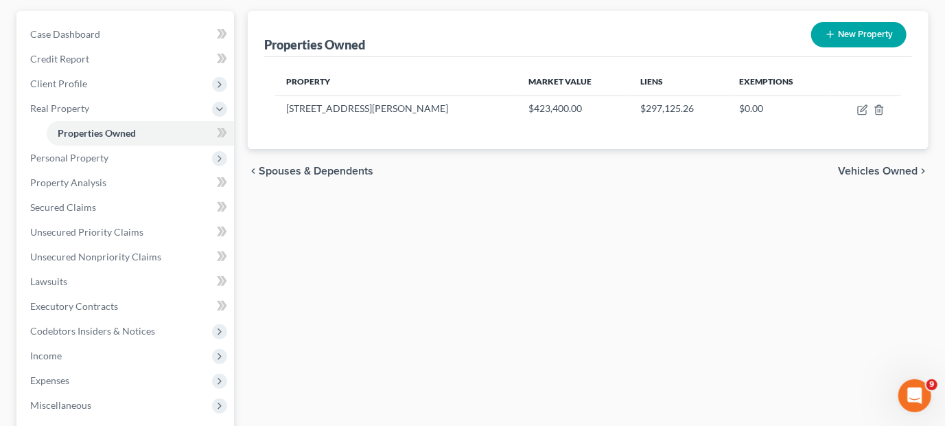
scroll to position [327, 0]
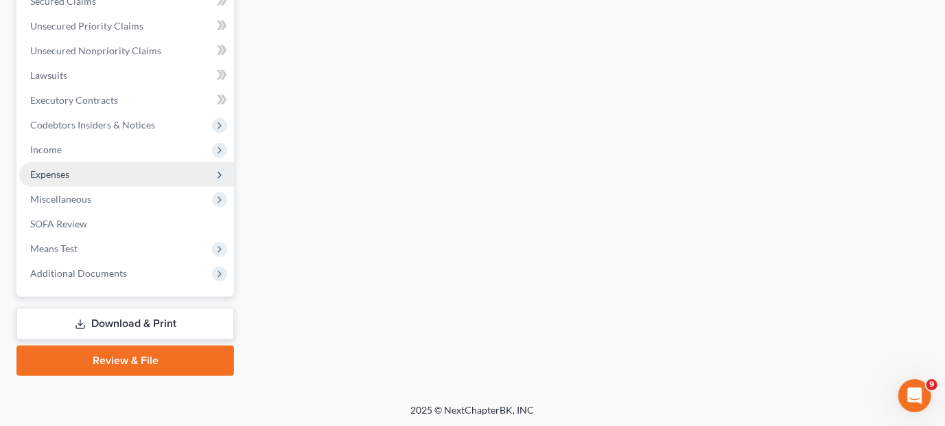
click at [64, 168] on span "Expenses" at bounding box center [49, 174] width 39 height 12
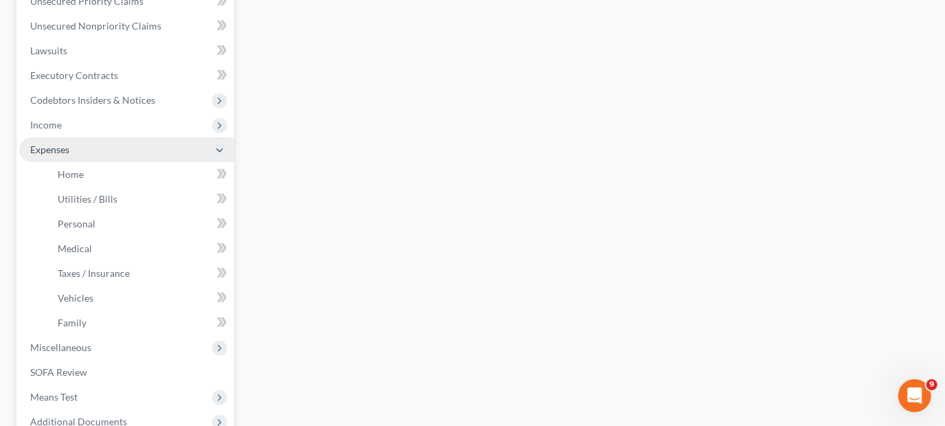
scroll to position [302, 0]
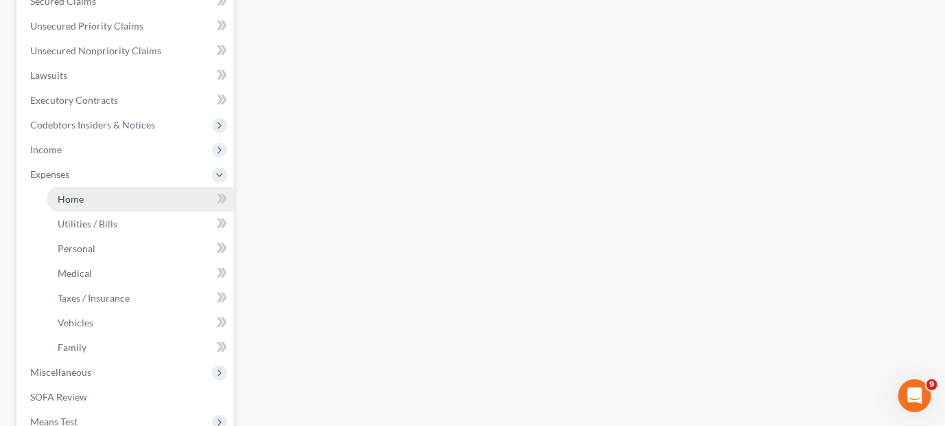
click at [78, 202] on span "Home" at bounding box center [71, 199] width 26 height 12
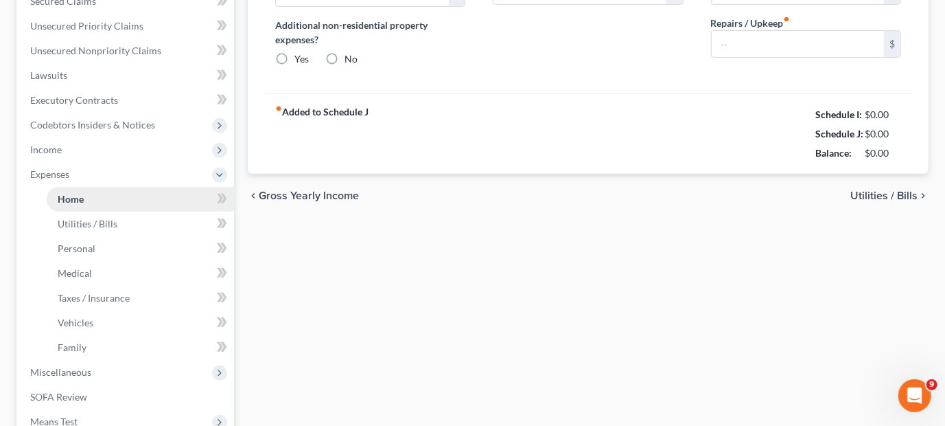
type input "0.00"
radio input "true"
type input "0.00"
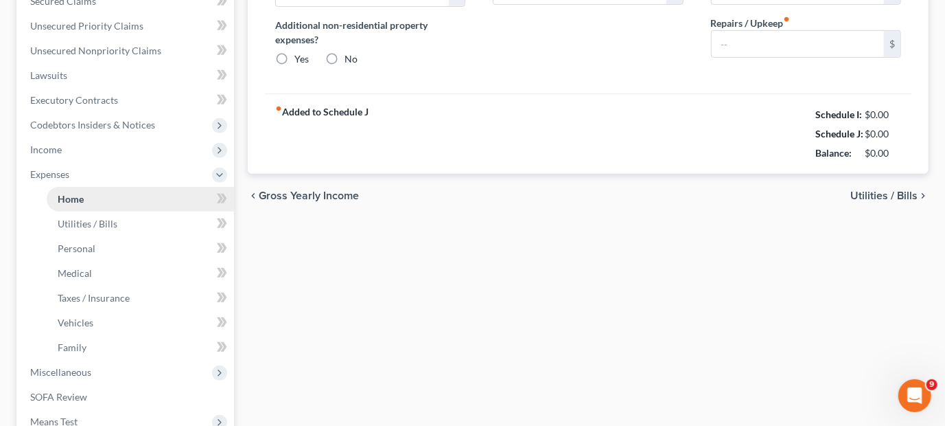
type input "0.00"
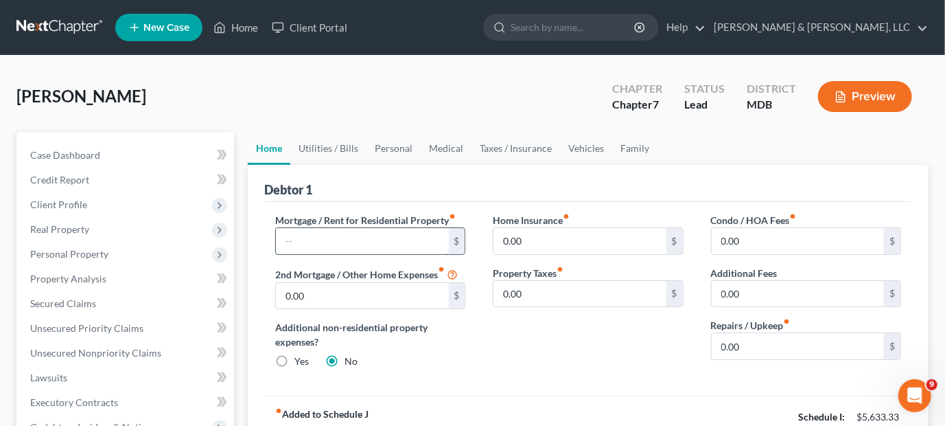
click at [419, 237] on input "text" at bounding box center [362, 241] width 172 height 26
type input "2,039.09"
click at [382, 292] on input "0.00" at bounding box center [362, 296] width 172 height 26
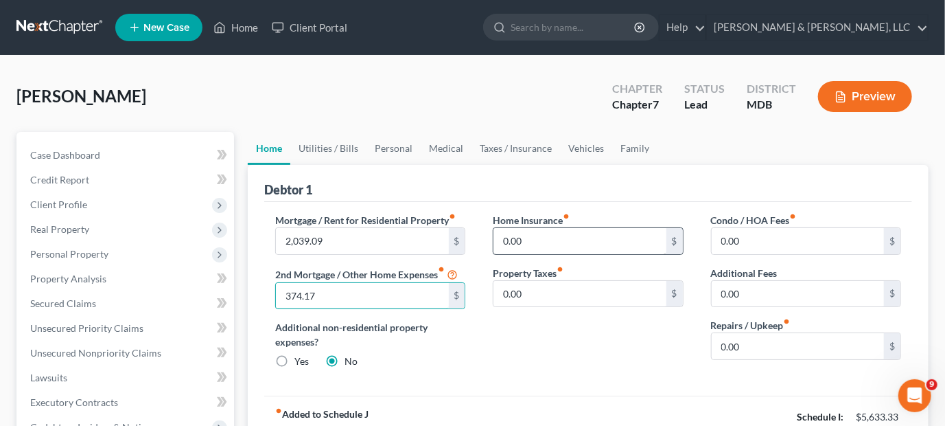
type input "374.17"
click at [562, 233] on input "0.00" at bounding box center [580, 241] width 172 height 26
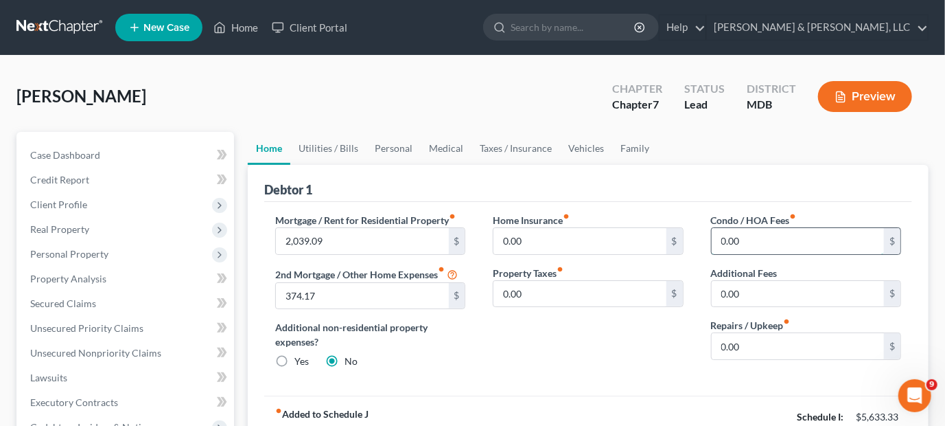
click at [793, 238] on input "0.00" at bounding box center [798, 241] width 172 height 26
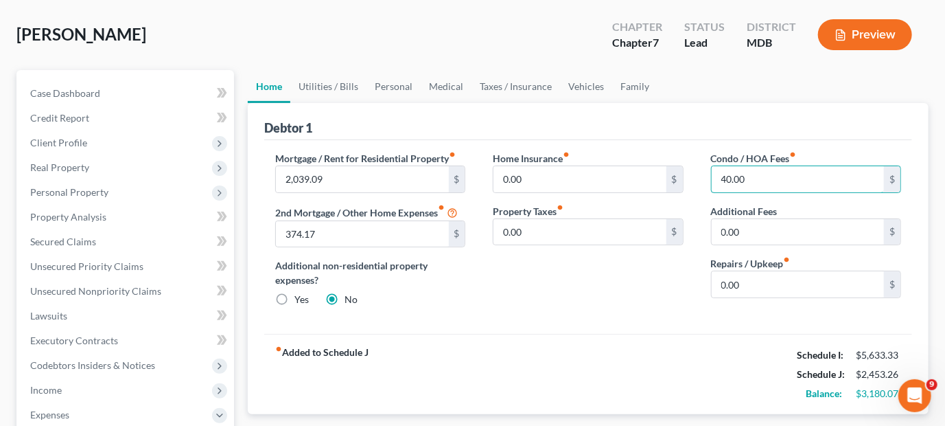
scroll to position [137, 0]
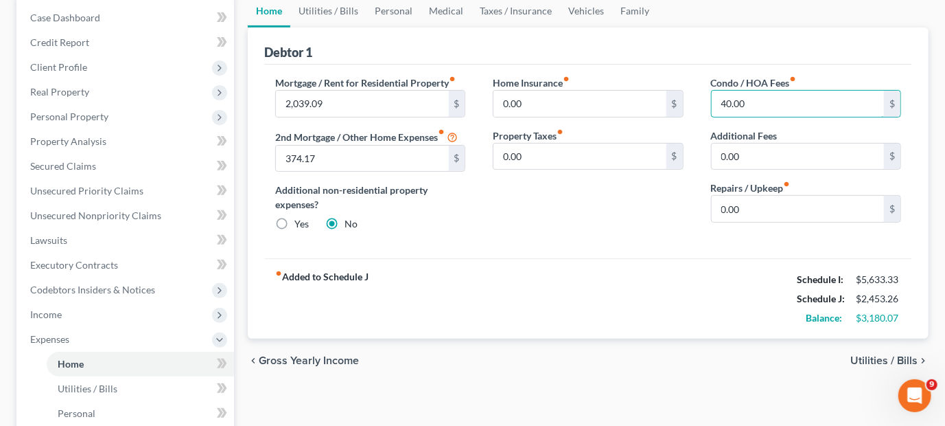
type input "40.00"
click at [879, 357] on span "Utilities / Bills" at bounding box center [884, 360] width 67 height 11
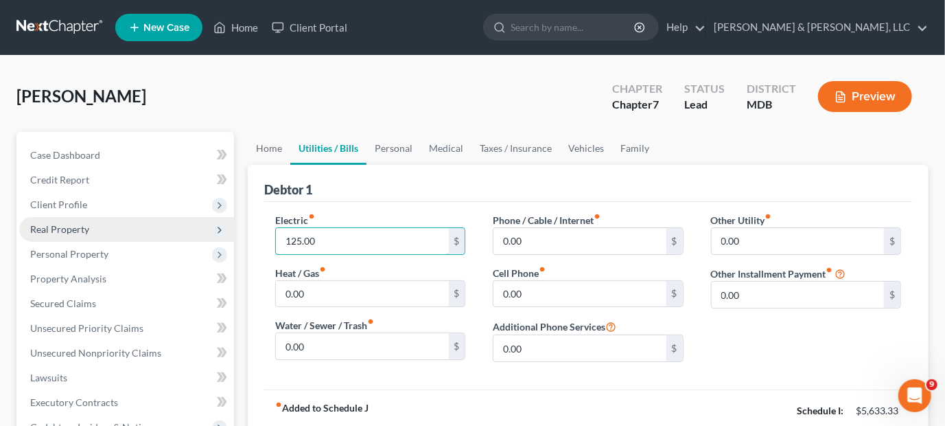
type input "125.00"
type input "100."
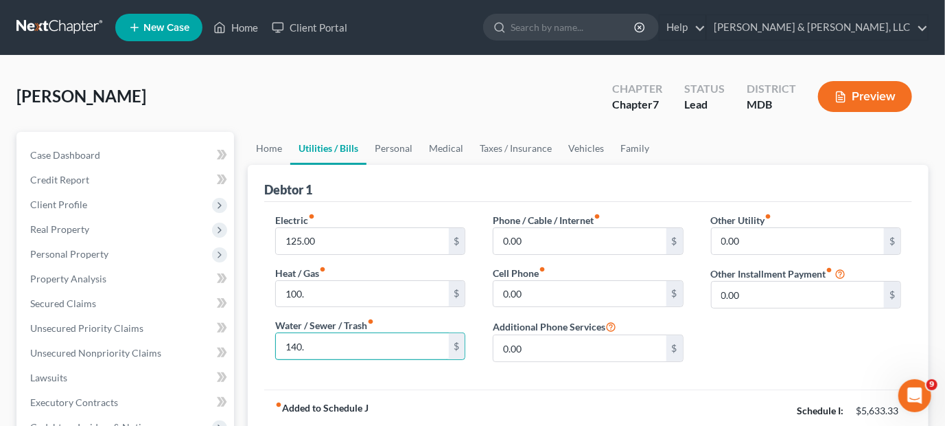
type input "140."
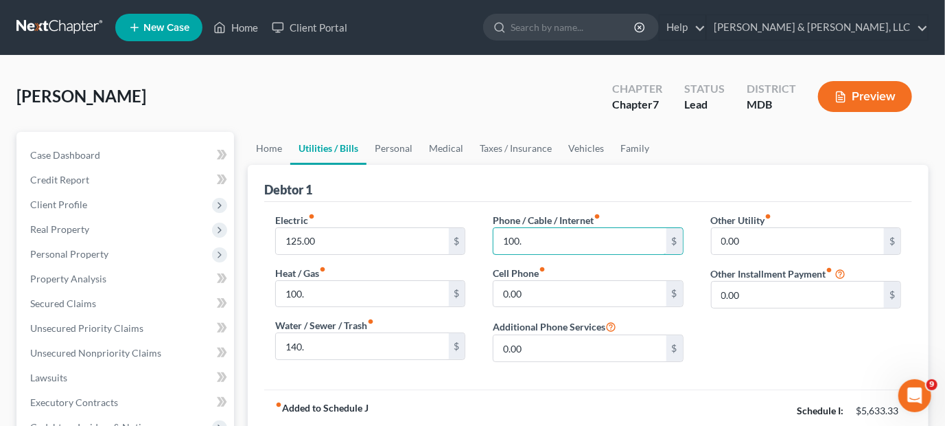
type input "100."
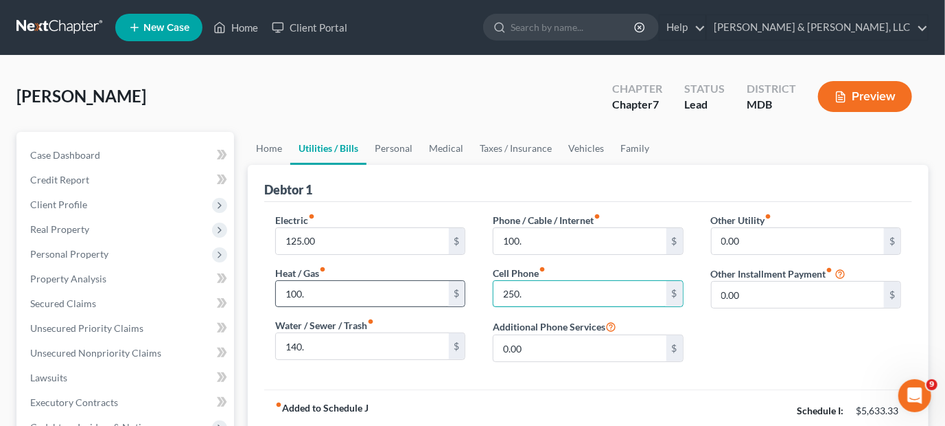
type input "250."
click at [334, 297] on input "100." at bounding box center [362, 294] width 172 height 26
type input "100.00"
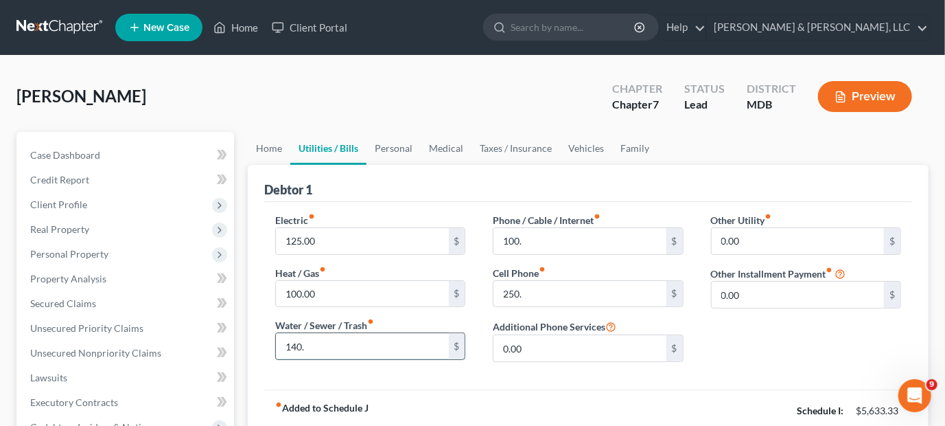
click at [325, 344] on input "140." at bounding box center [362, 346] width 172 height 26
type input "140.00"
click at [573, 237] on input "100." at bounding box center [580, 241] width 172 height 26
type input "100.00"
click at [563, 281] on input "250." at bounding box center [580, 294] width 172 height 26
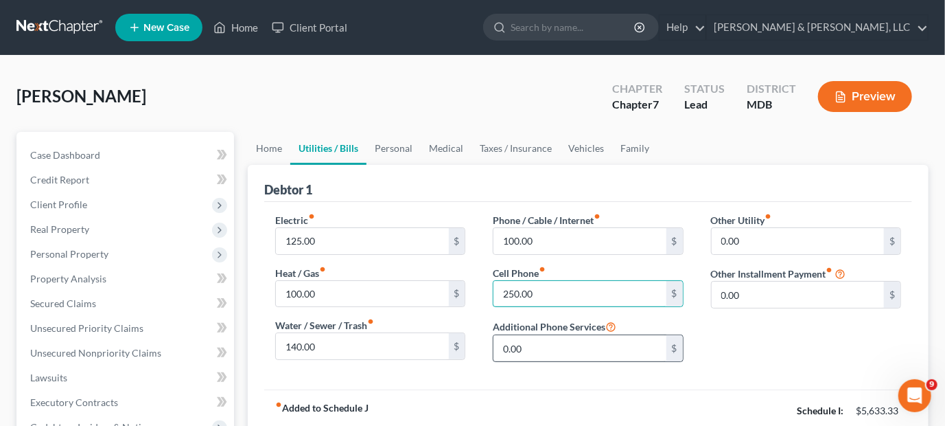
type input "250.00"
click at [567, 338] on input "0.00" at bounding box center [580, 348] width 172 height 26
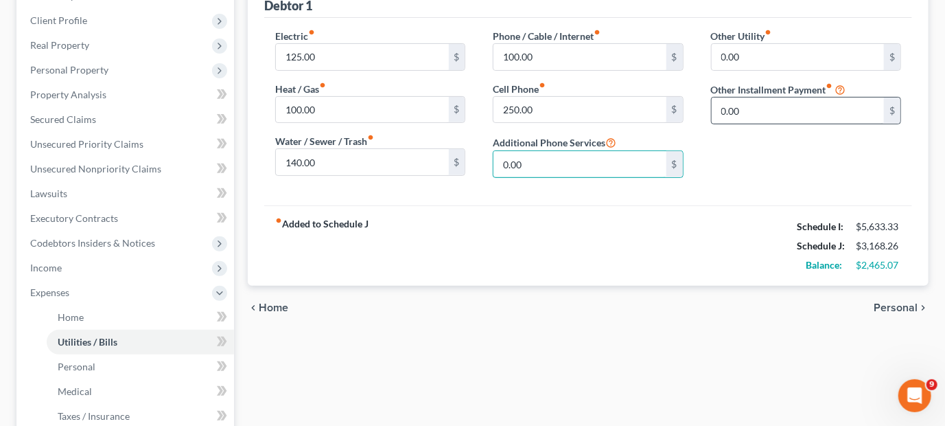
scroll to position [206, 0]
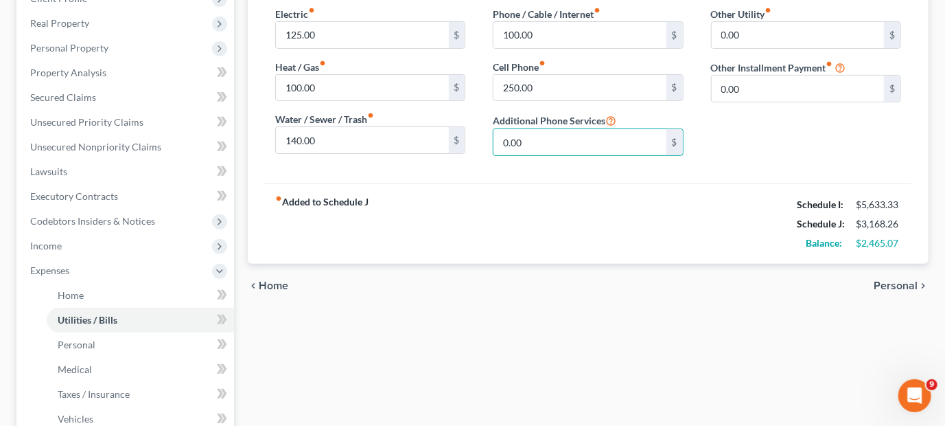
click at [897, 283] on span "Personal" at bounding box center [896, 285] width 44 height 11
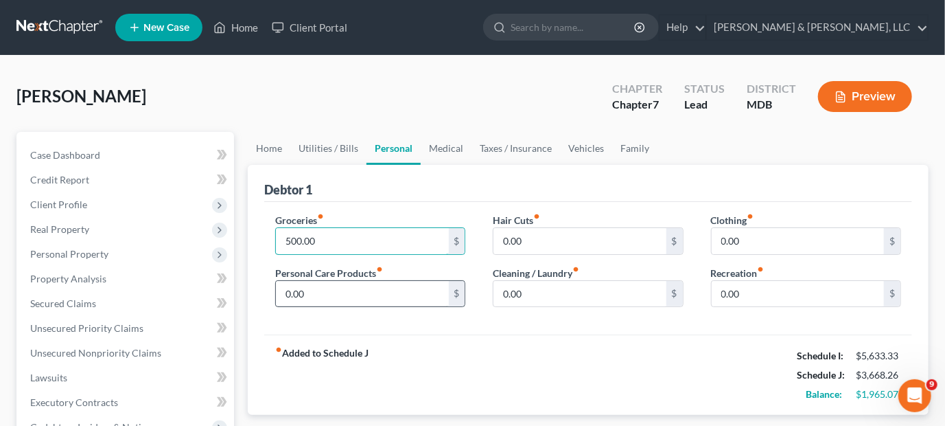
type input "500.00"
type input "50.00"
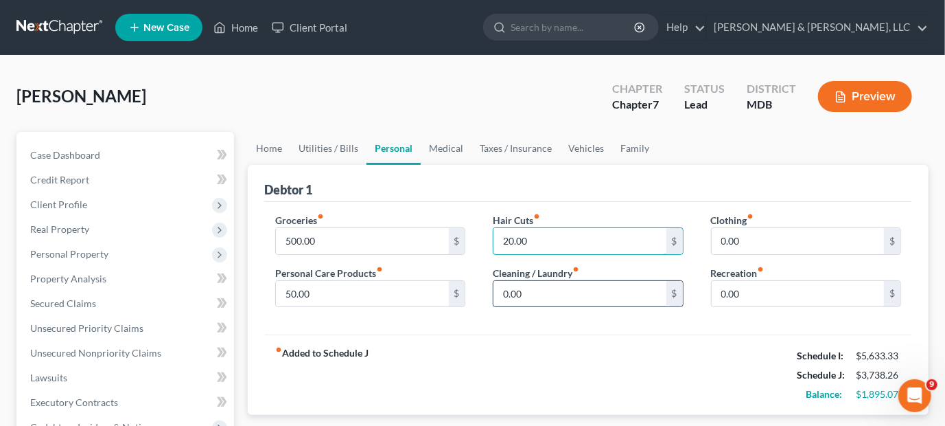
type input "20.00"
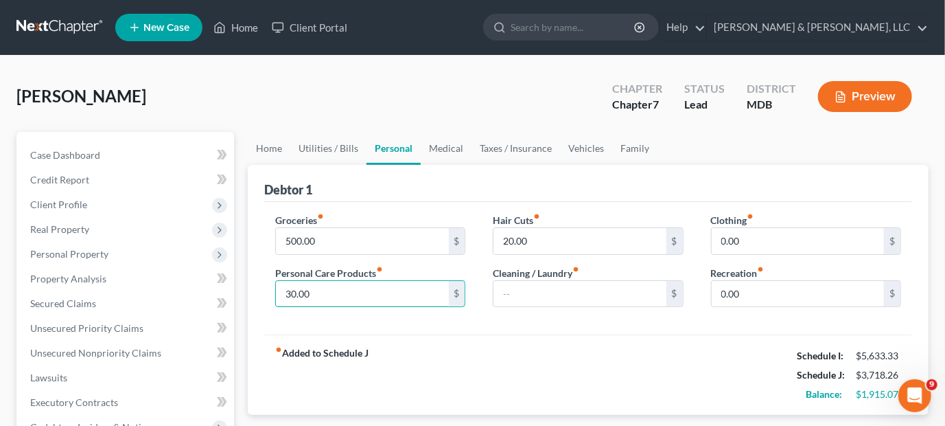
type input "30.00"
click at [722, 351] on div "fiber_manual_record Added to Schedule J Schedule I: $5,633.33 Schedule J: $3,71…" at bounding box center [588, 374] width 648 height 80
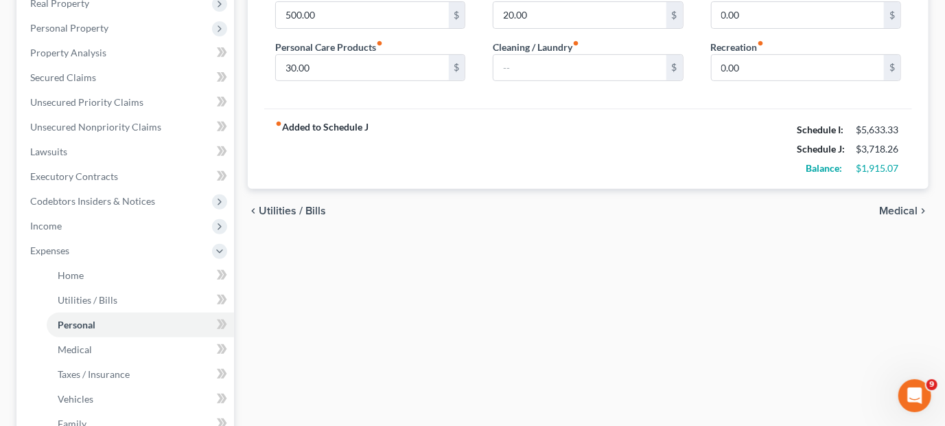
scroll to position [275, 0]
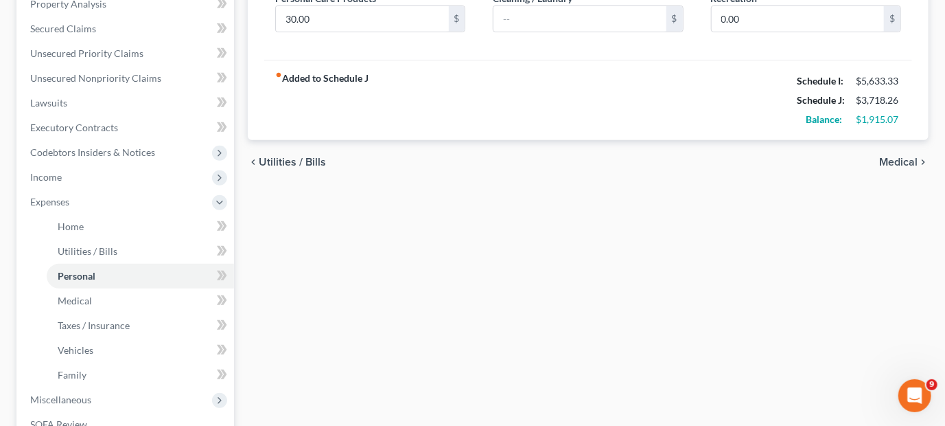
click at [900, 161] on span "Medical" at bounding box center [898, 162] width 38 height 11
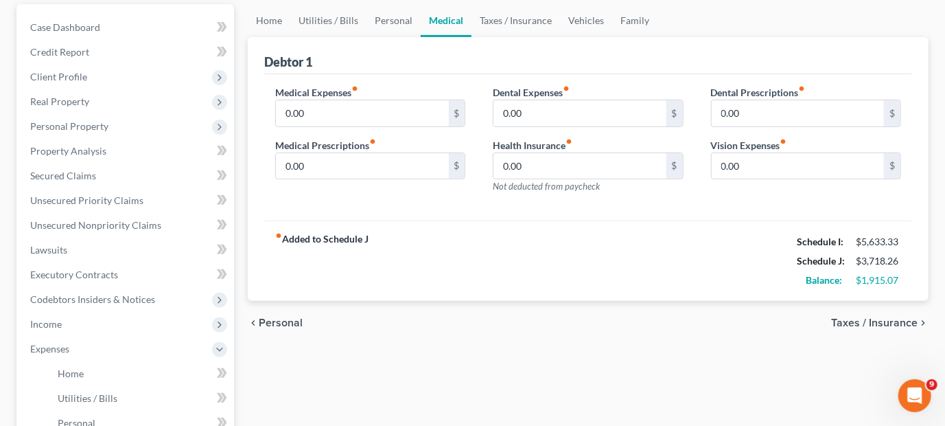
scroll to position [137, 0]
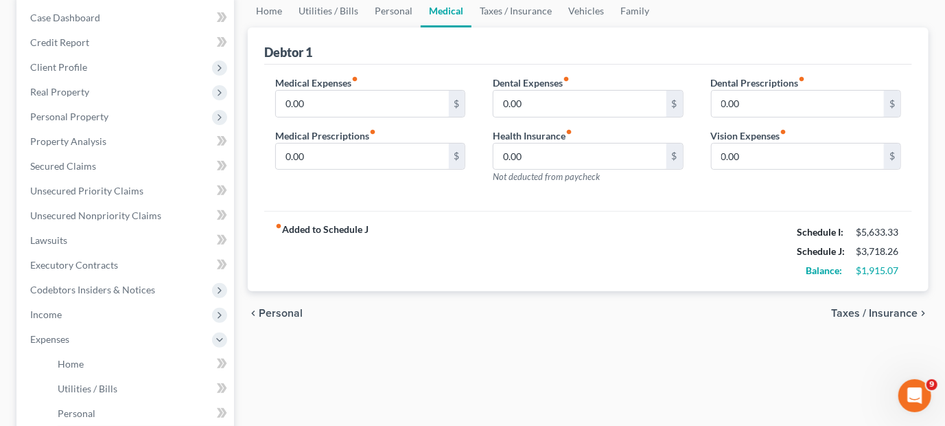
click at [877, 311] on span "Taxes / Insurance" at bounding box center [874, 313] width 87 height 11
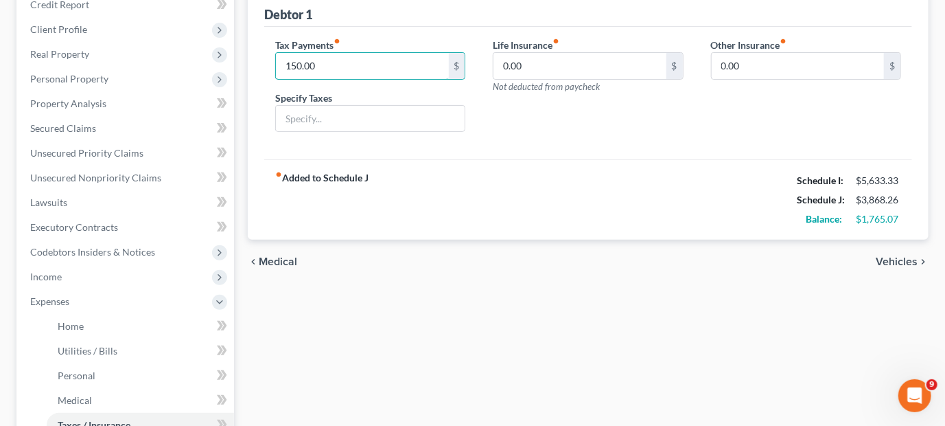
scroll to position [275, 0]
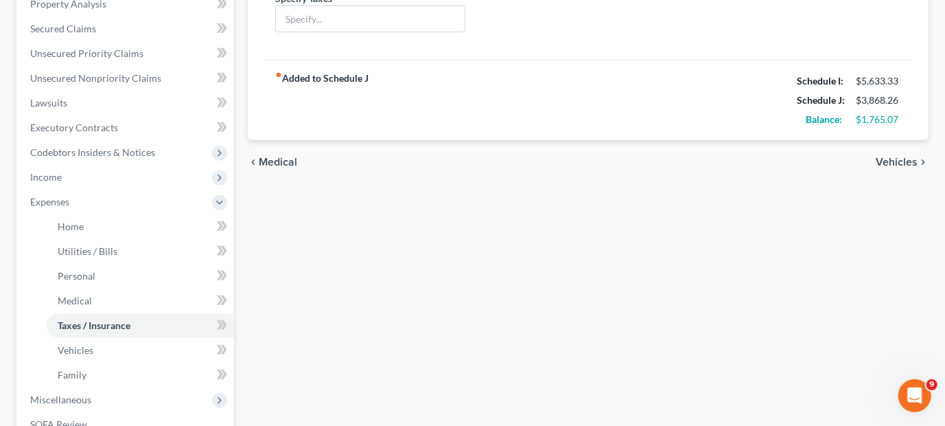
type input "150.00"
click at [892, 159] on span "Vehicles" at bounding box center [897, 162] width 42 height 11
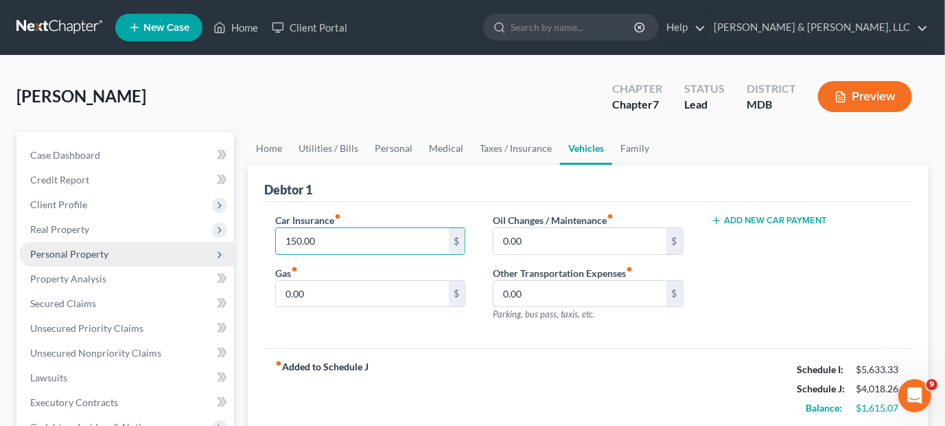
type input "150.00"
type input "200.00"
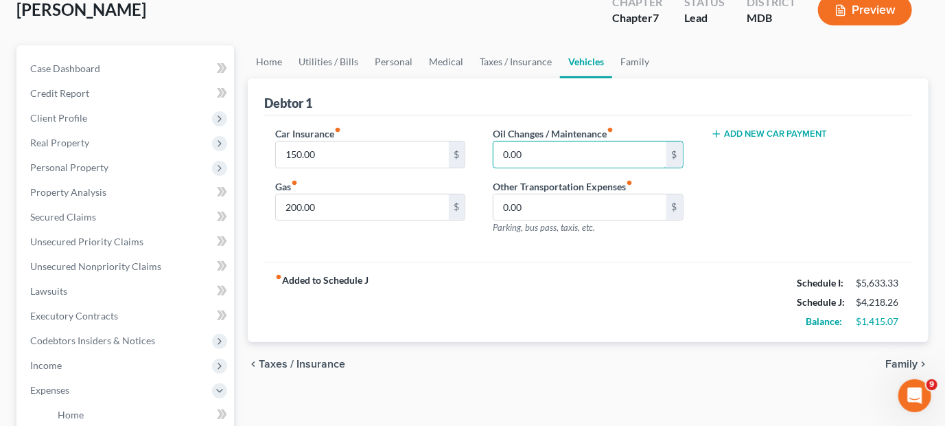
scroll to position [206, 0]
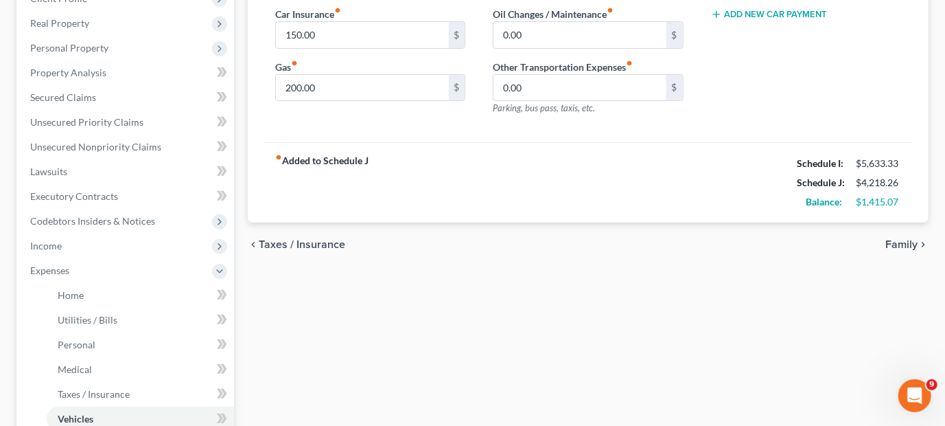
click at [894, 239] on span "Family" at bounding box center [902, 244] width 32 height 11
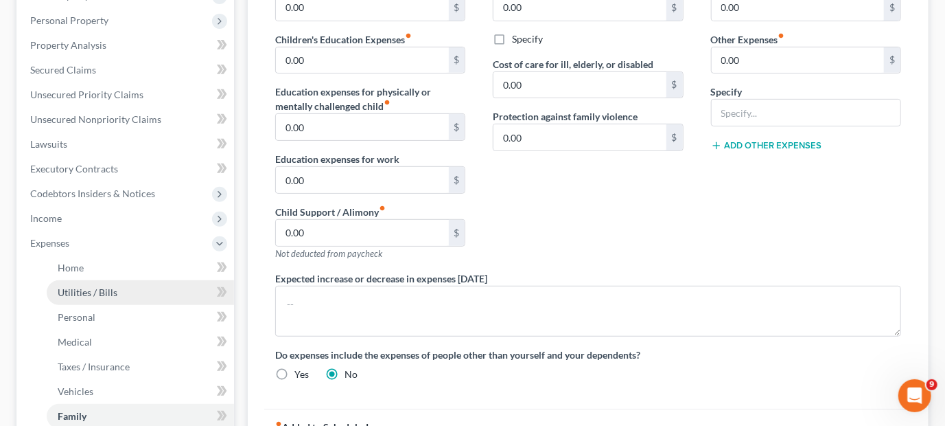
scroll to position [200, 0]
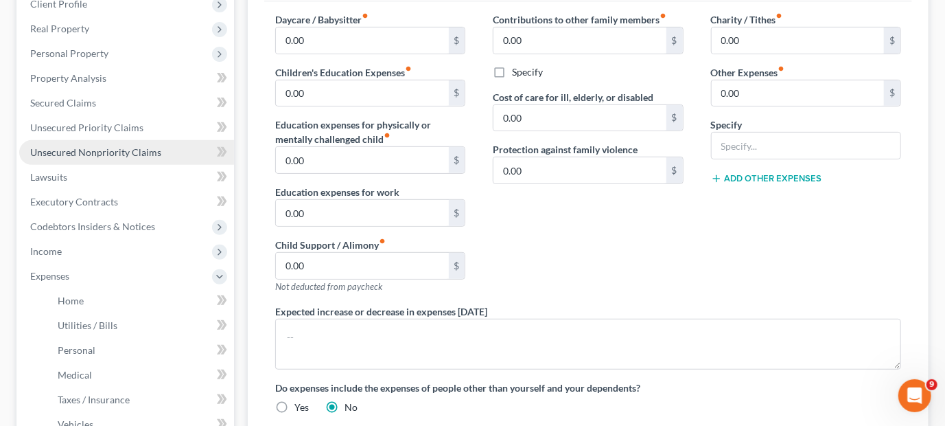
click at [113, 148] on span "Unsecured Nonpriority Claims" at bounding box center [95, 152] width 131 height 12
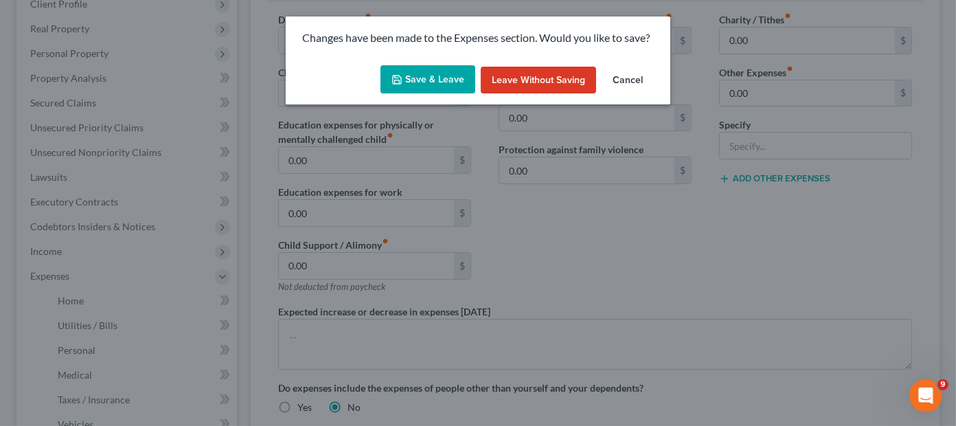
click at [423, 77] on button "Save & Leave" at bounding box center [427, 79] width 95 height 29
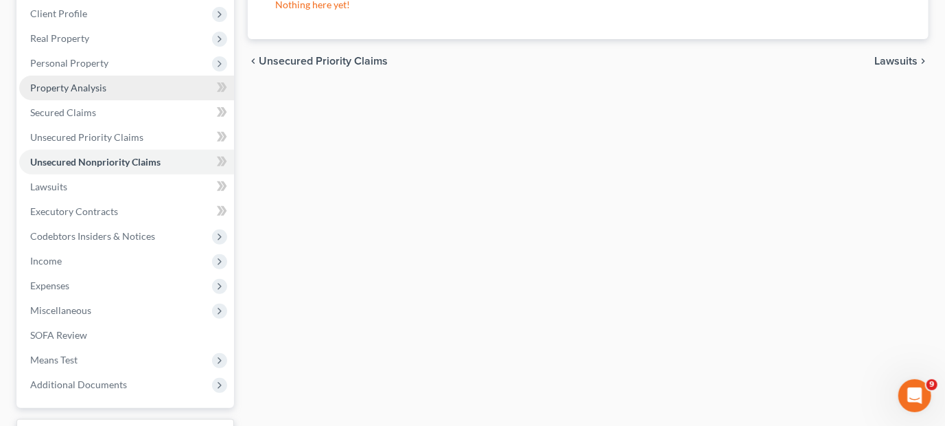
scroll to position [206, 0]
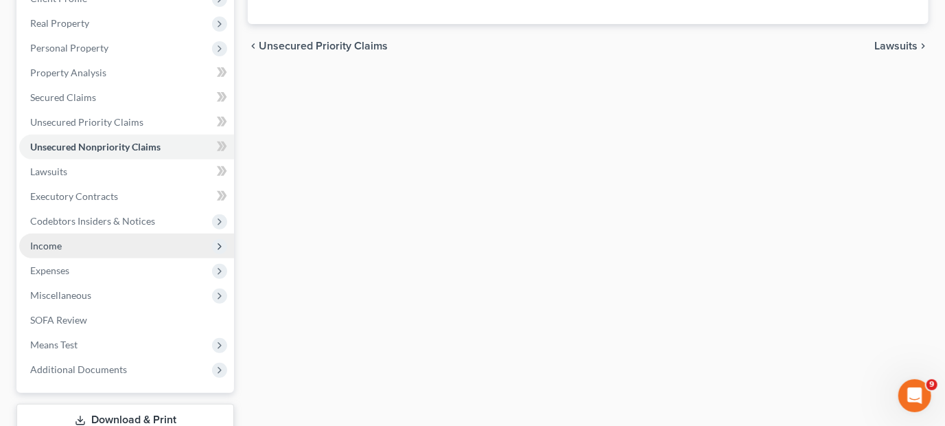
click at [71, 242] on span "Income" at bounding box center [126, 245] width 215 height 25
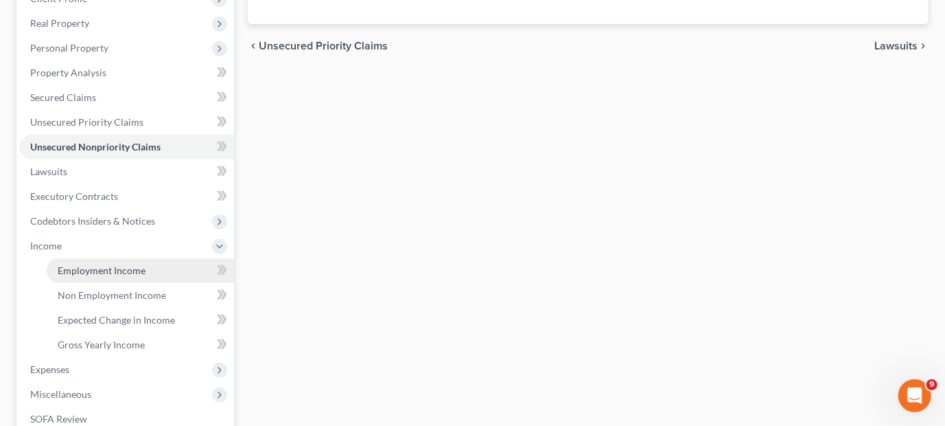
click at [152, 278] on link "Employment Income" at bounding box center [140, 270] width 187 height 25
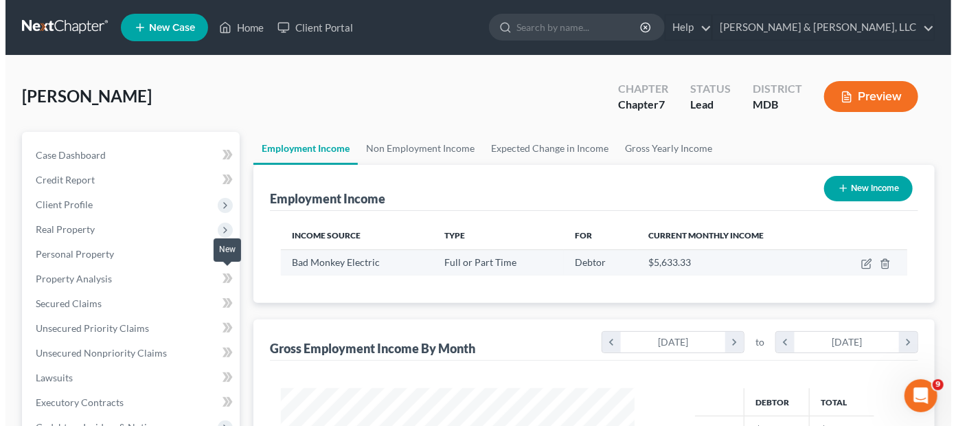
scroll to position [245, 380]
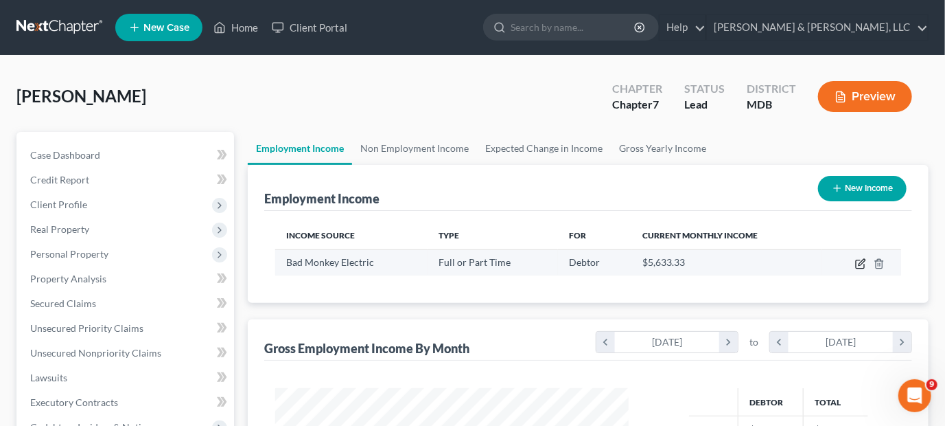
click at [860, 262] on icon "button" at bounding box center [862, 262] width 6 height 6
select select "0"
select select "21"
select select "2"
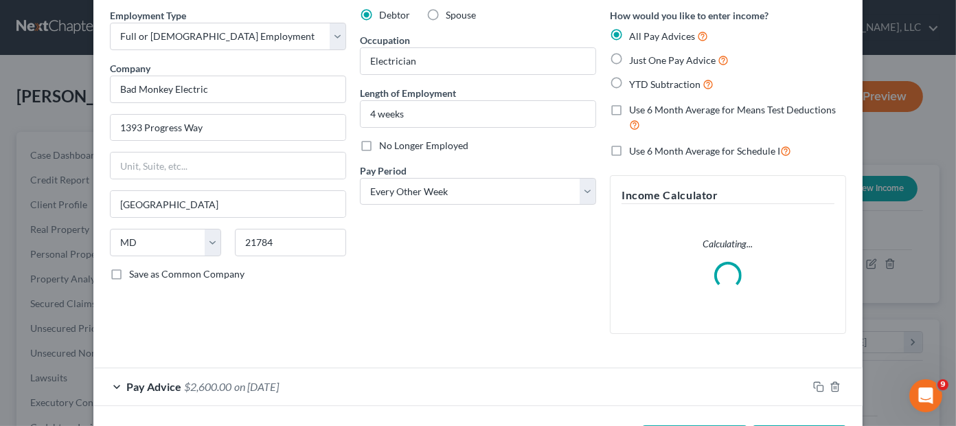
scroll to position [109, 0]
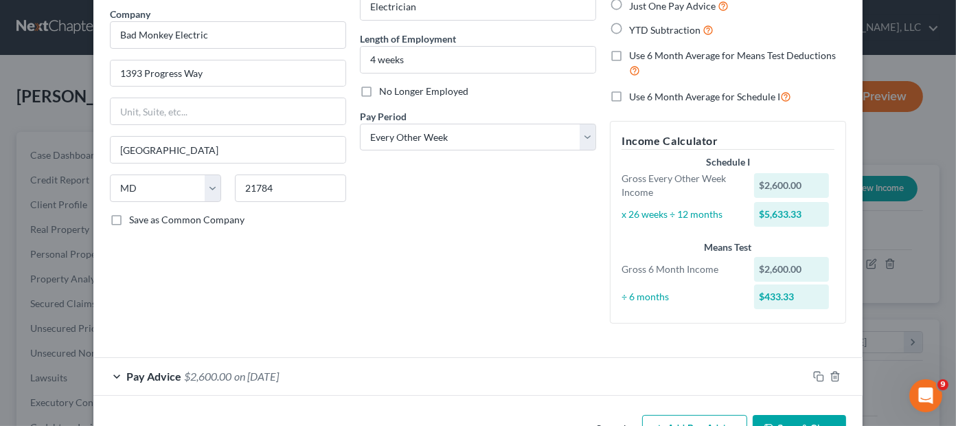
click at [161, 374] on span "Pay Advice" at bounding box center [153, 375] width 55 height 13
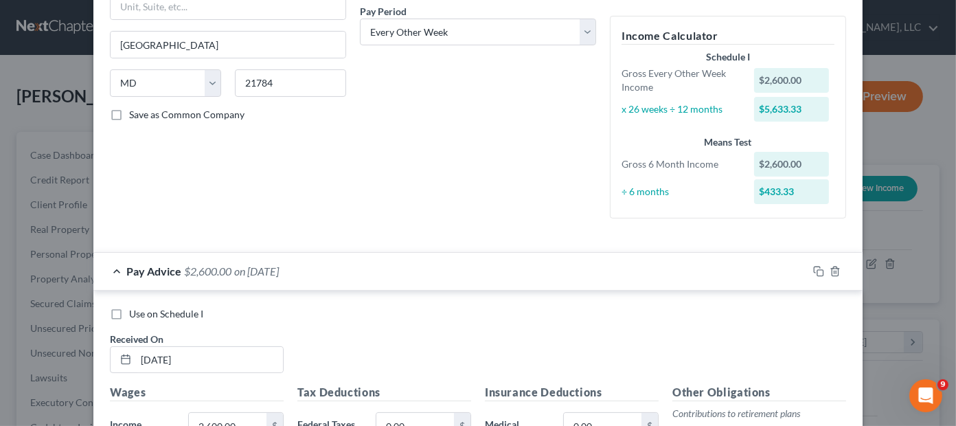
scroll to position [452, 0]
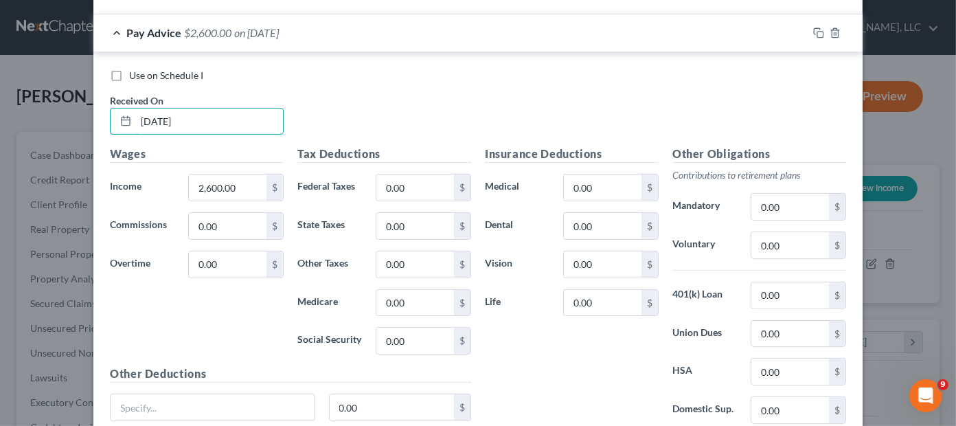
drag, startPoint x: 196, startPoint y: 117, endPoint x: 0, endPoint y: 115, distance: 195.7
click at [0, 115] on div "Edit Income Source × Employment Type * Select Full or Part Time Employment Self…" at bounding box center [478, 213] width 956 height 426
type input "07/18/2025"
type input "2,442.00"
type input "198.00"
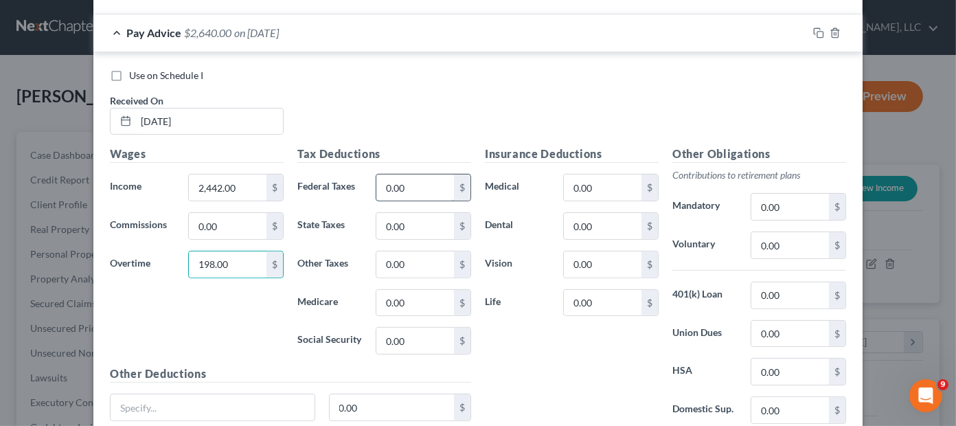
click at [390, 181] on input "0.00" at bounding box center [415, 187] width 78 height 26
type input "104.42"
click at [398, 328] on input "0.00" at bounding box center [415, 340] width 78 height 26
type input "163.68"
click at [400, 218] on input "0.00" at bounding box center [415, 226] width 78 height 26
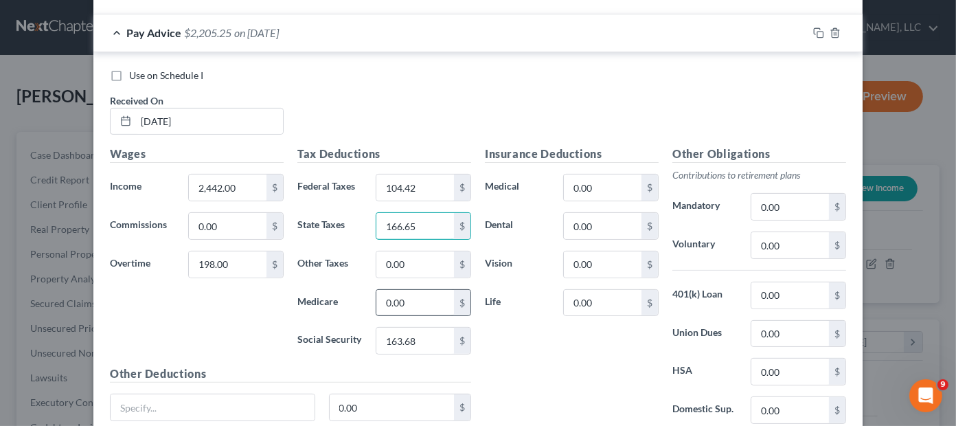
type input "166.65"
click at [407, 303] on input "0.00" at bounding box center [415, 303] width 78 height 26
type input "38.28"
click at [523, 378] on div "Insurance Deductions Medical 0.00 $ Dental 0.00 $ Vision 0.00 $ Life 0.00 $" at bounding box center [571, 290] width 187 height 289
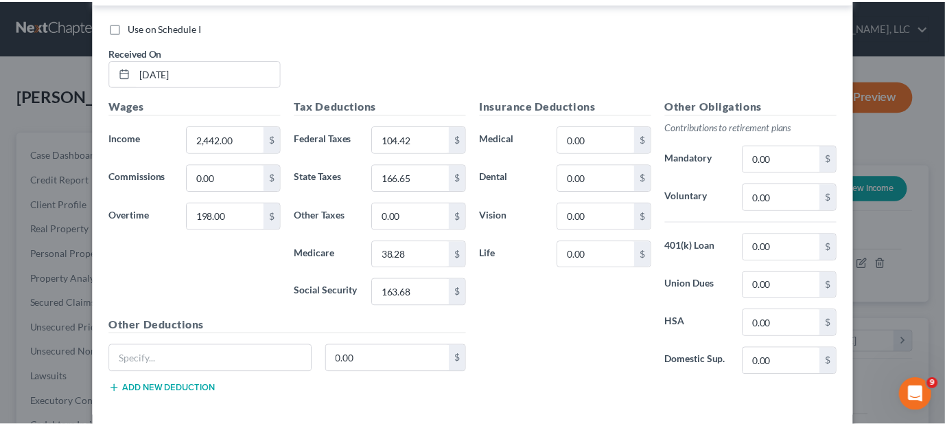
scroll to position [564, 0]
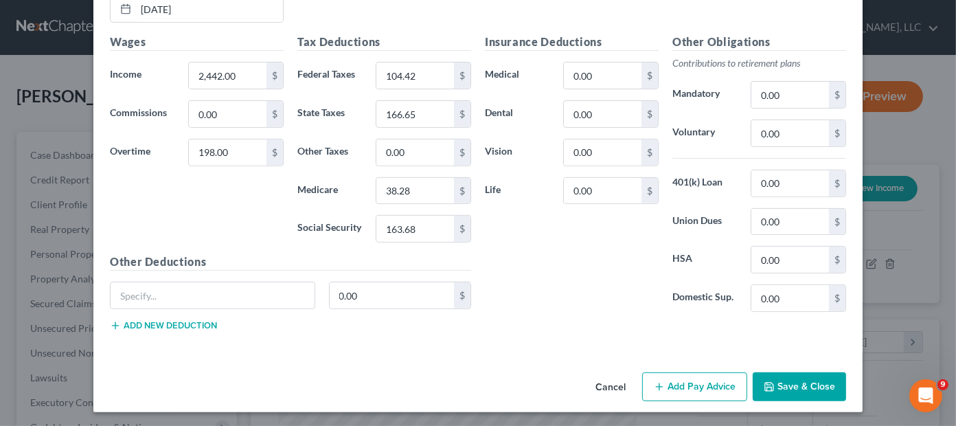
click at [805, 389] on button "Save & Close" at bounding box center [798, 386] width 93 height 29
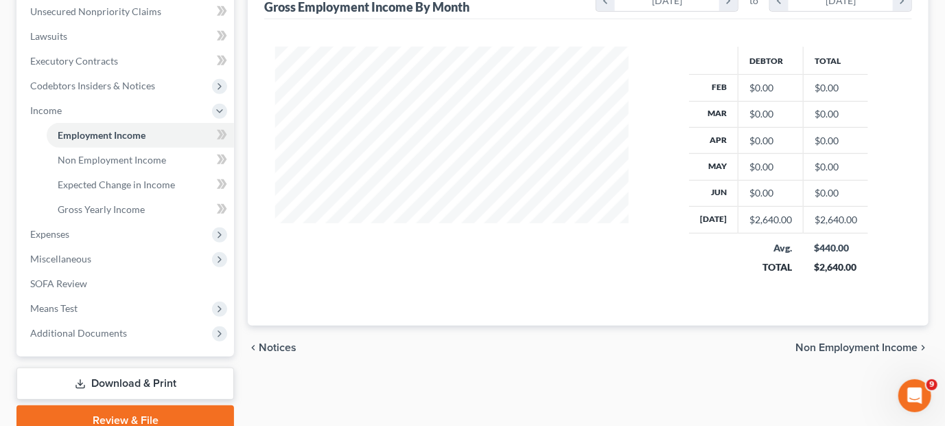
scroll to position [401, 0]
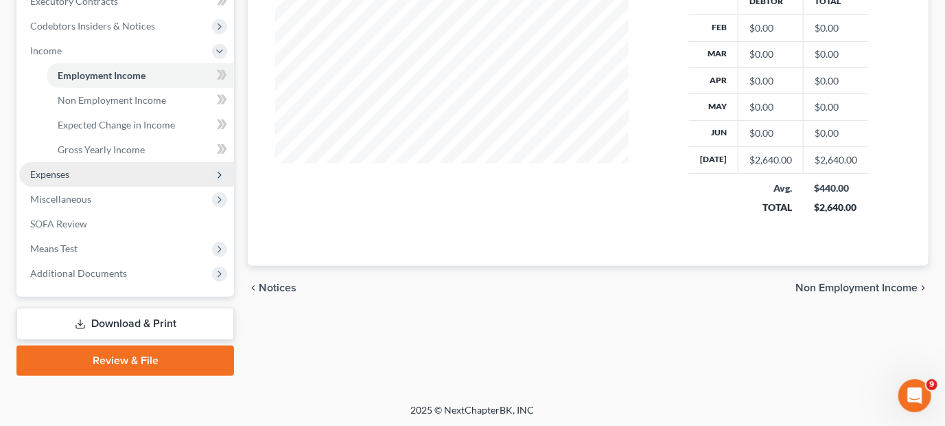
click at [74, 176] on span "Expenses" at bounding box center [126, 174] width 215 height 25
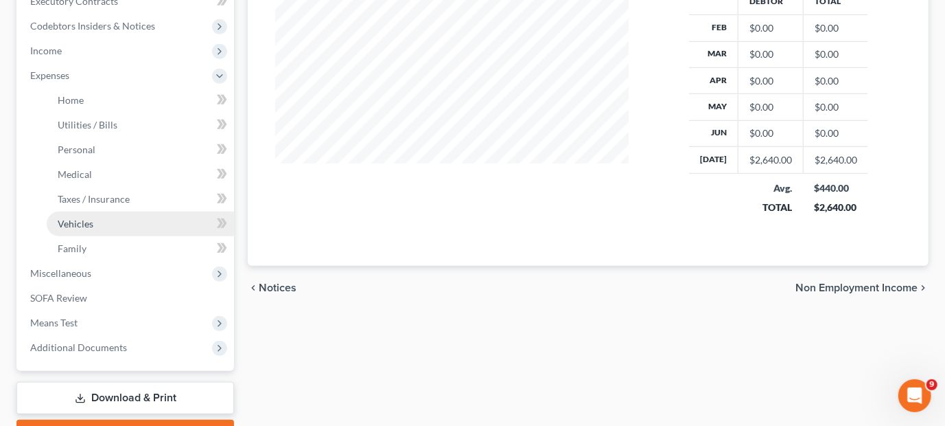
click at [78, 221] on span "Vehicles" at bounding box center [76, 224] width 36 height 12
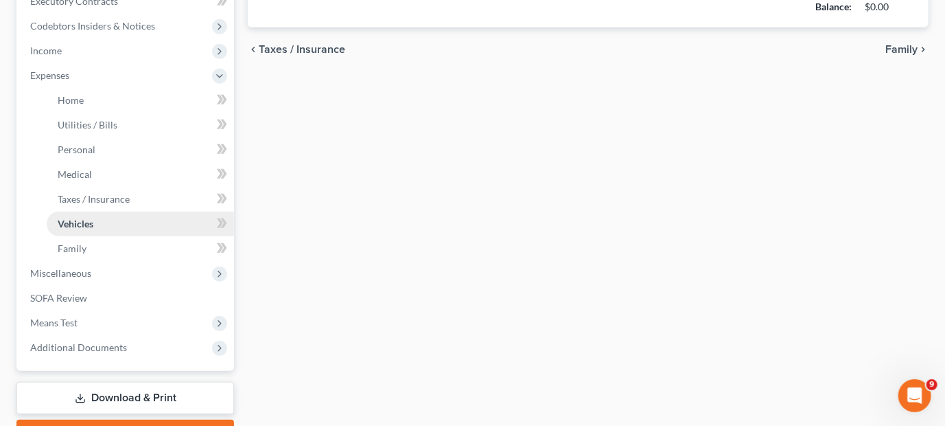
type input "150.00"
type input "200.00"
type input "0.00"
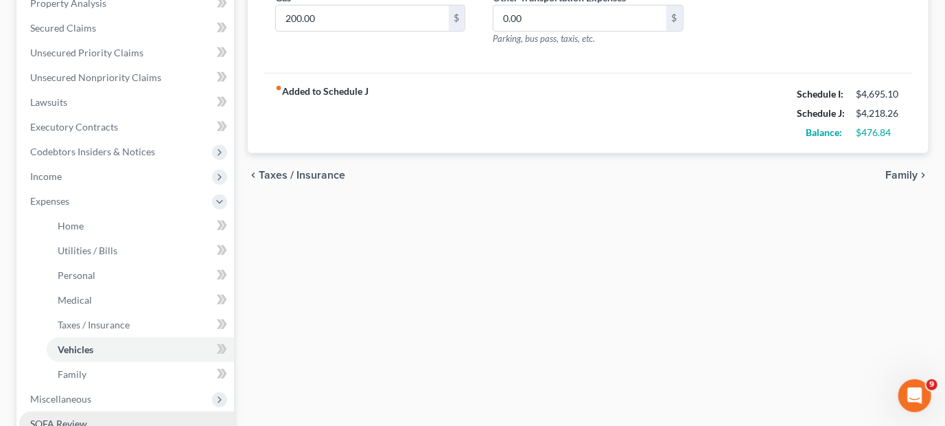
scroll to position [275, 0]
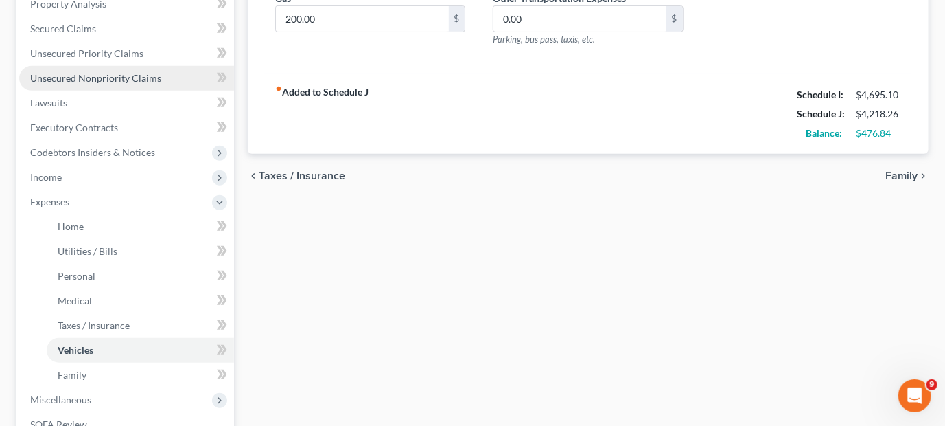
click at [116, 77] on span "Unsecured Nonpriority Claims" at bounding box center [95, 78] width 131 height 12
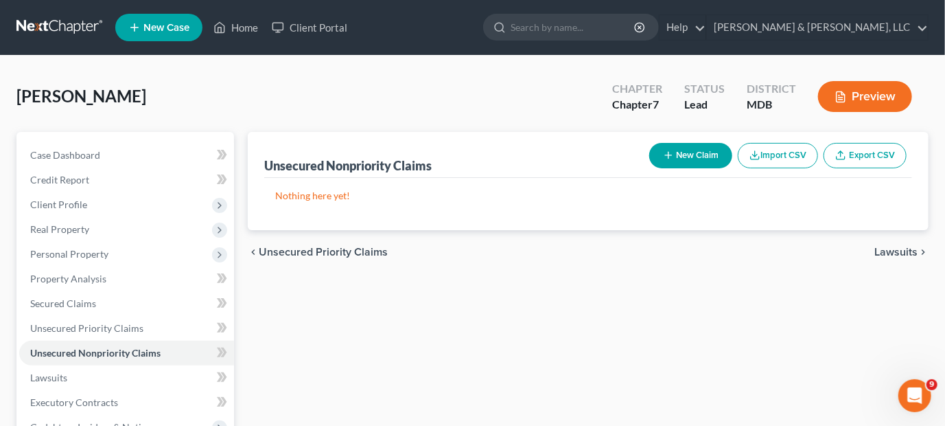
click at [711, 151] on button "New Claim" at bounding box center [690, 155] width 83 height 25
select select "0"
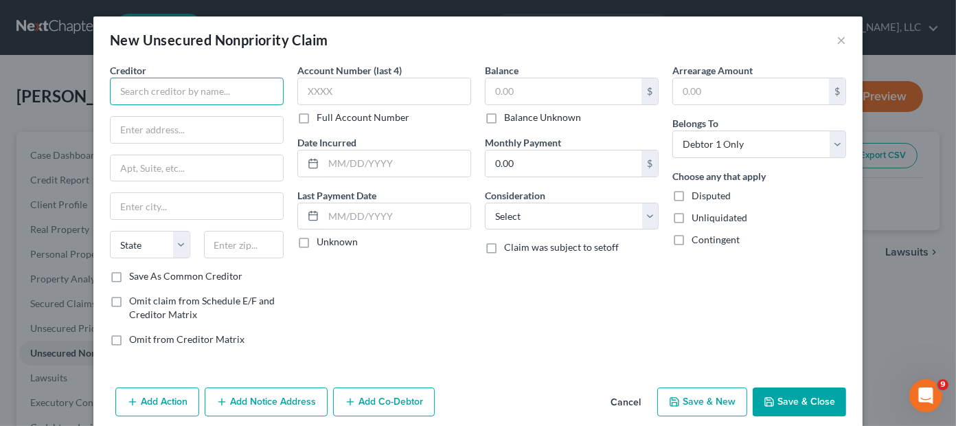
click at [229, 88] on input "text" at bounding box center [197, 91] width 174 height 27
type input "Capital One"
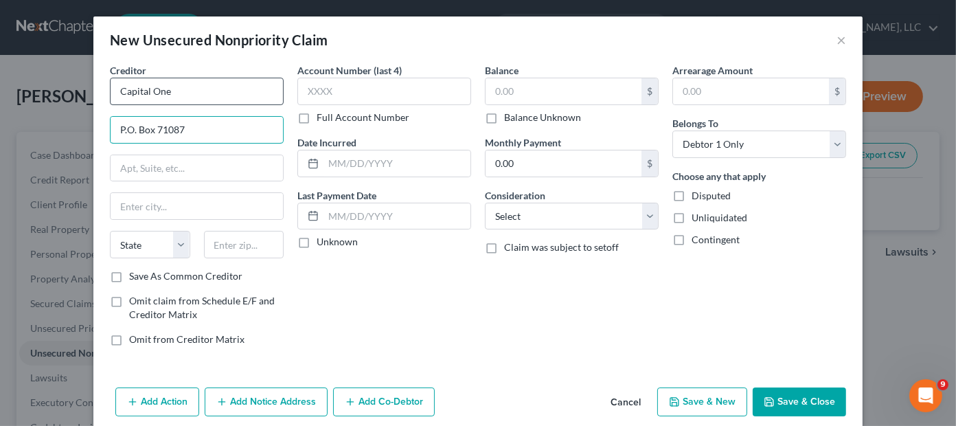
type input "P.O. Box 71087"
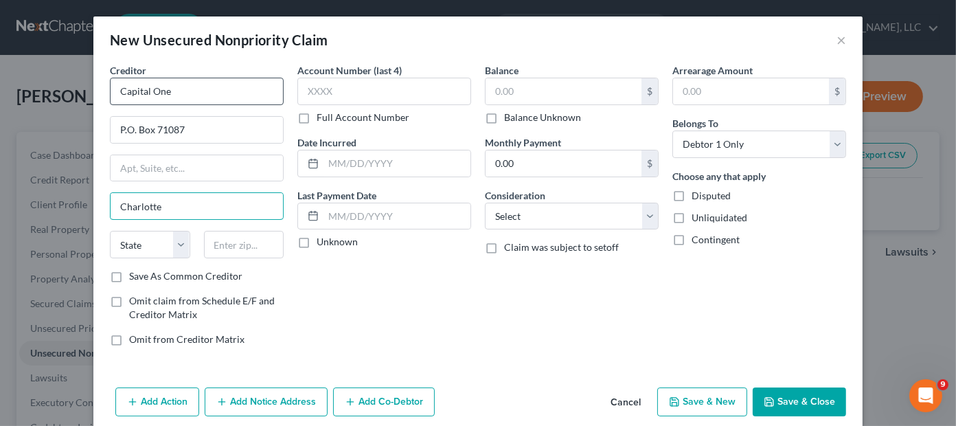
type input "Charlotte"
select select "28"
type input "28272-1087"
type input "7942"
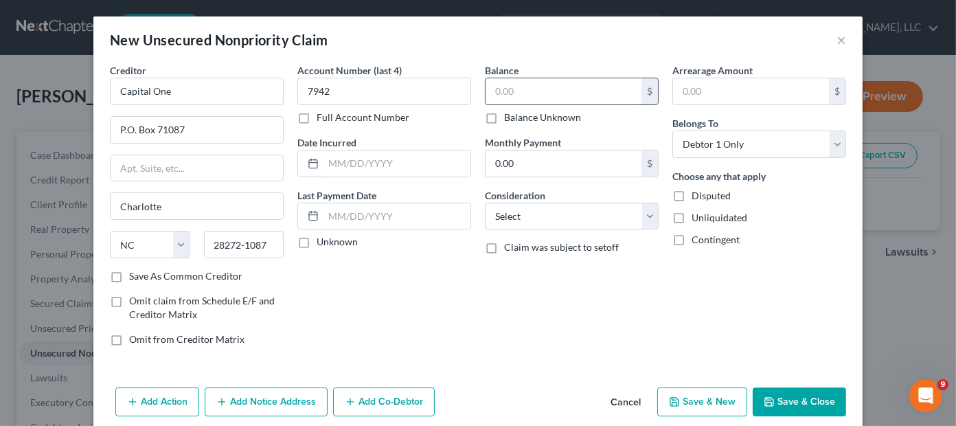
click at [519, 82] on input "text" at bounding box center [563, 91] width 156 height 26
type input "10,138.30"
click at [522, 168] on input "0.00" at bounding box center [563, 163] width 156 height 26
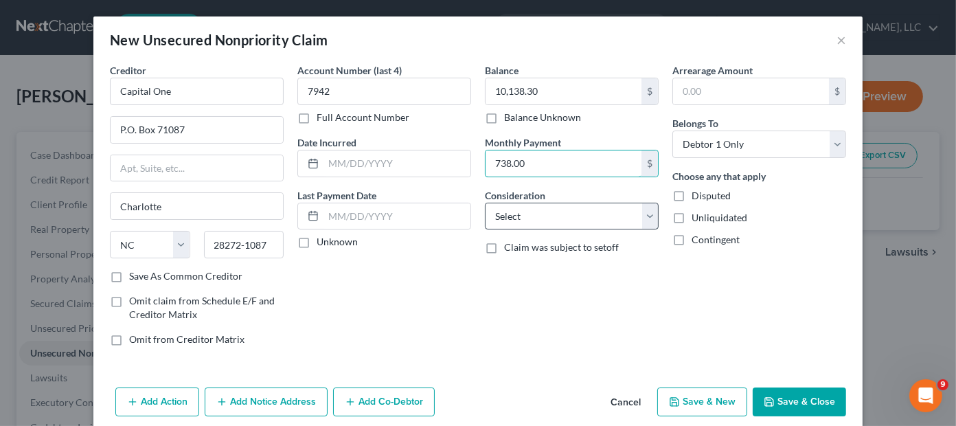
type input "738.00"
click at [526, 211] on select "Select Cable / Satellite Services Collection Agency Credit Card Debt Debt Couns…" at bounding box center [572, 216] width 174 height 27
select select "2"
click at [485, 203] on select "Select Cable / Satellite Services Collection Agency Credit Card Debt Debt Couns…" at bounding box center [572, 216] width 174 height 27
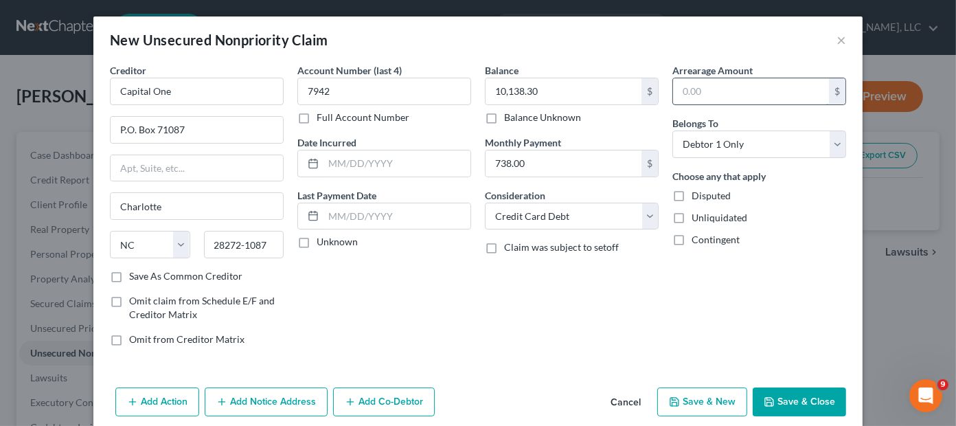
click at [714, 95] on input "text" at bounding box center [751, 91] width 156 height 26
type input "408.00"
click at [770, 397] on icon "button" at bounding box center [768, 401] width 11 height 11
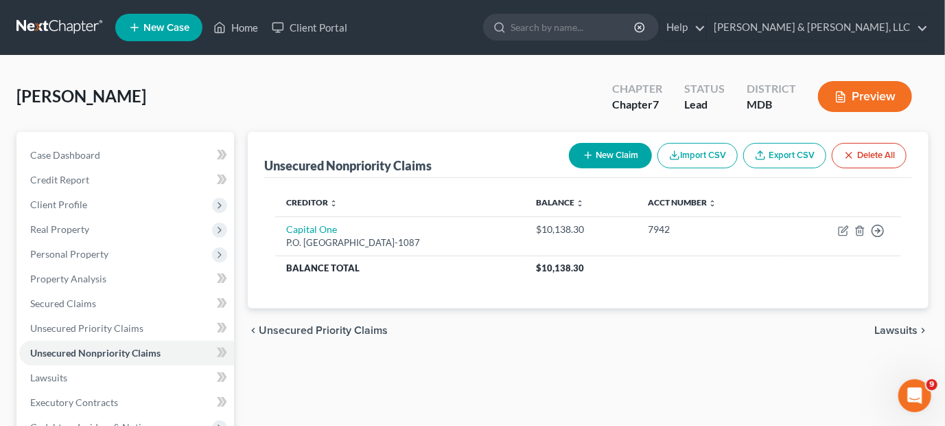
click at [601, 159] on button "New Claim" at bounding box center [610, 155] width 83 height 25
select select "0"
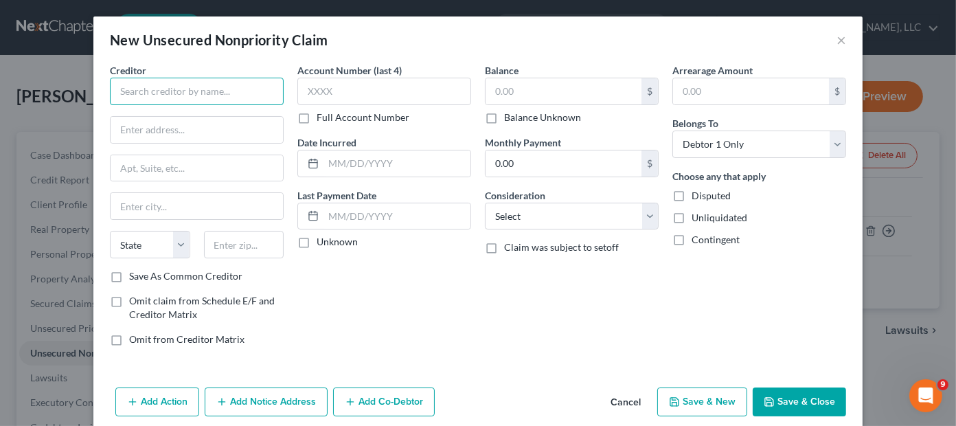
click at [162, 95] on input "text" at bounding box center [197, 91] width 174 height 27
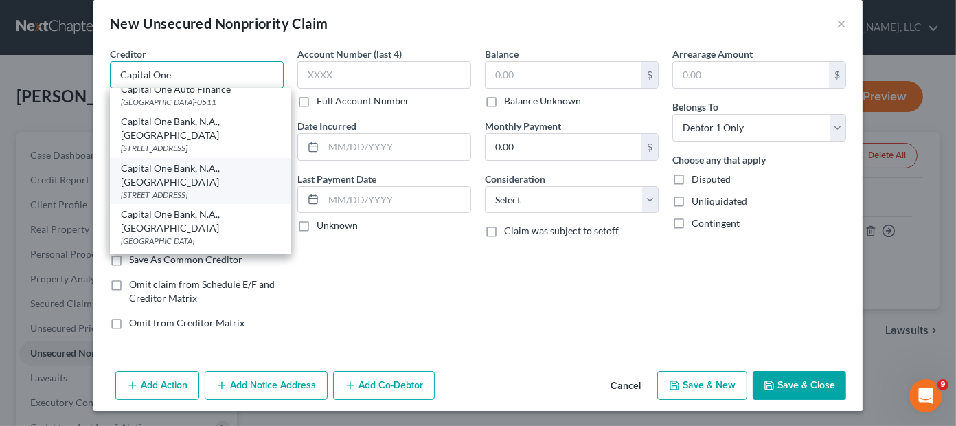
scroll to position [117, 0]
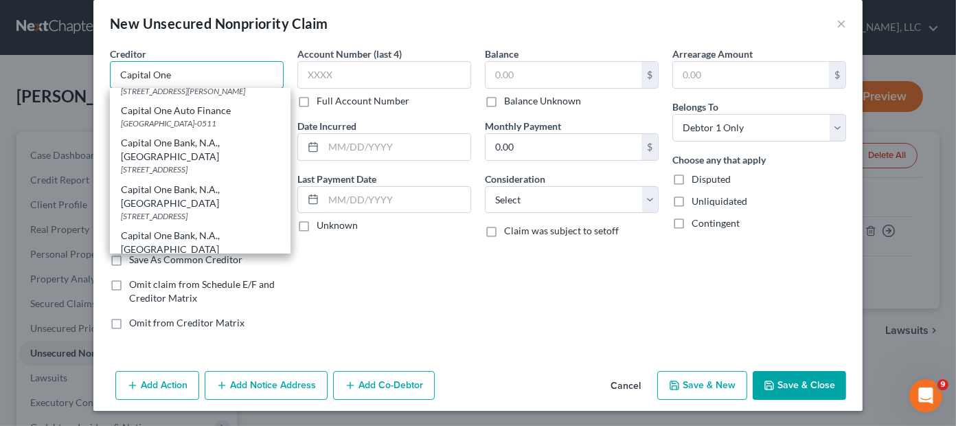
click at [215, 74] on input "Capital One" at bounding box center [197, 74] width 174 height 27
type input "Capital One Auto Finance"
type input "7933 Preston Rd."
type input "Plano"
select select "45"
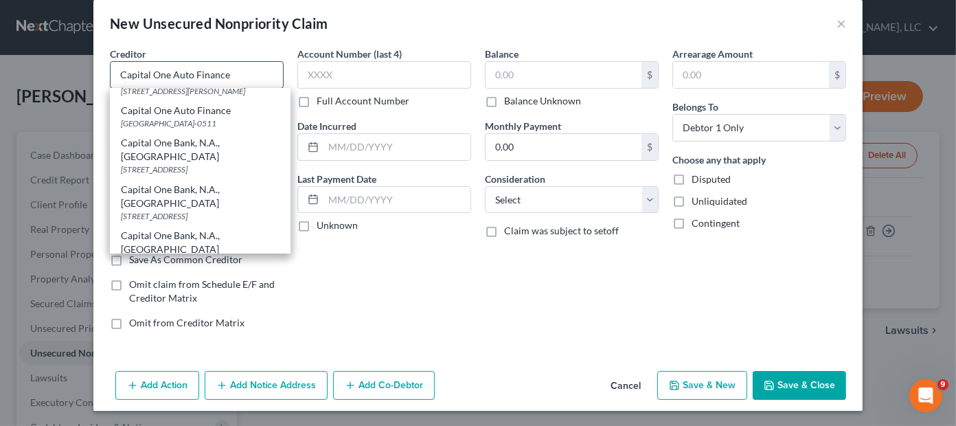
type input "75024"
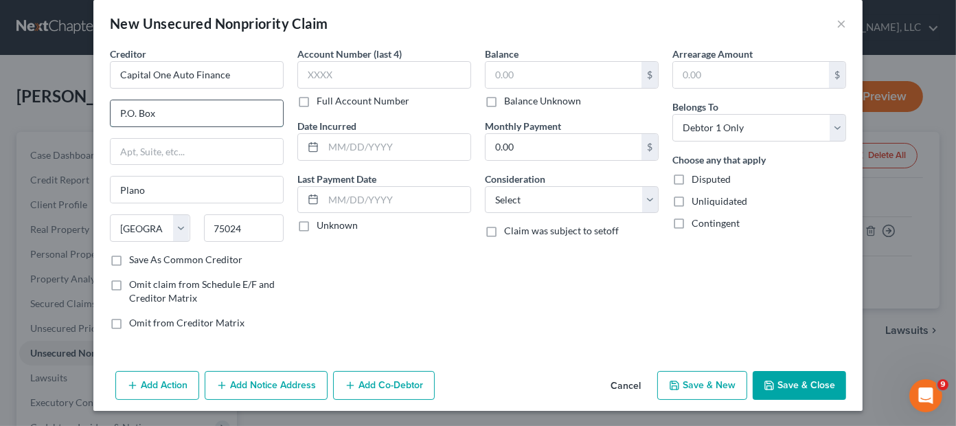
type input "P.O. Box 71087"
type input "Charlotte"
type input "28272-1087"
drag, startPoint x: 253, startPoint y: 81, endPoint x: 166, endPoint y: 78, distance: 86.5
click at [166, 78] on input "Capital One Auto Finance" at bounding box center [197, 74] width 174 height 27
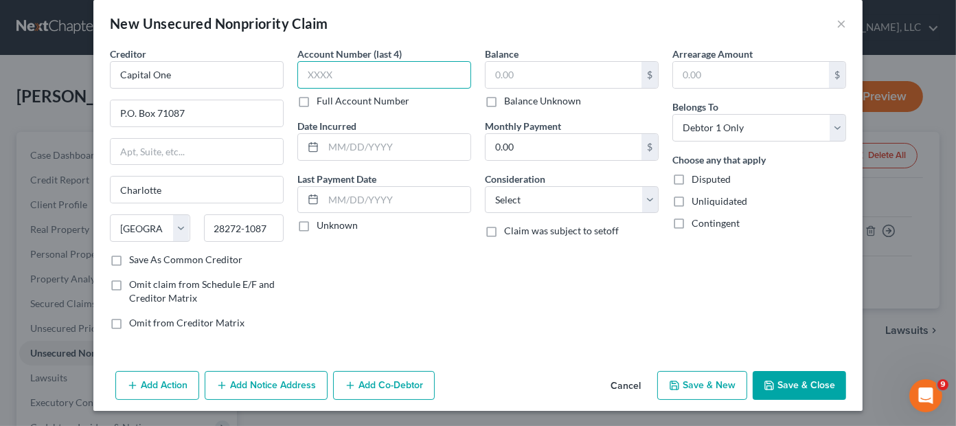
click at [325, 68] on input "text" at bounding box center [384, 74] width 174 height 27
type input "Capital One"
type input "9505"
click at [550, 79] on input "text" at bounding box center [563, 75] width 156 height 26
type input "8,275.00"
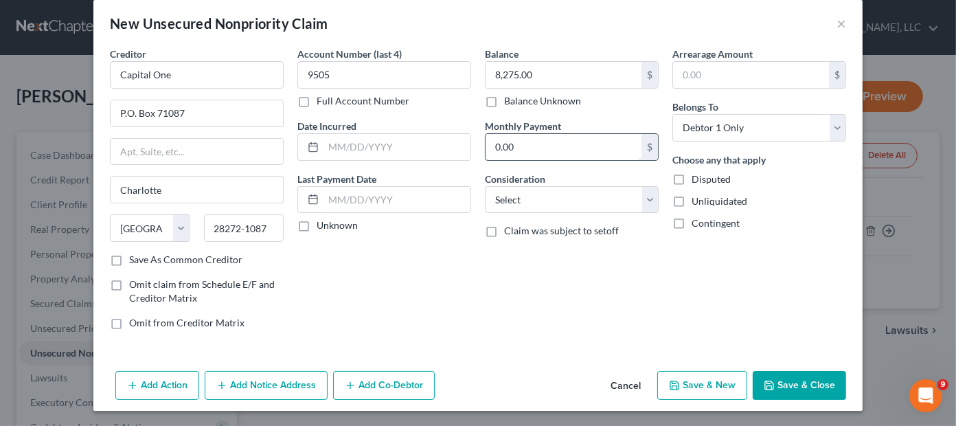
click at [572, 145] on input "0.00" at bounding box center [563, 147] width 156 height 26
type input "564.00"
click at [561, 195] on select "Select Cable / Satellite Services Collection Agency Credit Card Debt Debt Couns…" at bounding box center [572, 199] width 174 height 27
select select "2"
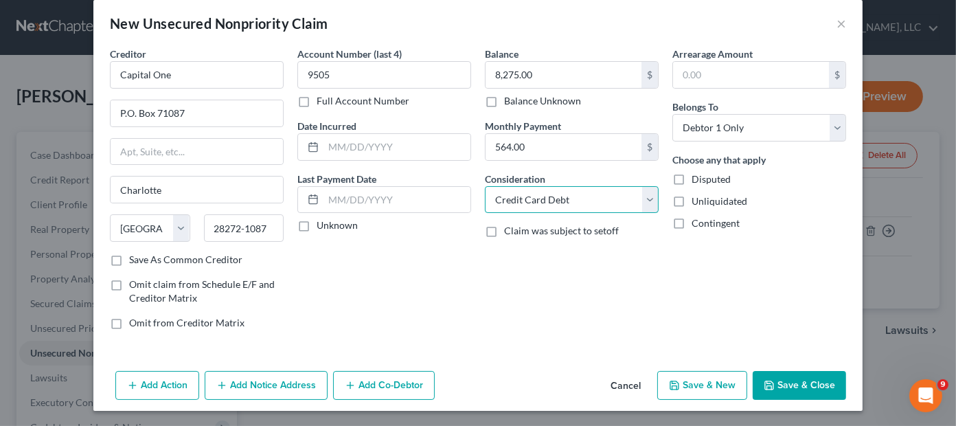
click at [485, 186] on select "Select Cable / Satellite Services Collection Agency Credit Card Debt Debt Couns…" at bounding box center [572, 199] width 174 height 27
click at [689, 380] on button "Save & New" at bounding box center [702, 385] width 90 height 29
select select "0"
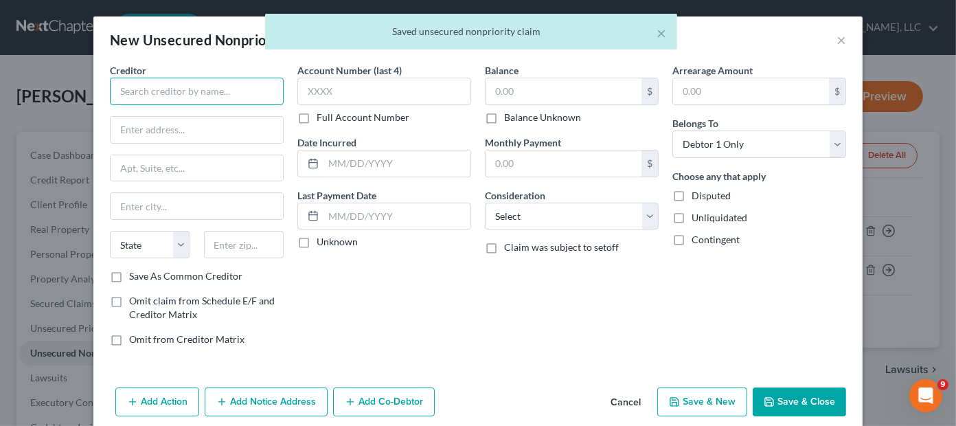
click at [185, 91] on input "text" at bounding box center [197, 91] width 174 height 27
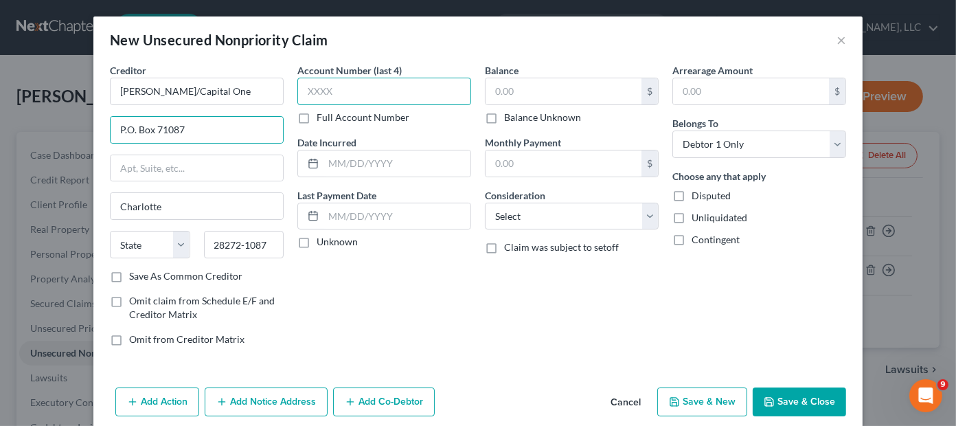
click at [391, 95] on input "text" at bounding box center [384, 91] width 174 height 27
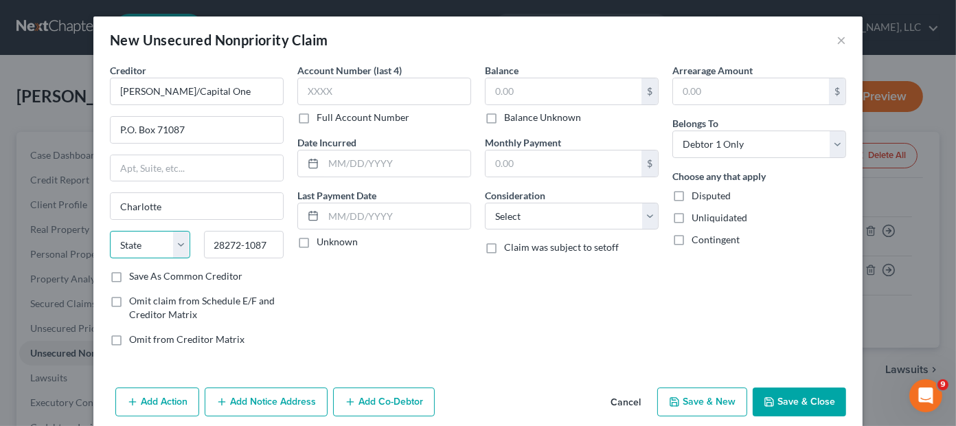
click at [153, 243] on select "State AL AK AR AZ CA CO CT DE DC FL GA GU HI ID IL IN IA KS KY LA ME MD MA MI M…" at bounding box center [150, 244] width 80 height 27
click at [110, 231] on select "State AL AK AR AZ CA CO CT DE DC FL GA GU HI ID IL IN IA KS KY LA ME MD MA MI M…" at bounding box center [150, 244] width 80 height 27
click at [343, 93] on input "text" at bounding box center [384, 91] width 174 height 27
click at [503, 82] on input "text" at bounding box center [563, 91] width 156 height 26
click at [510, 158] on input "text" at bounding box center [563, 163] width 156 height 26
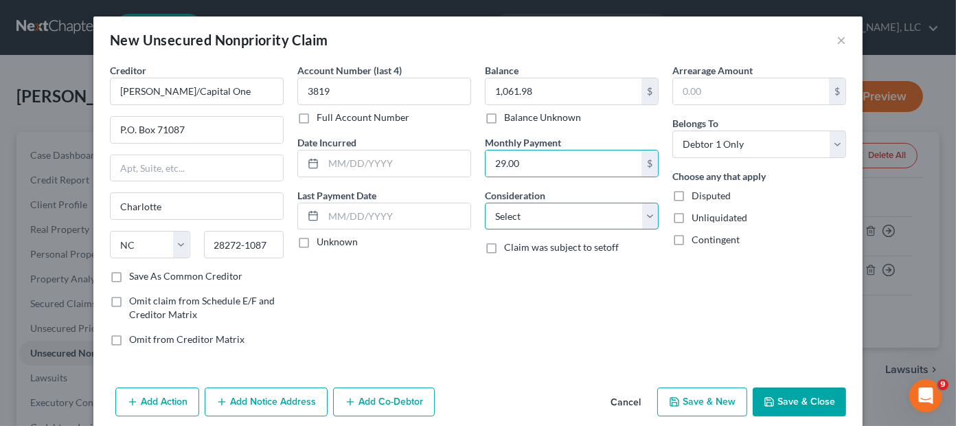
click at [559, 214] on select "Select Cable / Satellite Services Collection Agency Credit Card Debt Debt Couns…" at bounding box center [572, 216] width 174 height 27
click at [485, 203] on select "Select Cable / Satellite Services Collection Agency Credit Card Debt Debt Couns…" at bounding box center [572, 216] width 174 height 27
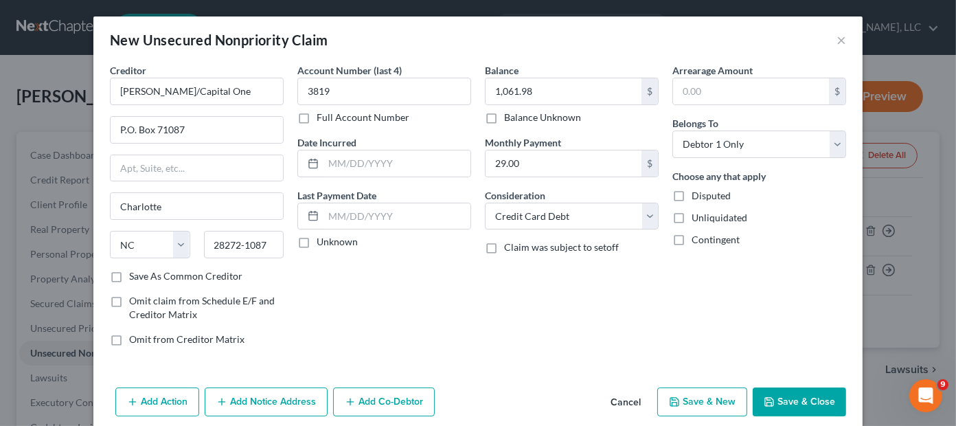
click at [784, 402] on button "Save & Close" at bounding box center [798, 401] width 93 height 29
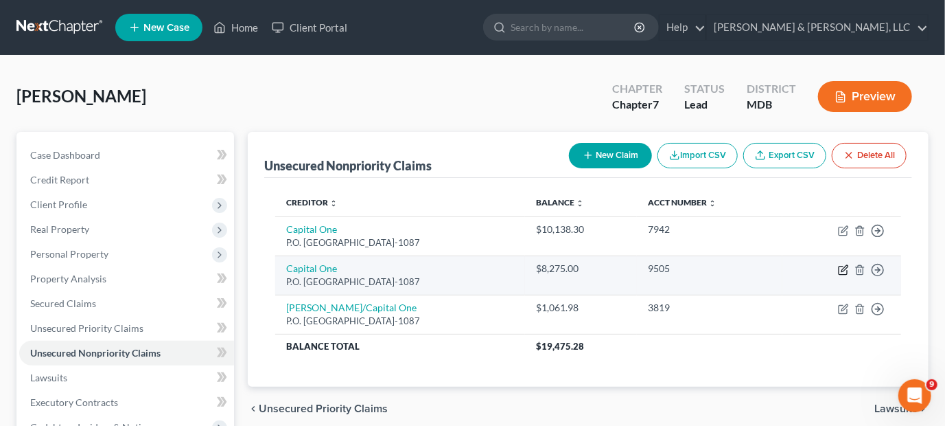
click at [844, 268] on icon "button" at bounding box center [845, 268] width 6 height 6
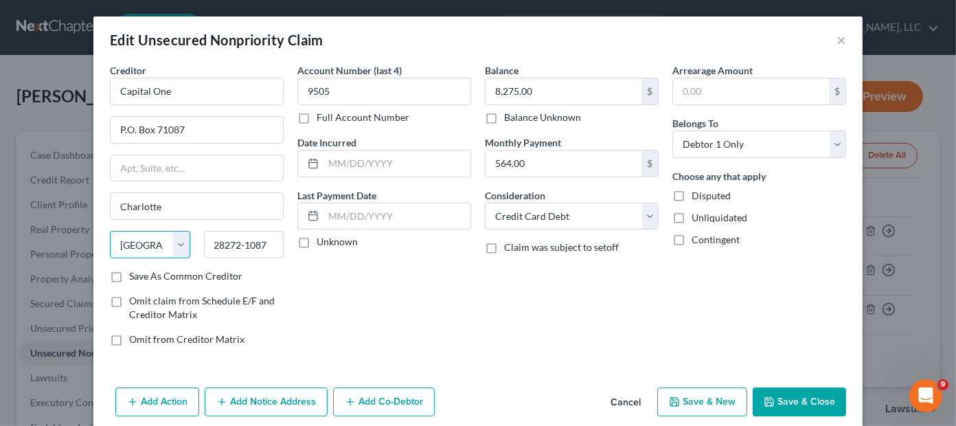
click at [141, 240] on select "State AL AK AR AZ CA CO CT DE DC FL GA GU HI ID IL IN IA KS KY LA ME MD MA MI M…" at bounding box center [150, 244] width 80 height 27
click at [110, 231] on select "State AL AK AR AZ CA CO CT DE DC FL GA GU HI ID IL IN IA KS KY LA ME MD MA MI M…" at bounding box center [150, 244] width 80 height 27
click at [814, 404] on button "Save & Close" at bounding box center [798, 401] width 93 height 29
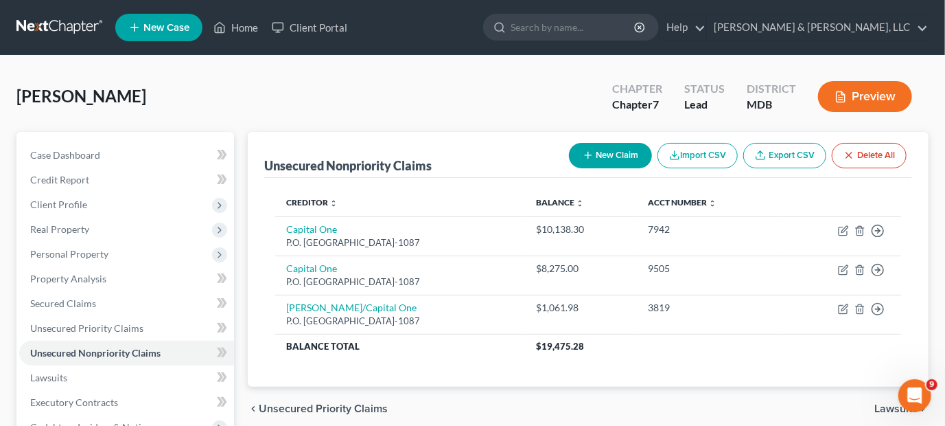
click at [625, 157] on button "New Claim" at bounding box center [610, 155] width 83 height 25
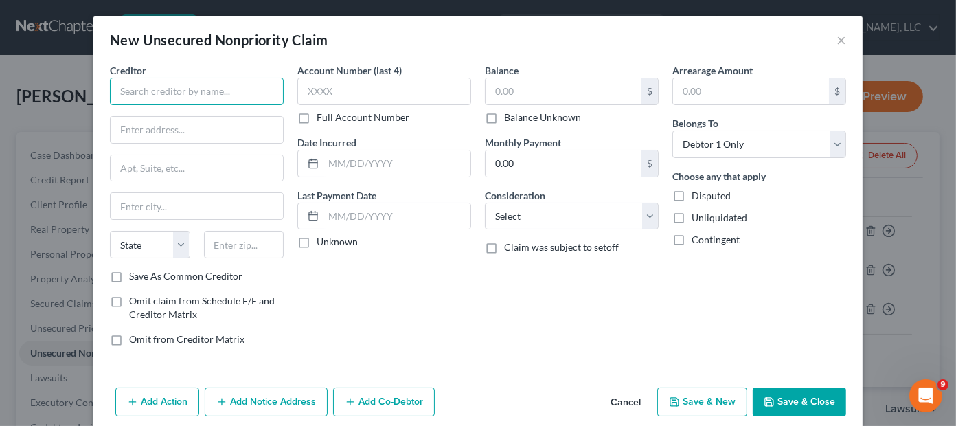
click at [191, 91] on input "text" at bounding box center [197, 91] width 174 height 27
click at [193, 93] on input "Citi" at bounding box center [197, 91] width 174 height 27
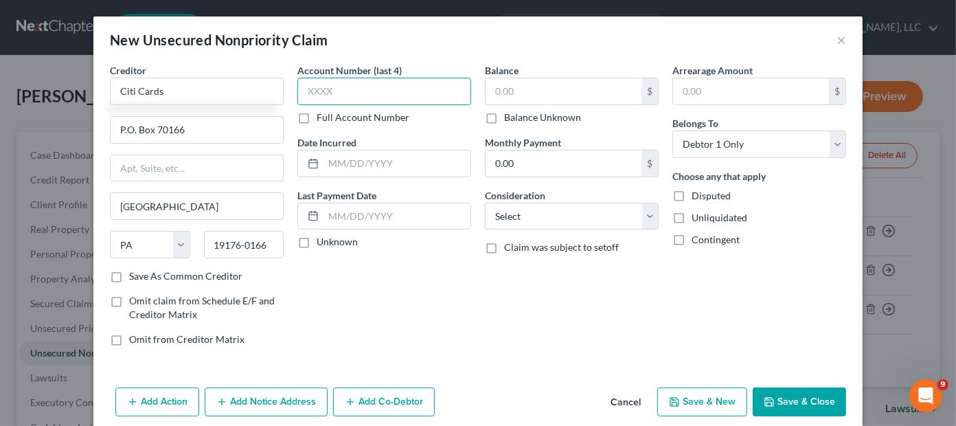
click at [342, 89] on input "text" at bounding box center [384, 91] width 174 height 27
click at [527, 92] on input "text" at bounding box center [563, 91] width 156 height 26
click at [549, 168] on input "0.00" at bounding box center [563, 163] width 156 height 26
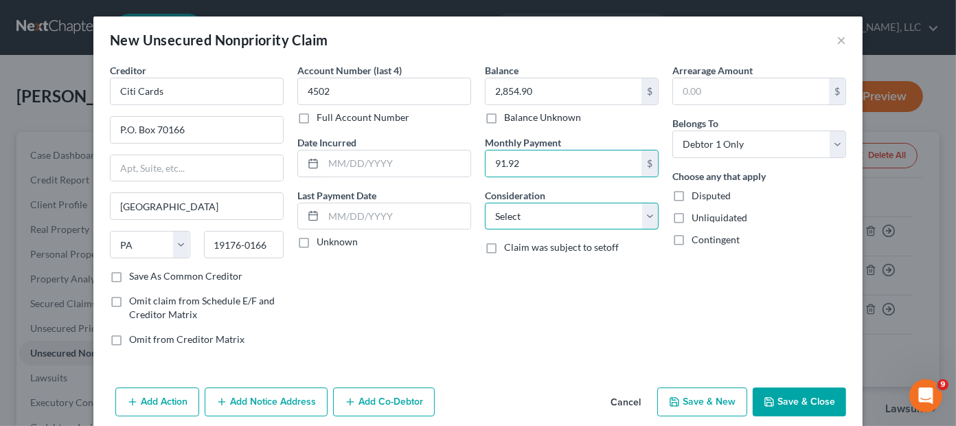
click at [565, 220] on select "Select Cable / Satellite Services Collection Agency Credit Card Debt Debt Couns…" at bounding box center [572, 216] width 174 height 27
click at [485, 203] on select "Select Cable / Satellite Services Collection Agency Credit Card Debt Debt Couns…" at bounding box center [572, 216] width 174 height 27
click at [549, 217] on select "Select Cable / Satellite Services Collection Agency Credit Card Debt Debt Couns…" at bounding box center [572, 216] width 174 height 27
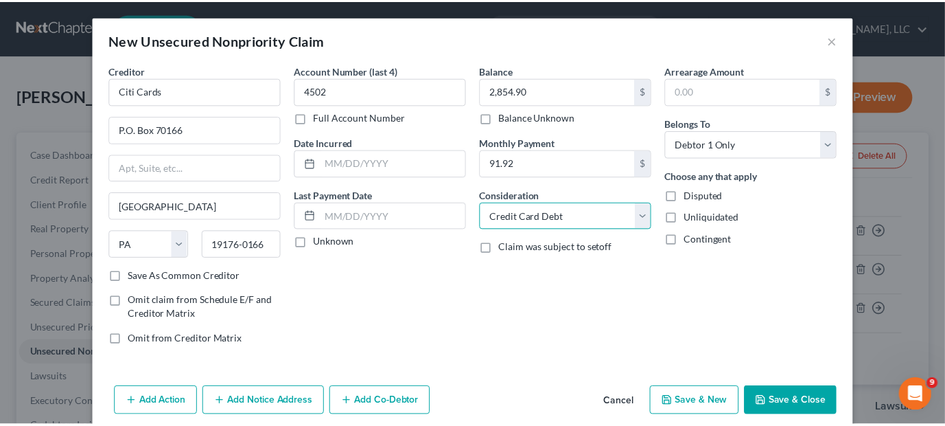
scroll to position [16, 0]
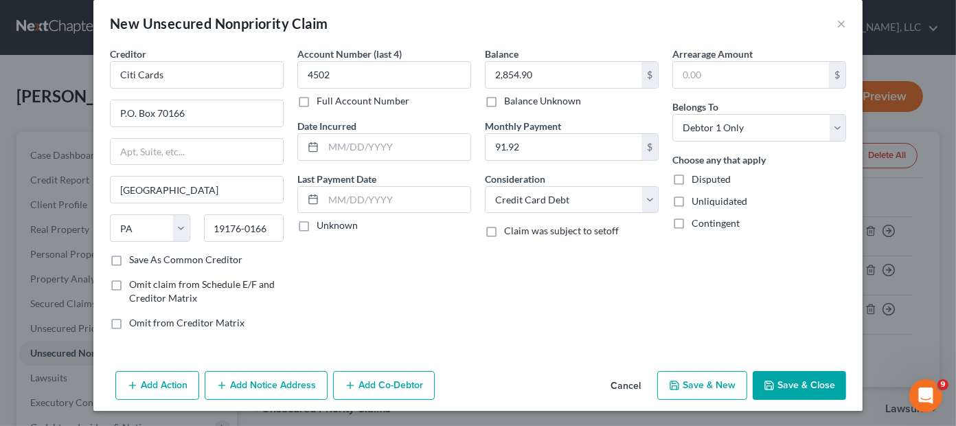
click at [717, 385] on button "Save & New" at bounding box center [702, 385] width 90 height 29
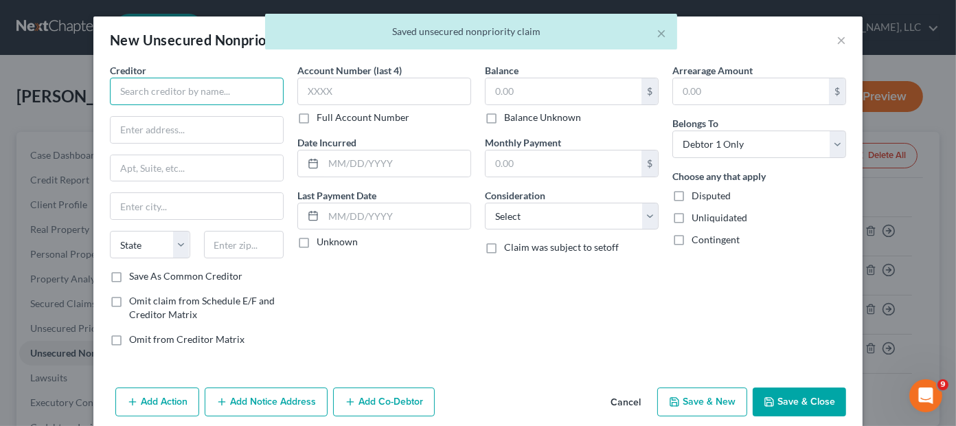
click at [210, 84] on input "text" at bounding box center [197, 91] width 174 height 27
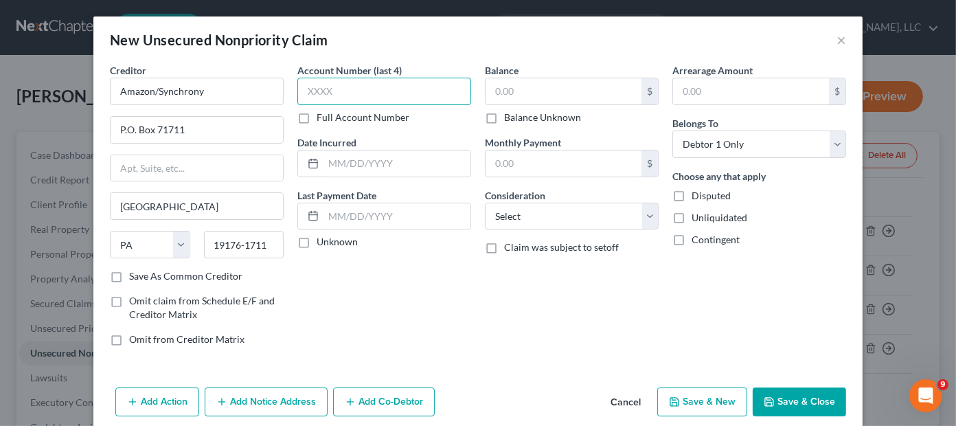
click at [371, 91] on input "text" at bounding box center [384, 91] width 174 height 27
click at [574, 93] on input "text" at bounding box center [563, 91] width 156 height 26
click at [557, 152] on input "text" at bounding box center [563, 163] width 156 height 26
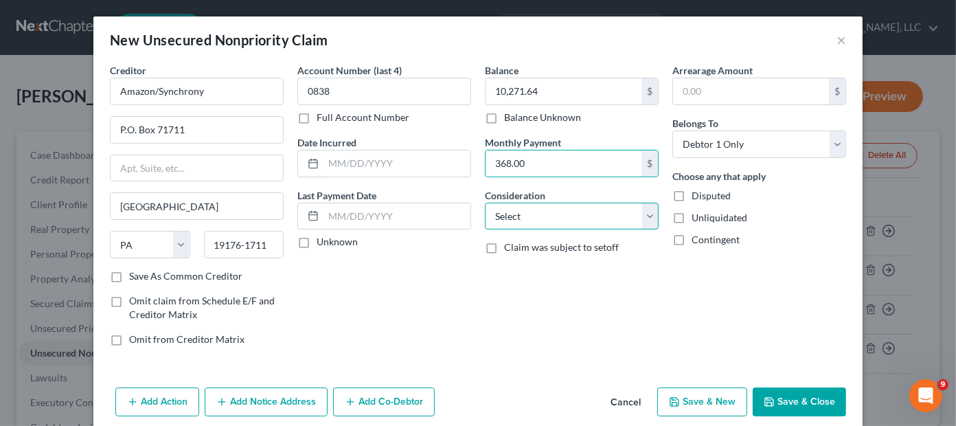
click at [573, 222] on select "Select Cable / Satellite Services Collection Agency Credit Card Debt Debt Couns…" at bounding box center [572, 216] width 174 height 27
click at [485, 203] on select "Select Cable / Satellite Services Collection Agency Credit Card Debt Debt Couns…" at bounding box center [572, 216] width 174 height 27
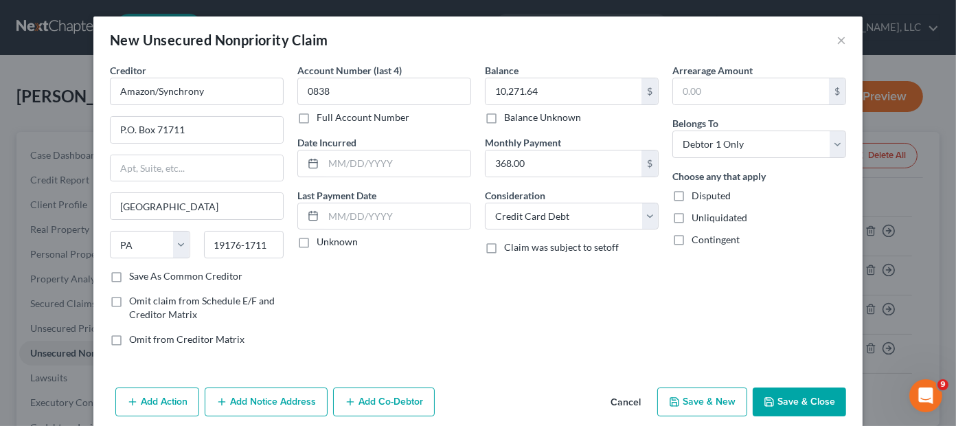
click at [723, 402] on button "Save & New" at bounding box center [702, 401] width 90 height 29
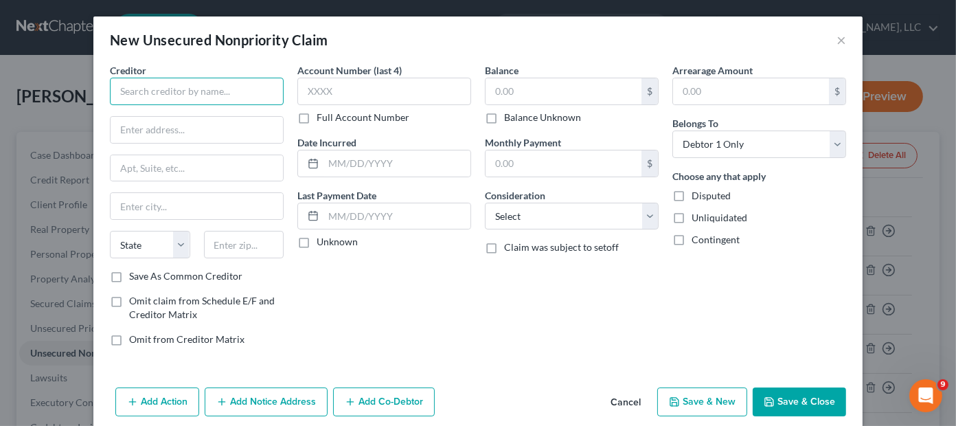
click at [200, 91] on input "text" at bounding box center [197, 91] width 174 height 27
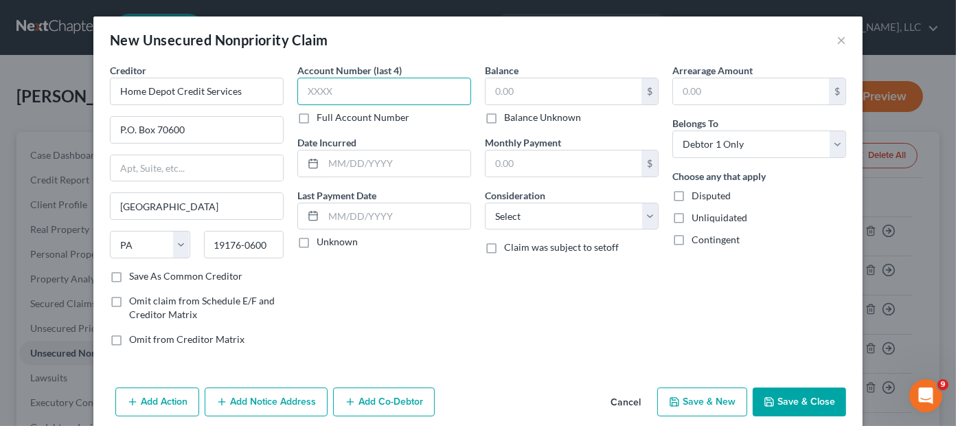
click at [330, 94] on input "text" at bounding box center [384, 91] width 174 height 27
click at [514, 90] on input "text" at bounding box center [563, 91] width 156 height 26
click at [559, 168] on input "text" at bounding box center [563, 163] width 156 height 26
click at [575, 223] on select "Select Cable / Satellite Services Collection Agency Credit Card Debt Debt Couns…" at bounding box center [572, 216] width 174 height 27
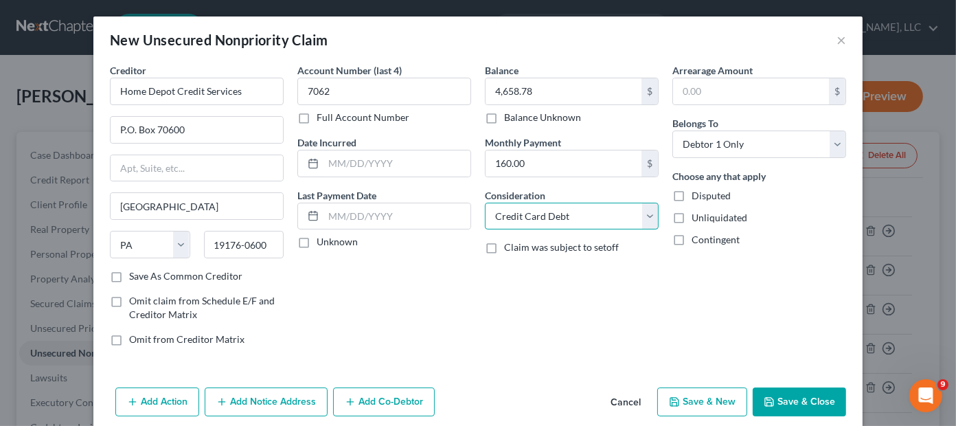
click at [485, 203] on select "Select Cable / Satellite Services Collection Agency Credit Card Debt Debt Couns…" at bounding box center [572, 216] width 174 height 27
click at [776, 397] on button "Save & Close" at bounding box center [798, 401] width 93 height 29
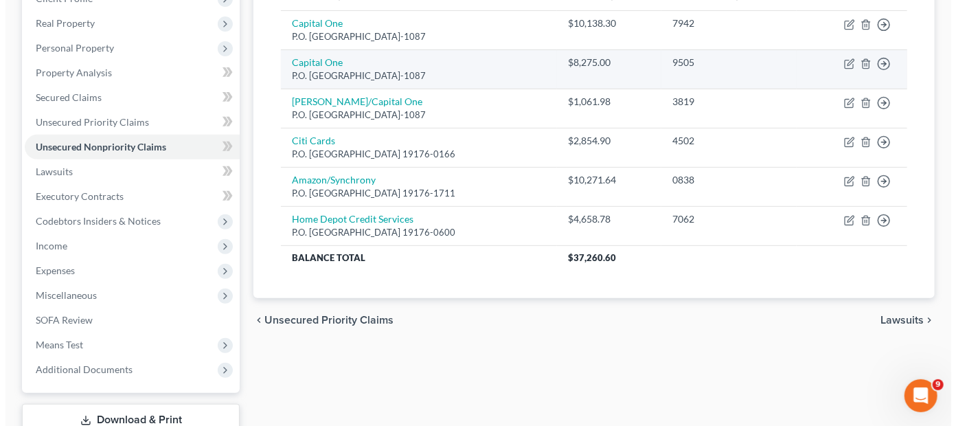
scroll to position [0, 0]
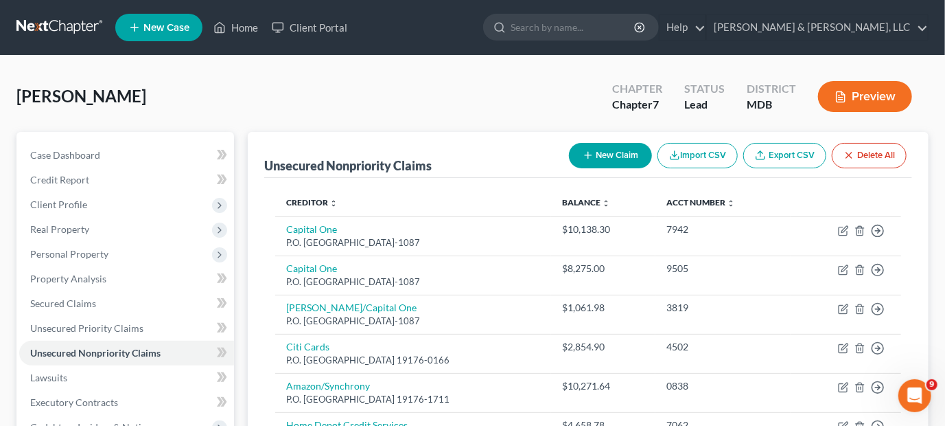
click at [606, 157] on button "New Claim" at bounding box center [610, 155] width 83 height 25
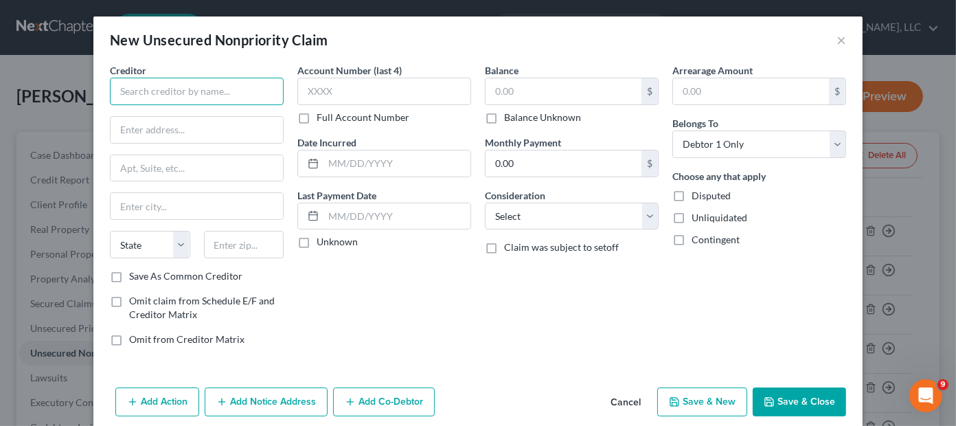
click at [200, 87] on input "text" at bounding box center [197, 91] width 174 height 27
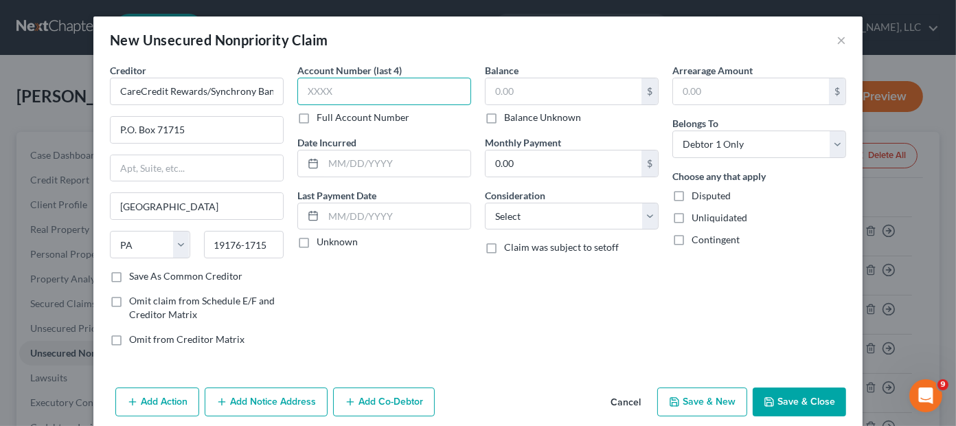
click at [330, 98] on input "text" at bounding box center [384, 91] width 174 height 27
click at [492, 86] on input "text" at bounding box center [563, 91] width 156 height 26
click at [520, 161] on input "0.00" at bounding box center [563, 163] width 156 height 26
click at [549, 214] on select "Select Cable / Satellite Services Collection Agency Credit Card Debt Debt Couns…" at bounding box center [572, 216] width 174 height 27
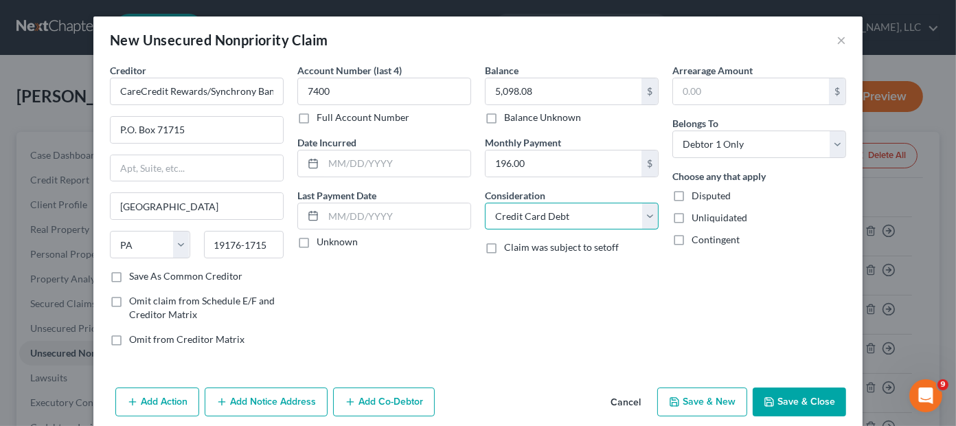
click at [485, 203] on select "Select Cable / Satellite Services Collection Agency Credit Card Debt Debt Couns…" at bounding box center [572, 216] width 174 height 27
click at [793, 402] on button "Save & Close" at bounding box center [798, 401] width 93 height 29
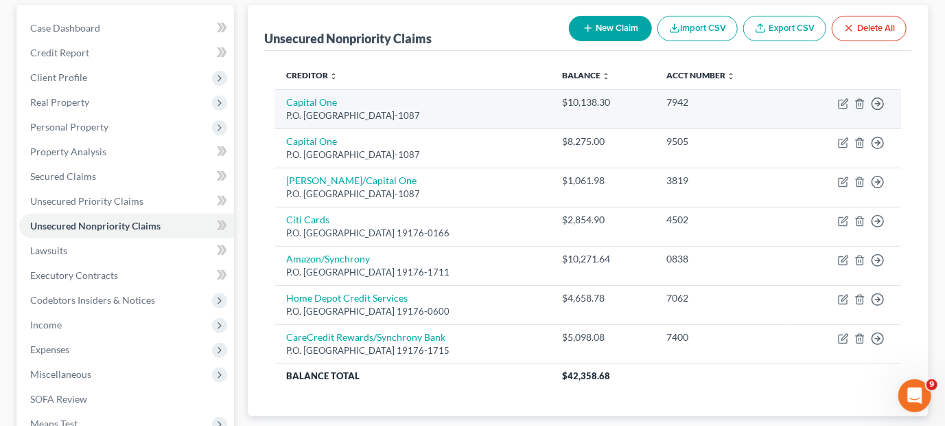
scroll to position [137, 0]
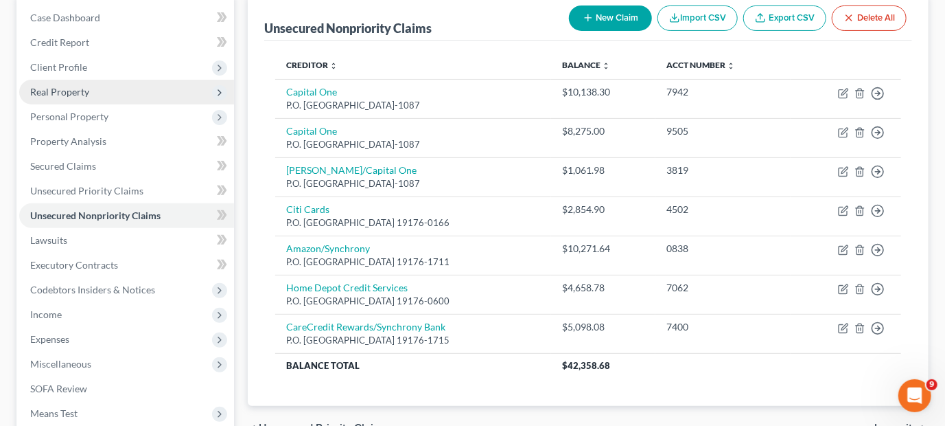
click at [54, 86] on span "Real Property" at bounding box center [59, 92] width 59 height 12
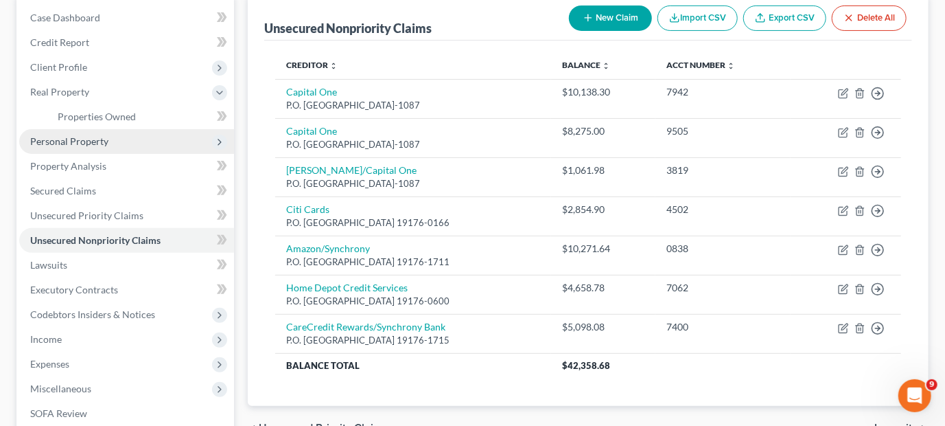
click at [69, 137] on span "Personal Property" at bounding box center [69, 141] width 78 height 12
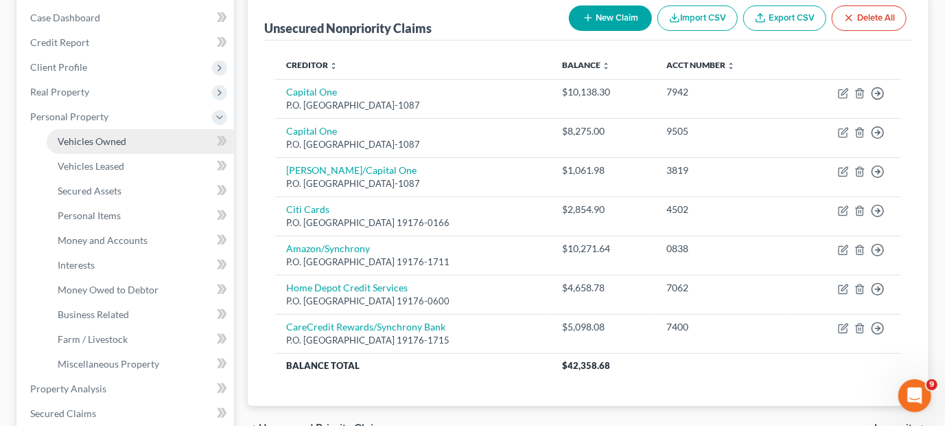
click at [97, 139] on span "Vehicles Owned" at bounding box center [92, 141] width 69 height 12
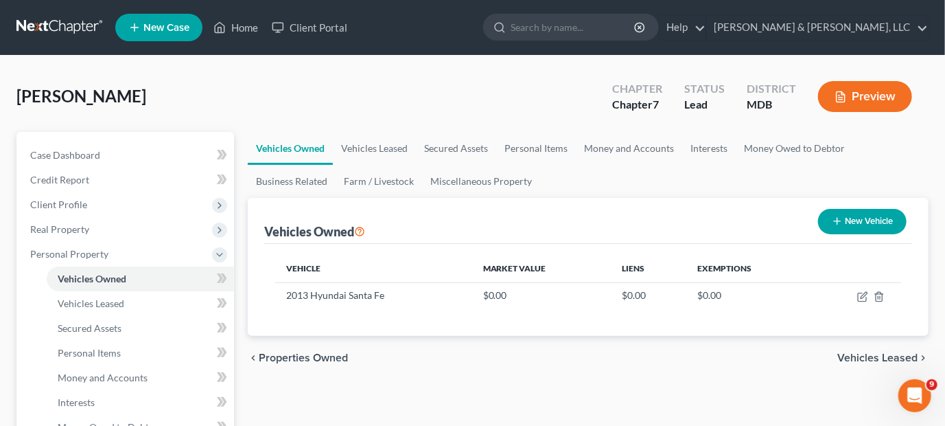
click at [835, 222] on icon "button" at bounding box center [837, 221] width 11 height 11
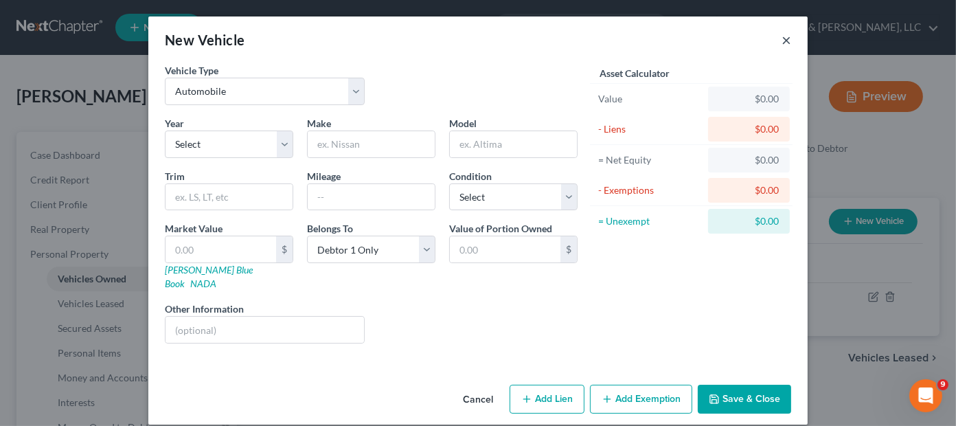
click at [787, 38] on button "×" at bounding box center [786, 40] width 10 height 16
